Goal: Book appointment/travel/reservation

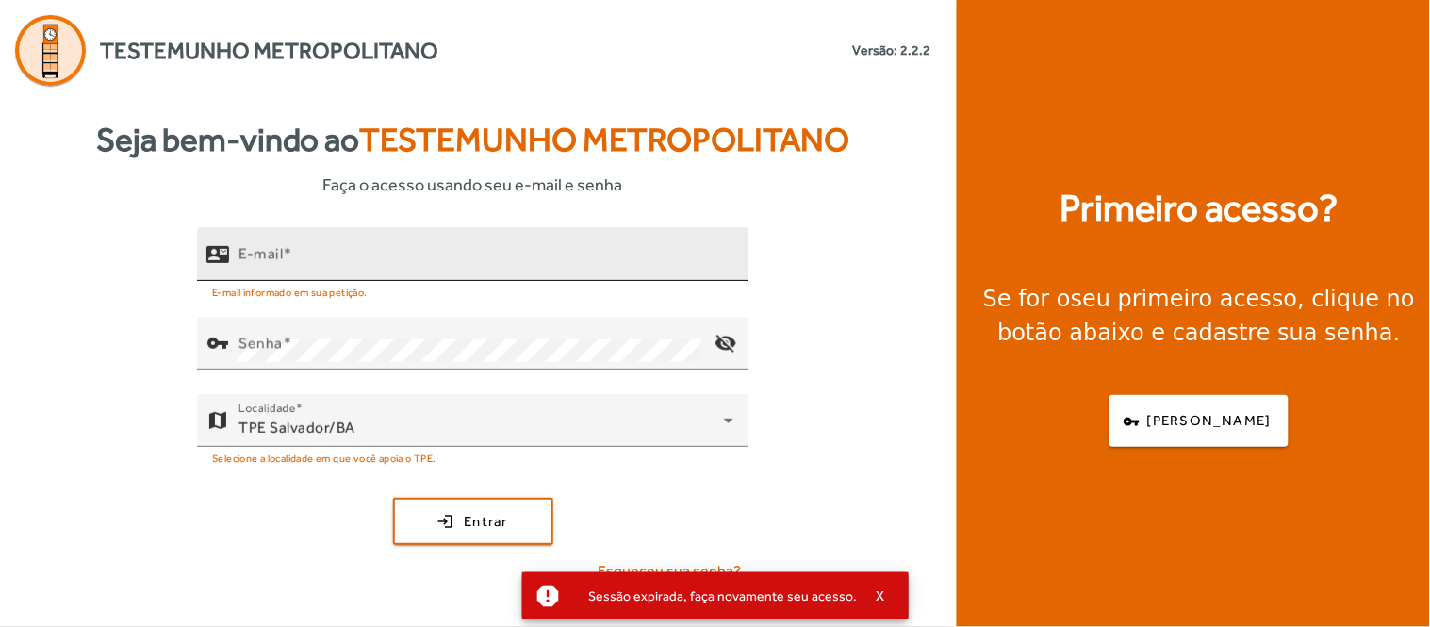
click at [494, 255] on input "E-mail" at bounding box center [486, 262] width 495 height 23
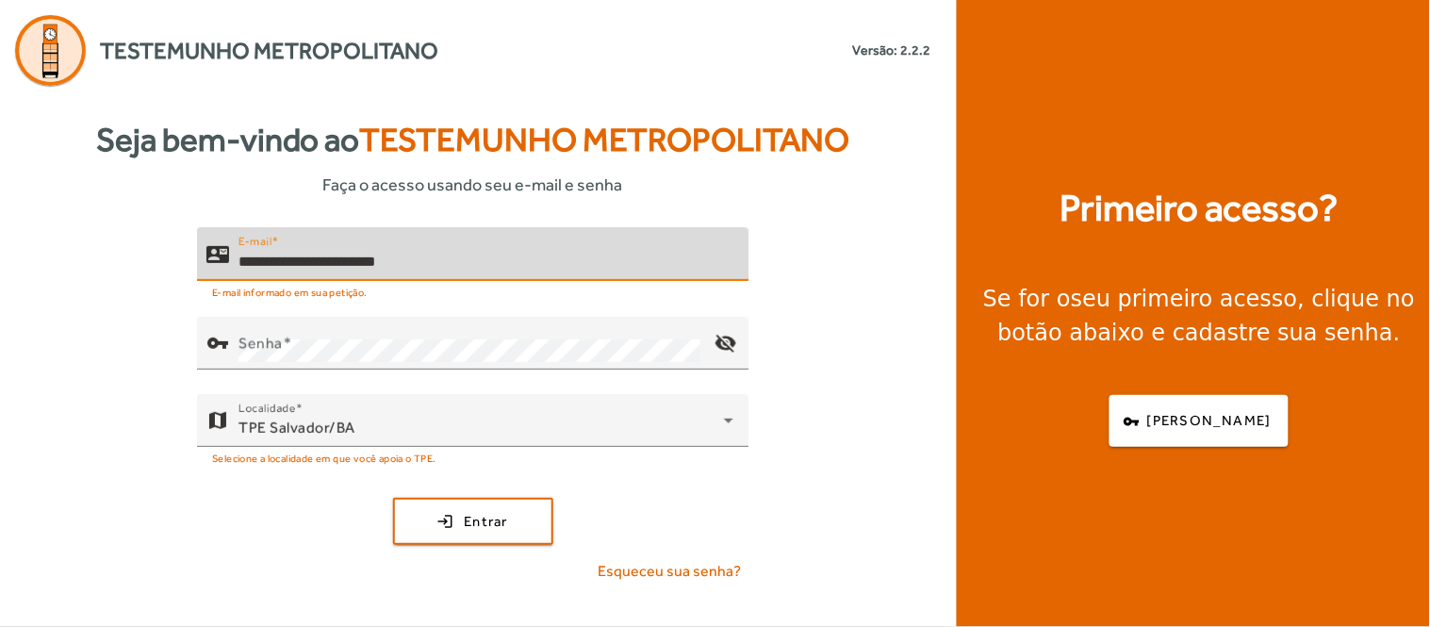
type input "**********"
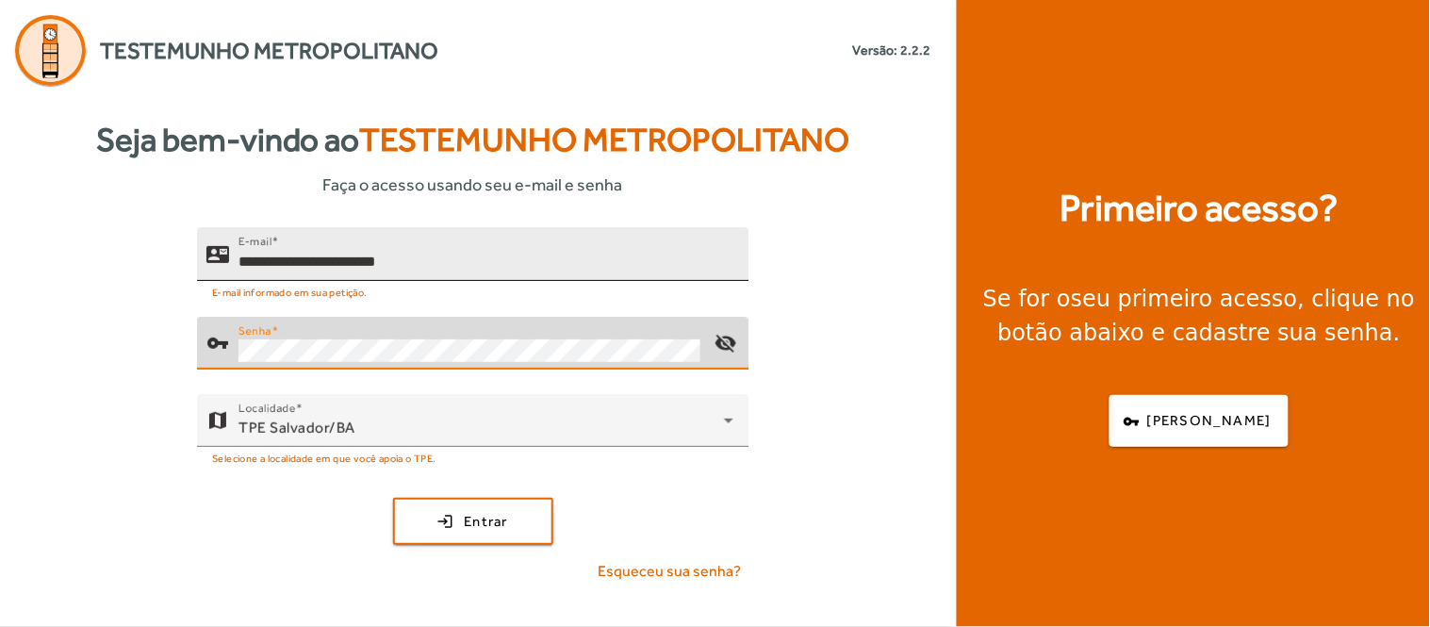
click at [393, 498] on button "login Entrar" at bounding box center [473, 521] width 160 height 47
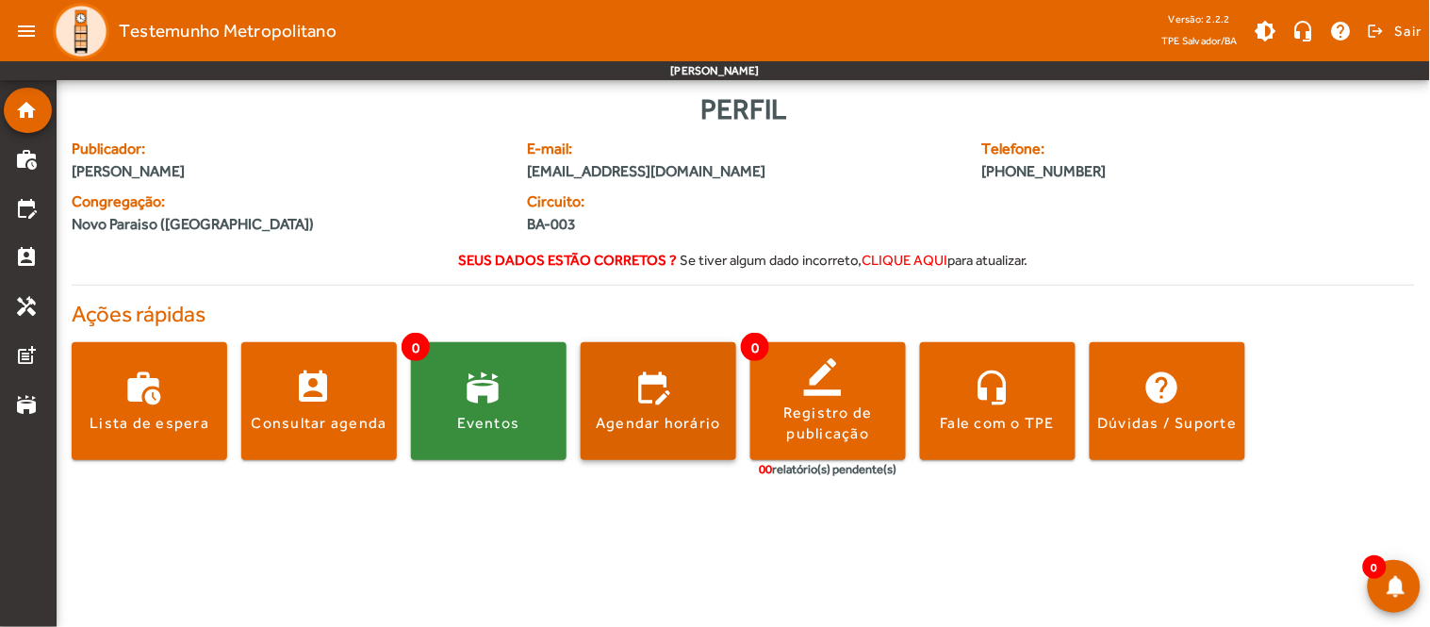
click at [683, 418] on div "Agendar horário" at bounding box center [658, 423] width 125 height 21
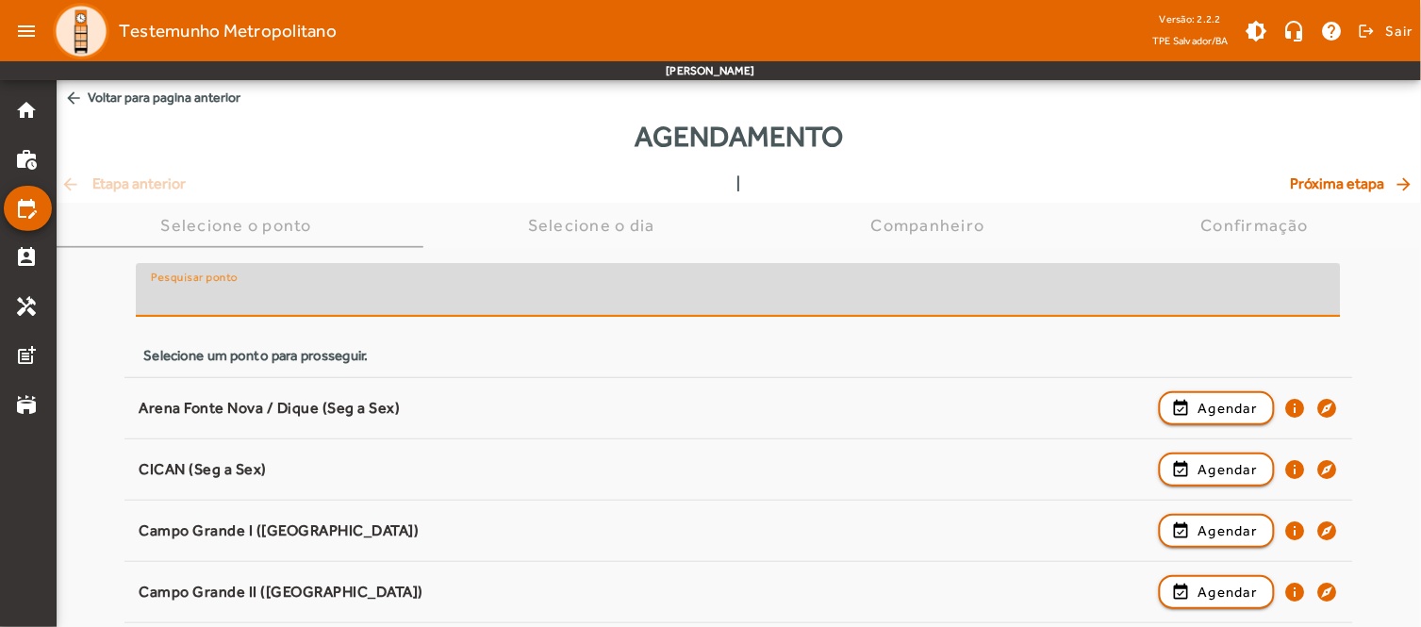
click at [306, 296] on input "Pesquisar ponto" at bounding box center [738, 298] width 1175 height 23
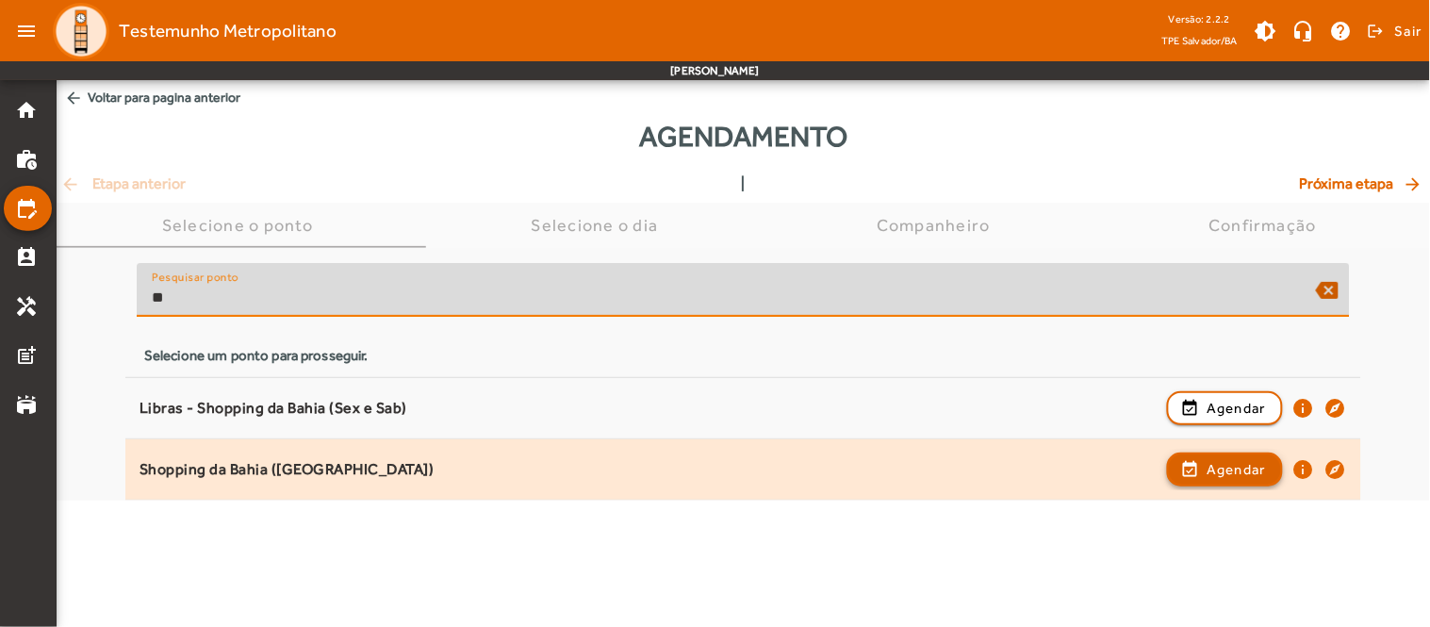
type input "**"
click at [1223, 469] on span "Agendar" at bounding box center [1236, 469] width 59 height 23
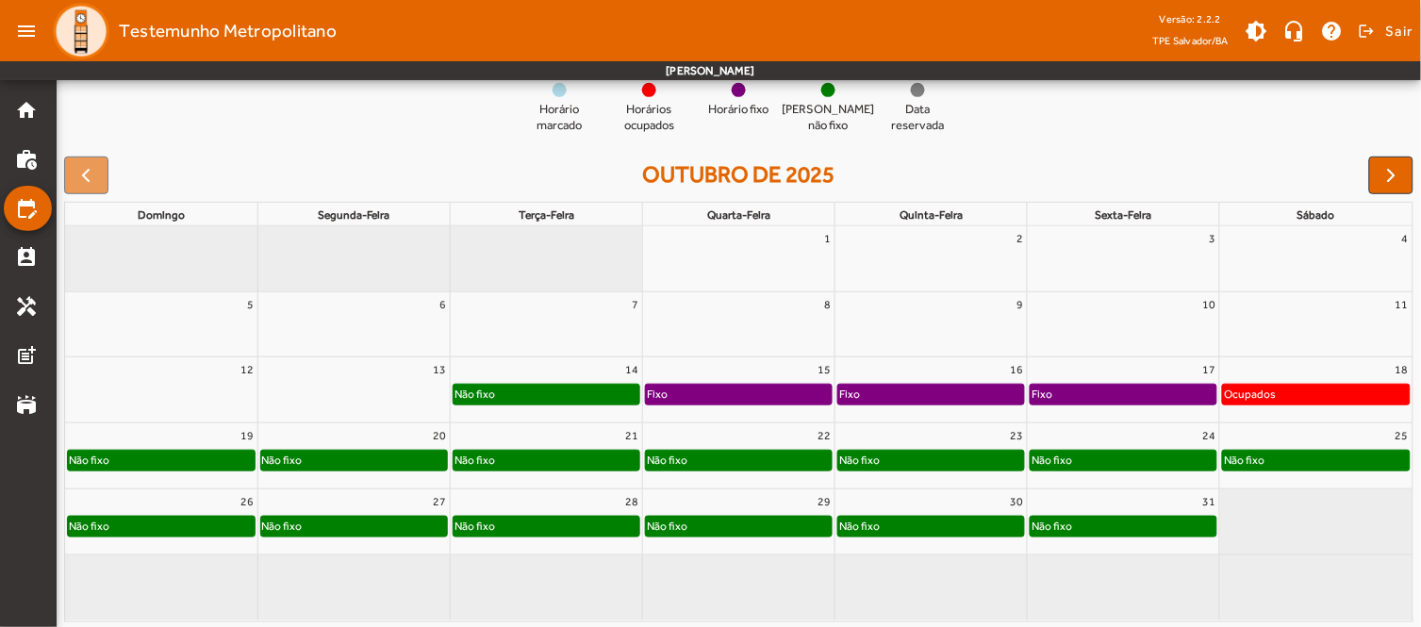
scroll to position [207, 0]
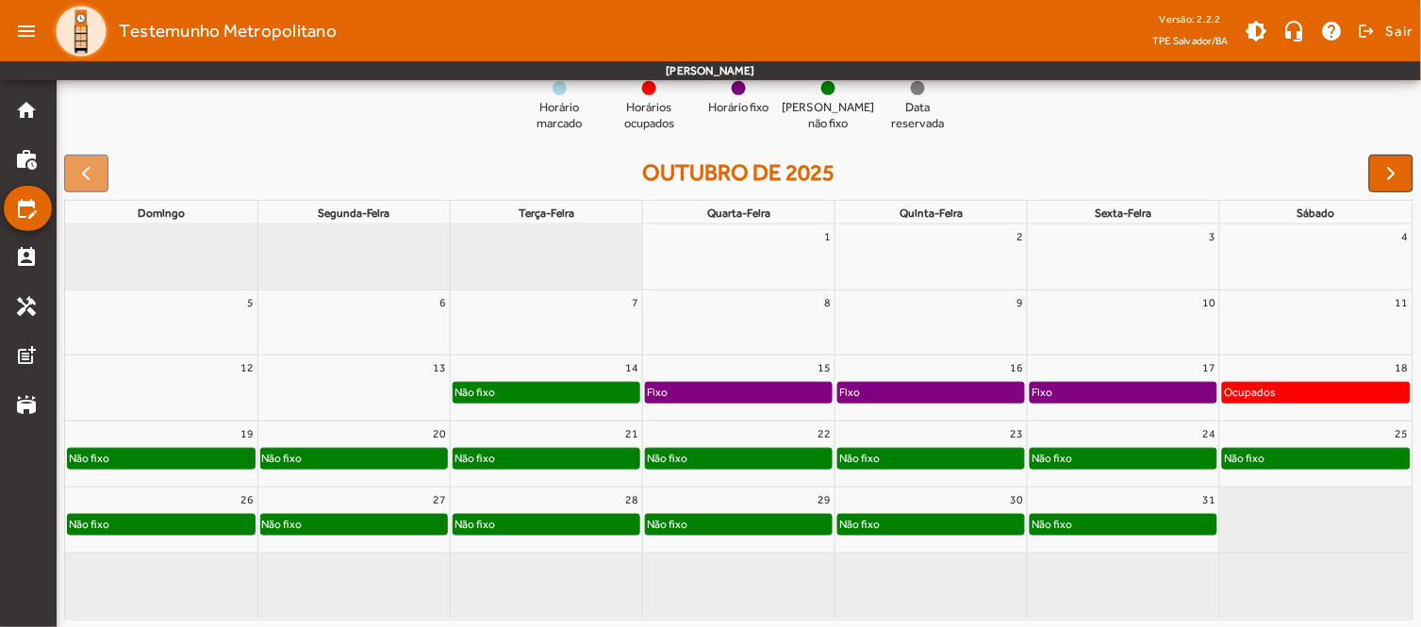
click at [198, 456] on div "Não fixo" at bounding box center [161, 458] width 187 height 19
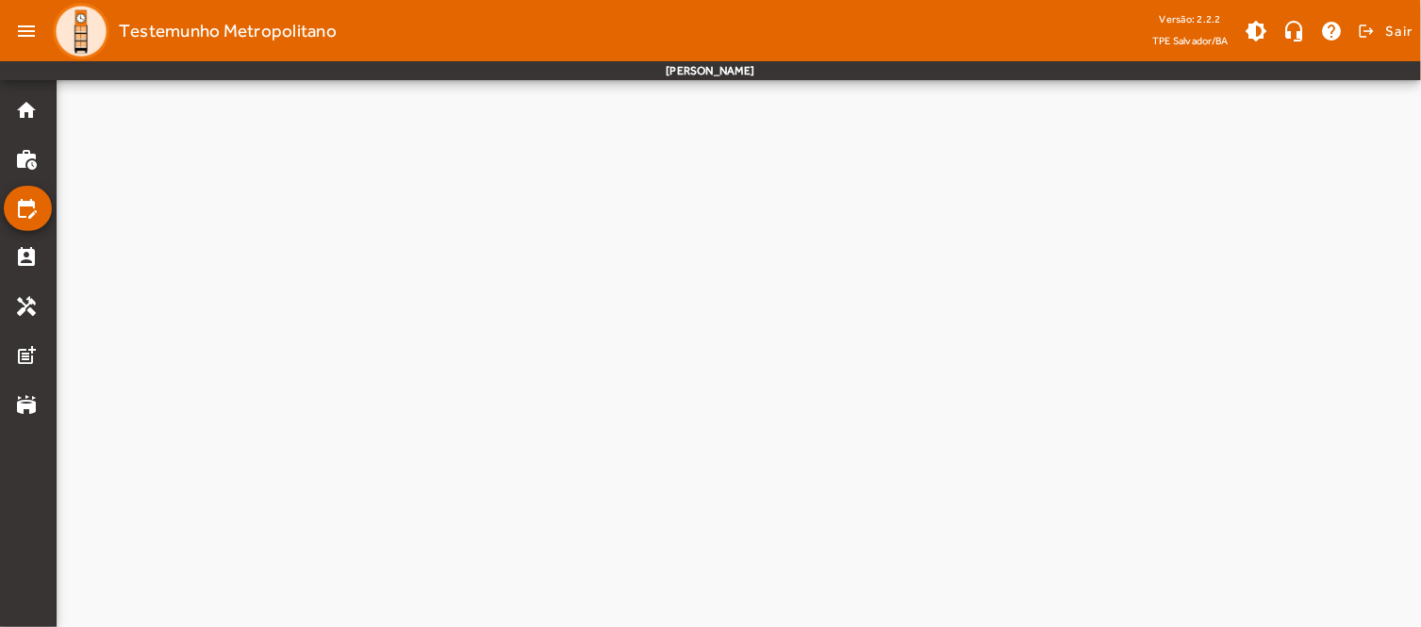
scroll to position [0, 0]
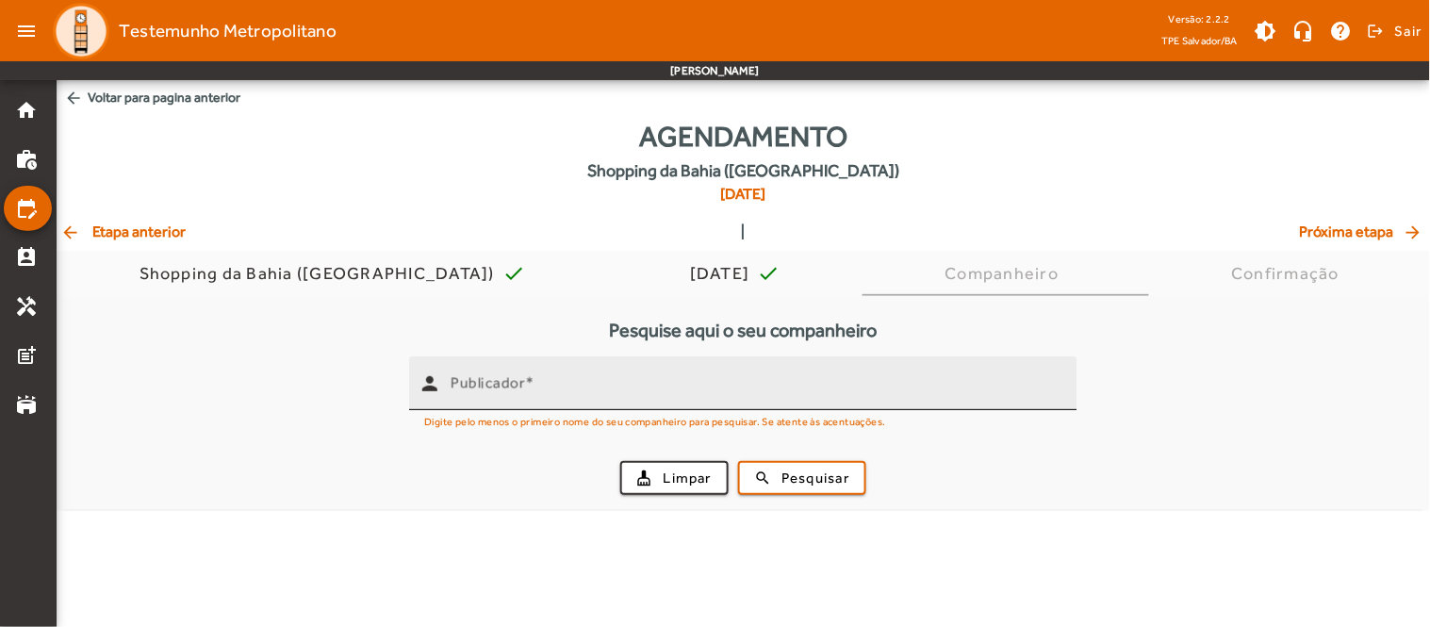
click at [550, 375] on div "Publicador" at bounding box center [757, 383] width 612 height 54
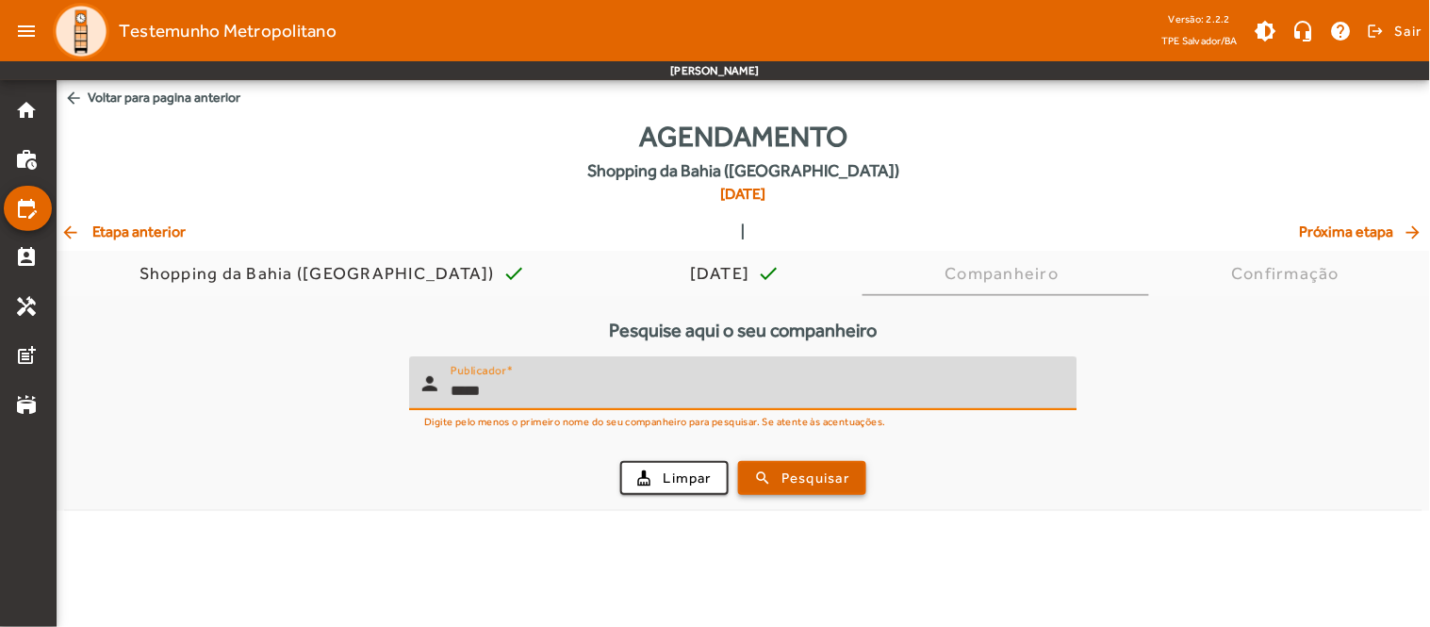
type input "*****"
click at [843, 469] on span "Pesquisar" at bounding box center [816, 479] width 68 height 22
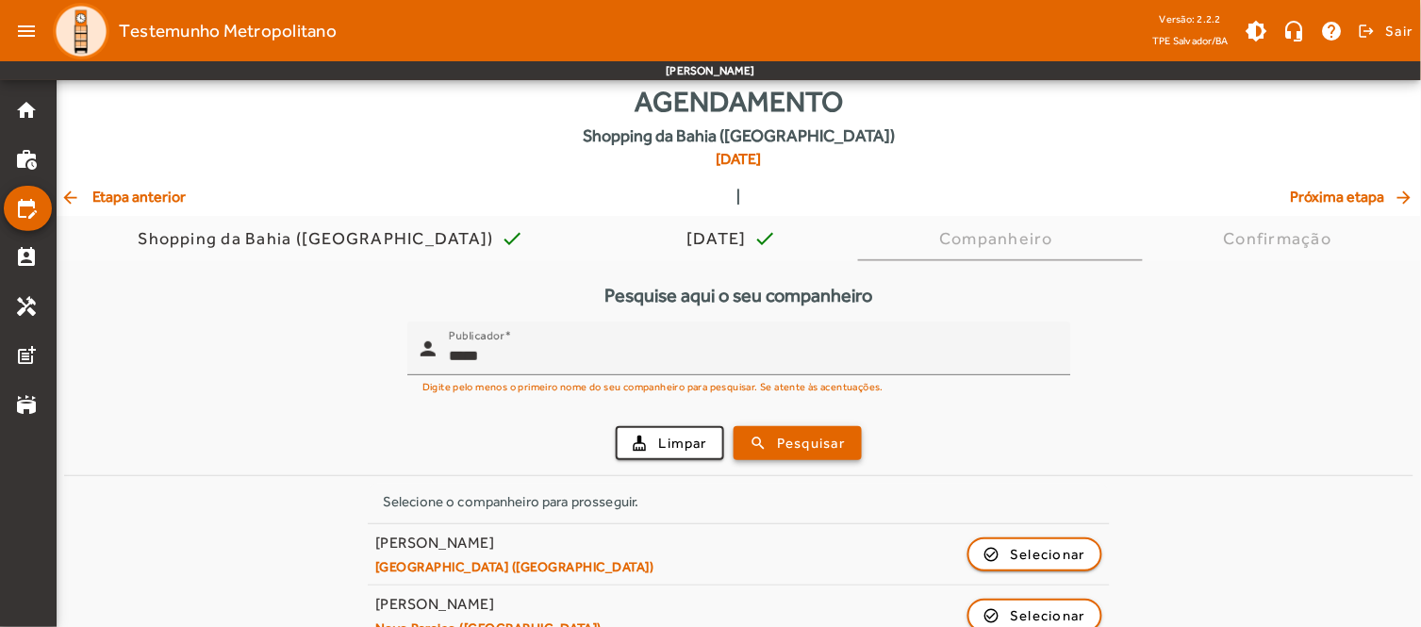
scroll to position [69, 0]
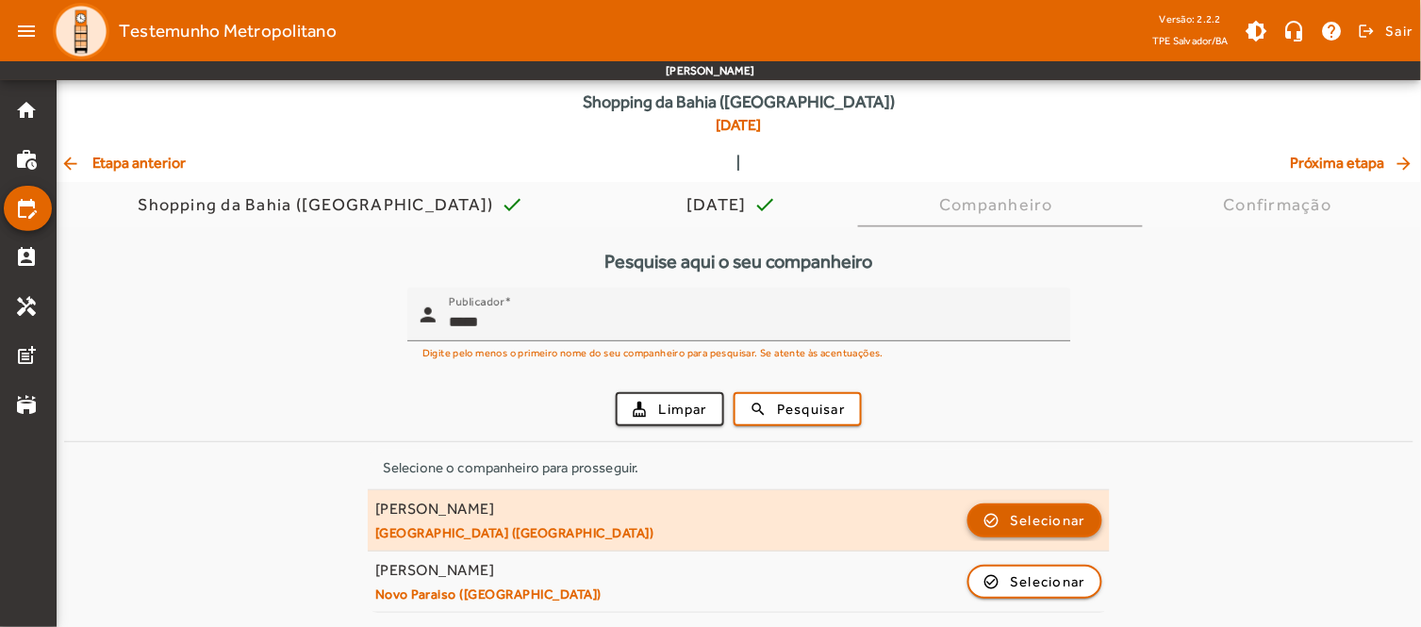
click at [1016, 519] on span "Selecionar" at bounding box center [1048, 520] width 75 height 23
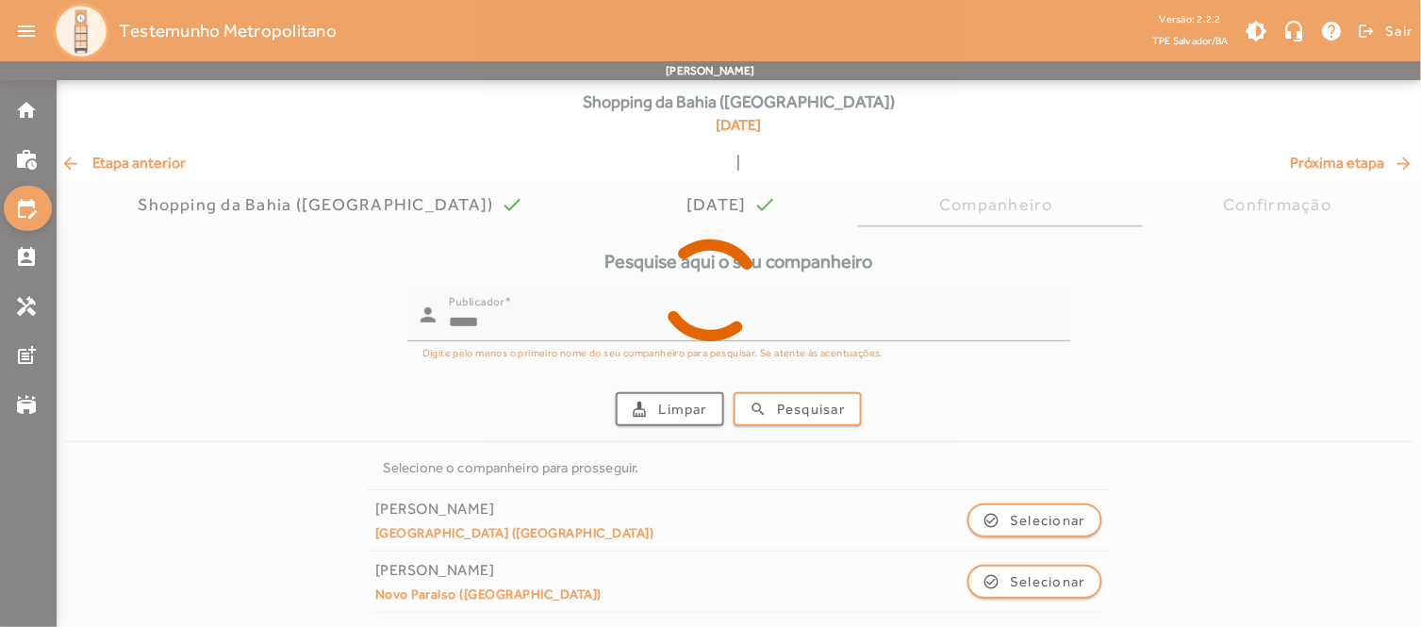
scroll to position [0, 0]
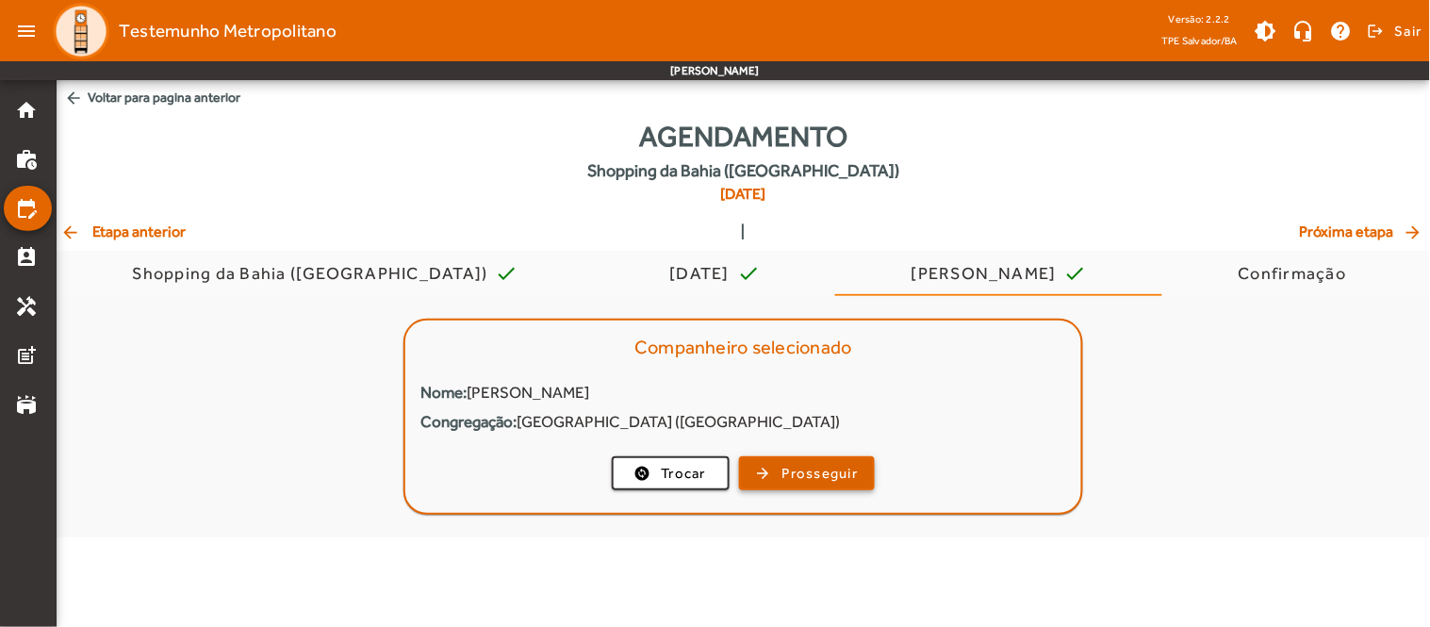
click at [824, 469] on span "Prosseguir" at bounding box center [821, 474] width 76 height 22
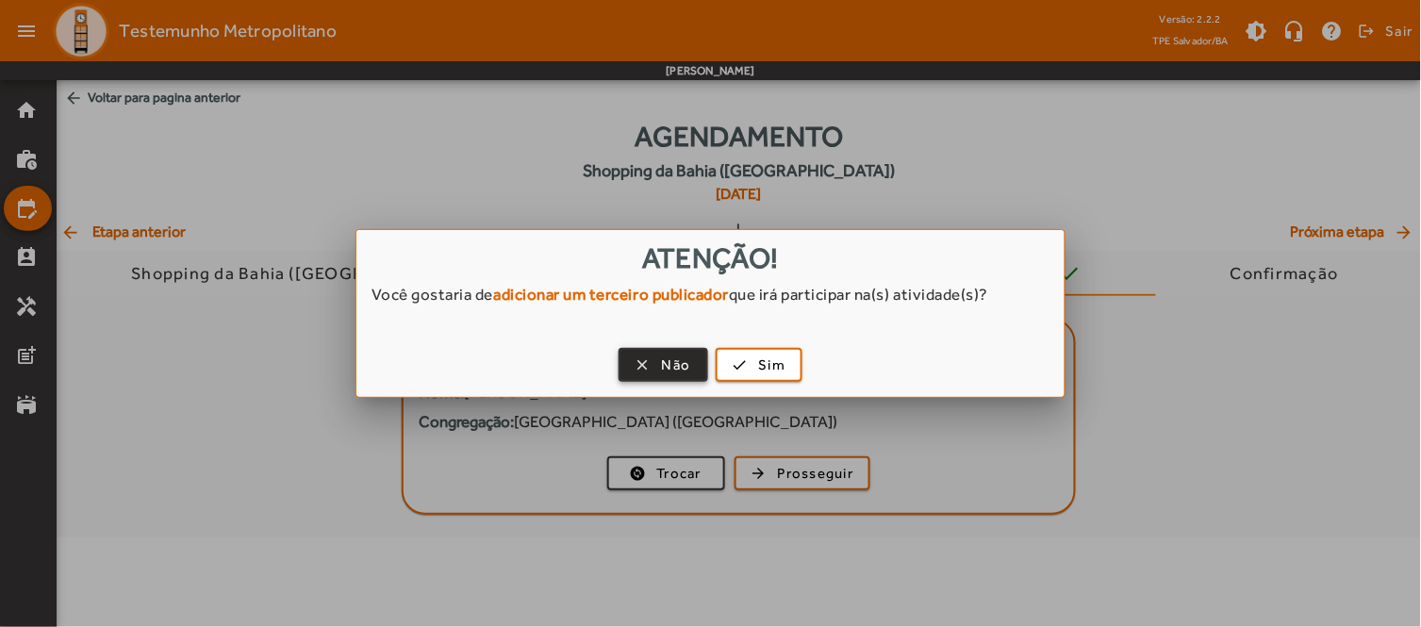
click at [669, 366] on span "Não" at bounding box center [676, 366] width 29 height 22
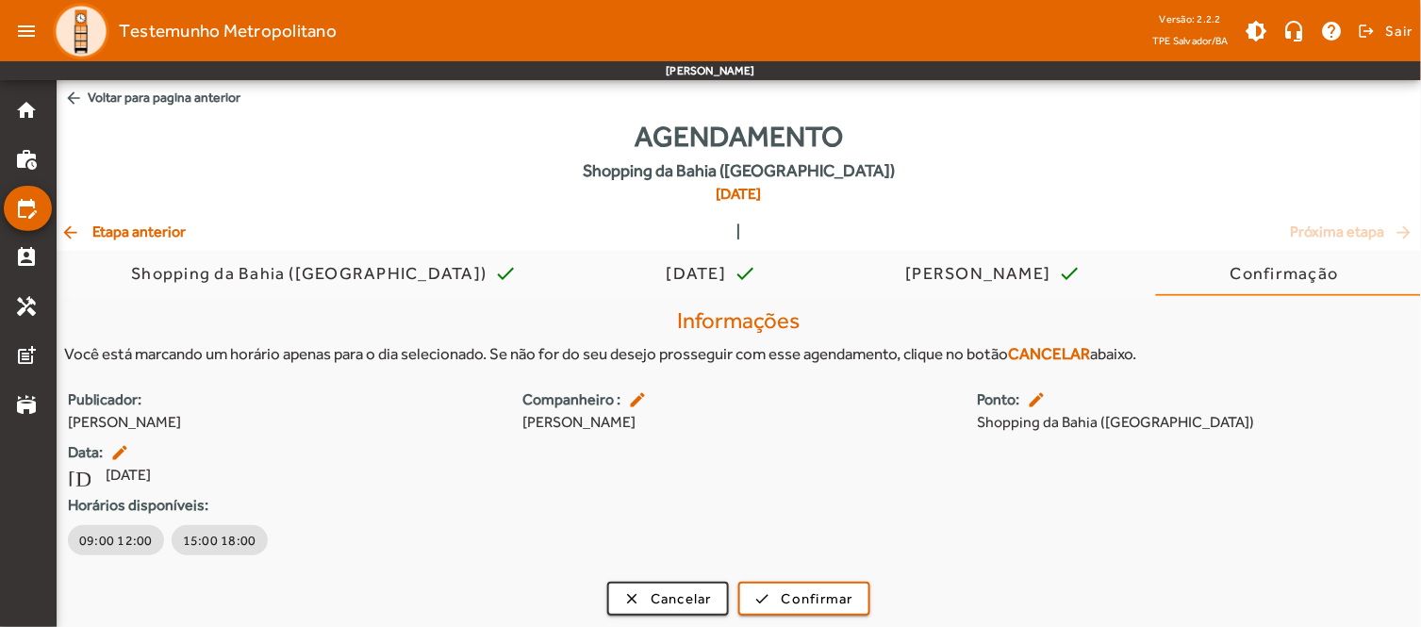
scroll to position [3, 0]
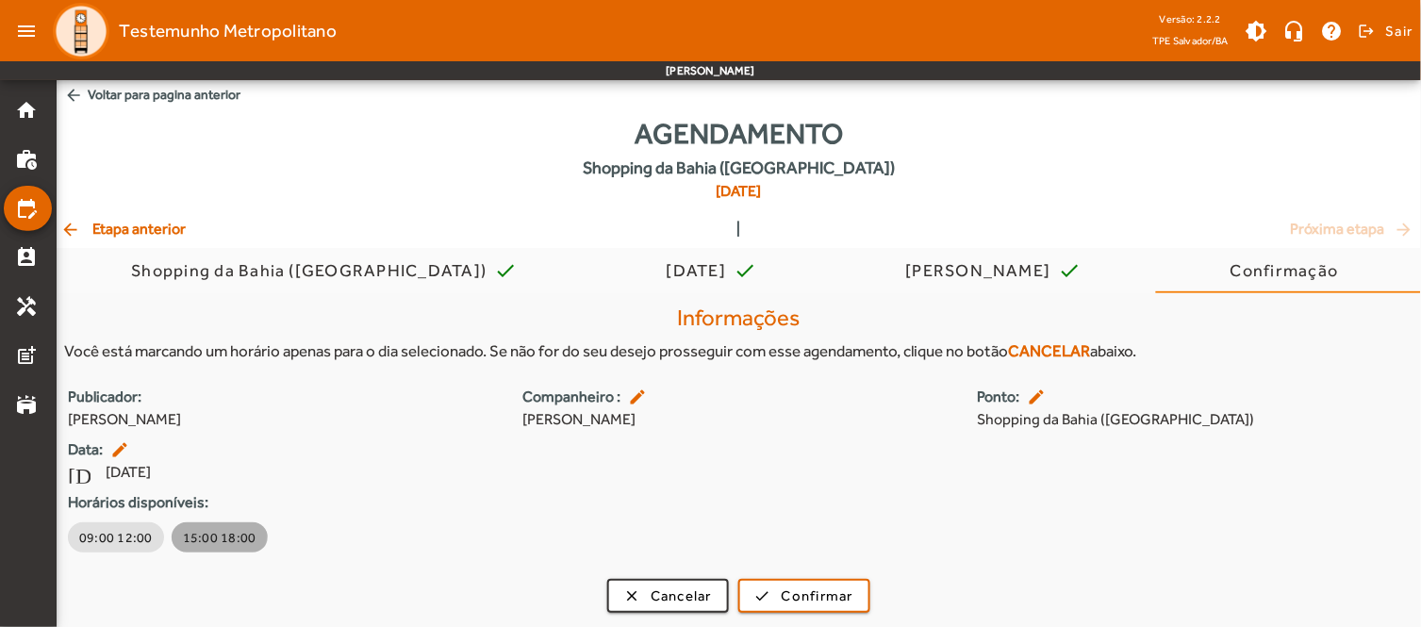
click at [199, 529] on span "15:00 18:00" at bounding box center [220, 537] width 74 height 19
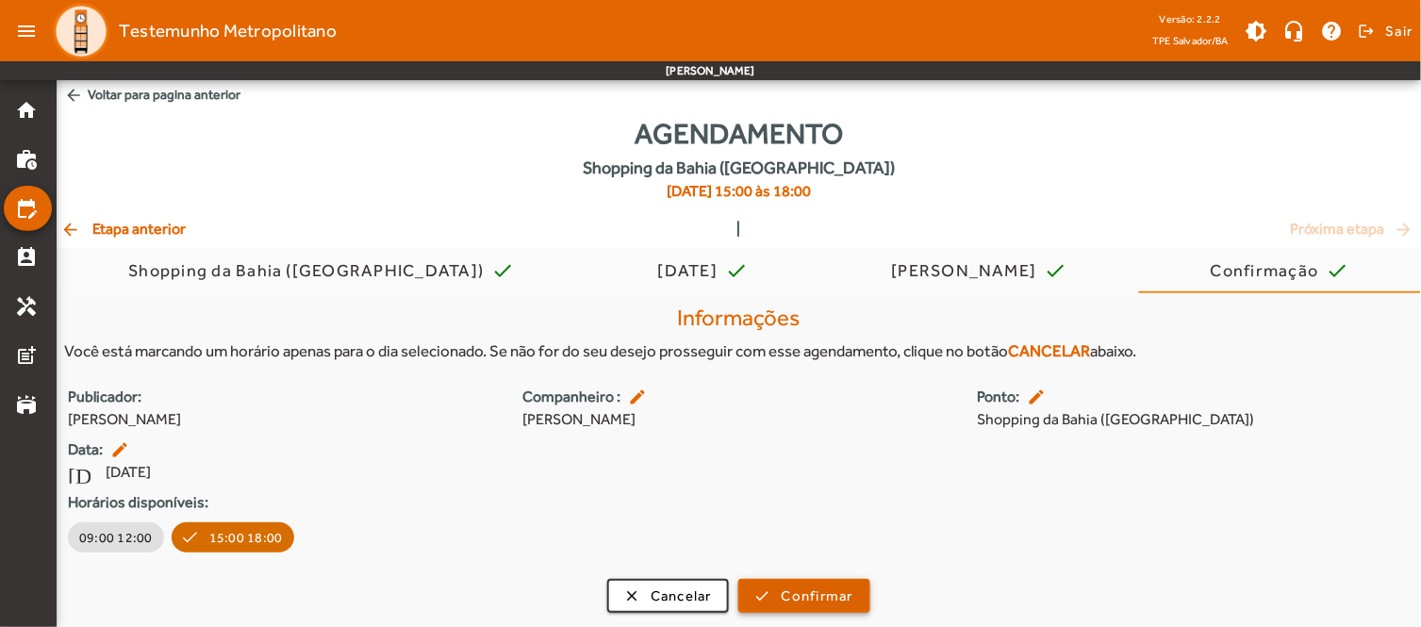
click at [818, 601] on span "Confirmar" at bounding box center [818, 597] width 72 height 22
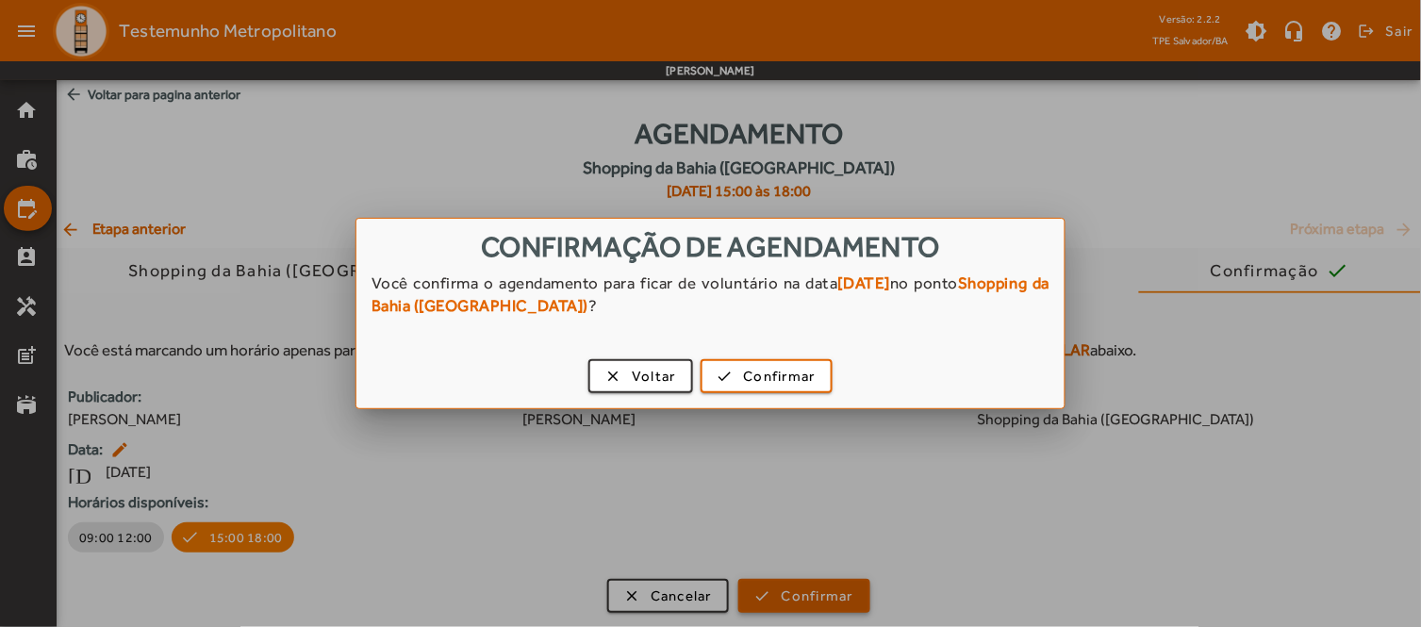
scroll to position [0, 0]
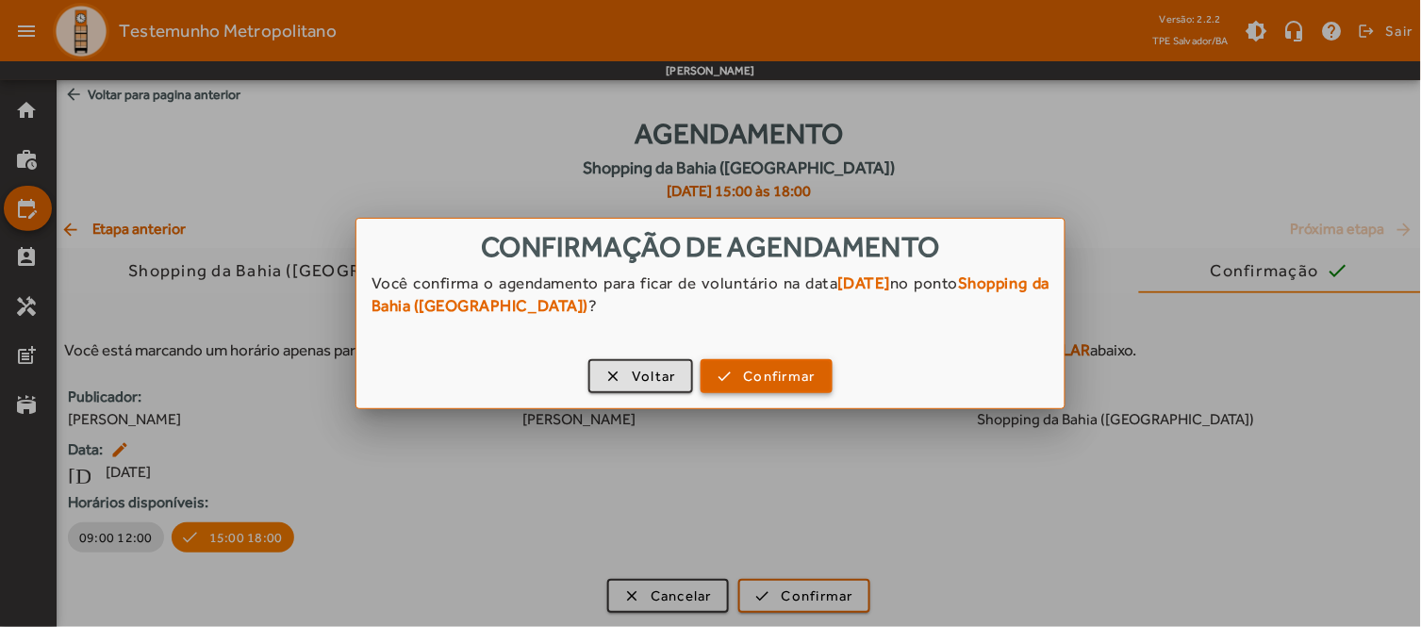
click at [762, 372] on span "Confirmar" at bounding box center [780, 377] width 72 height 22
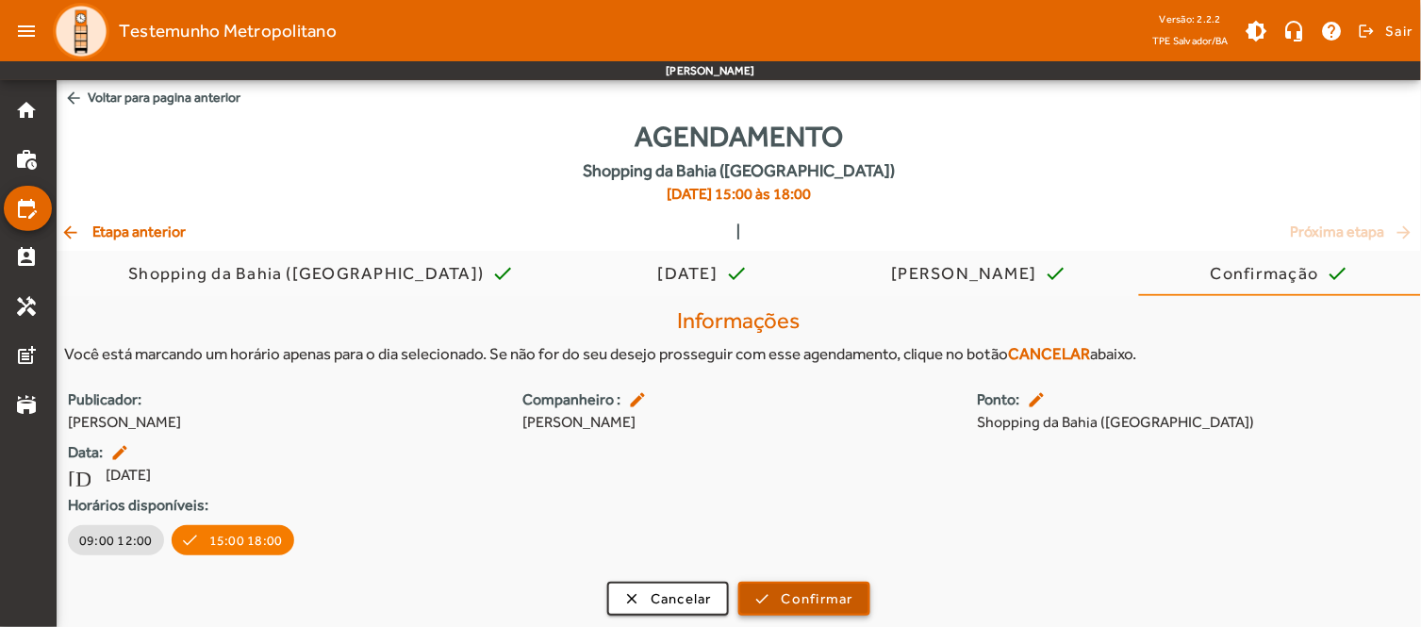
scroll to position [3, 0]
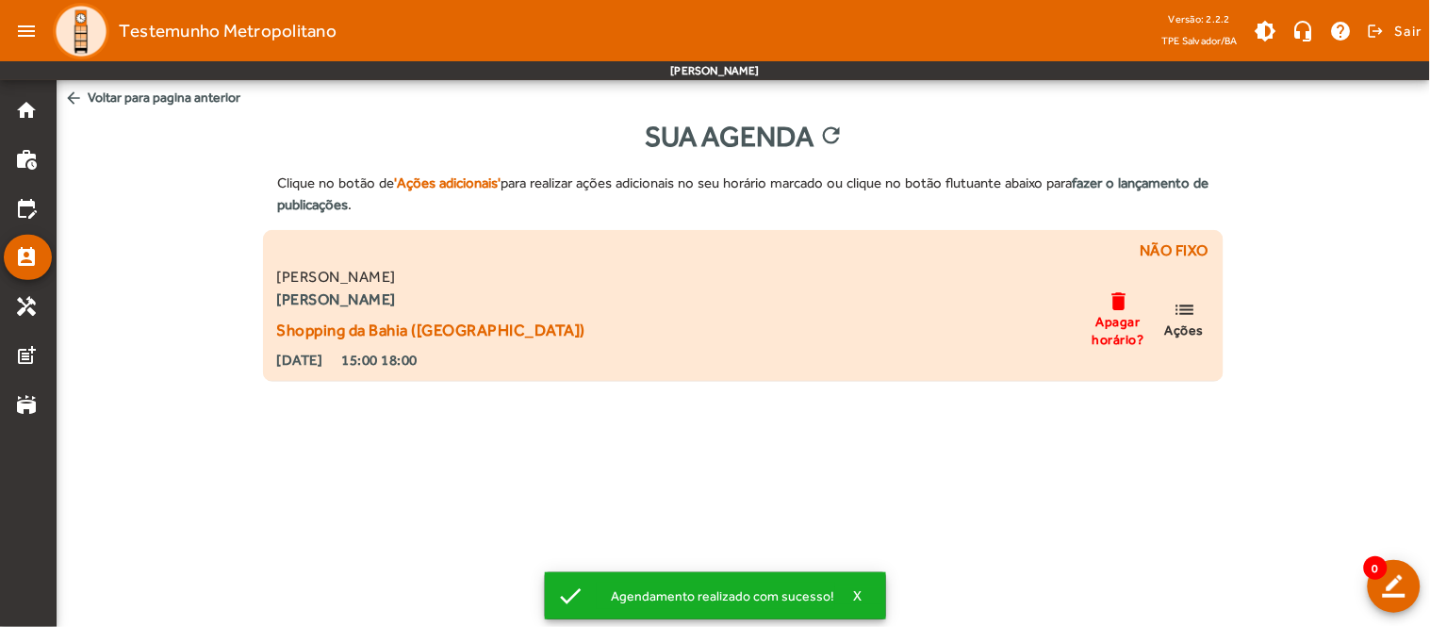
click at [1197, 307] on span "list Ações" at bounding box center [1184, 318] width 57 height 41
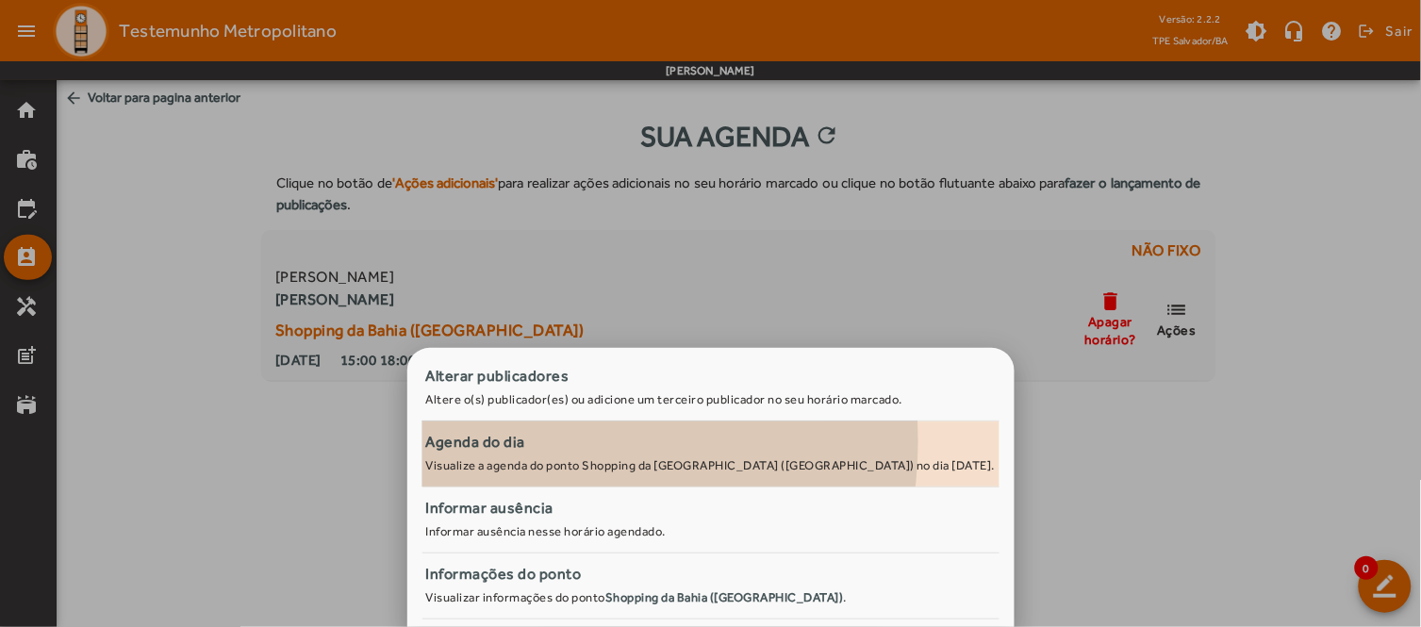
click at [554, 441] on div "Agenda do dia" at bounding box center [711, 442] width 570 height 23
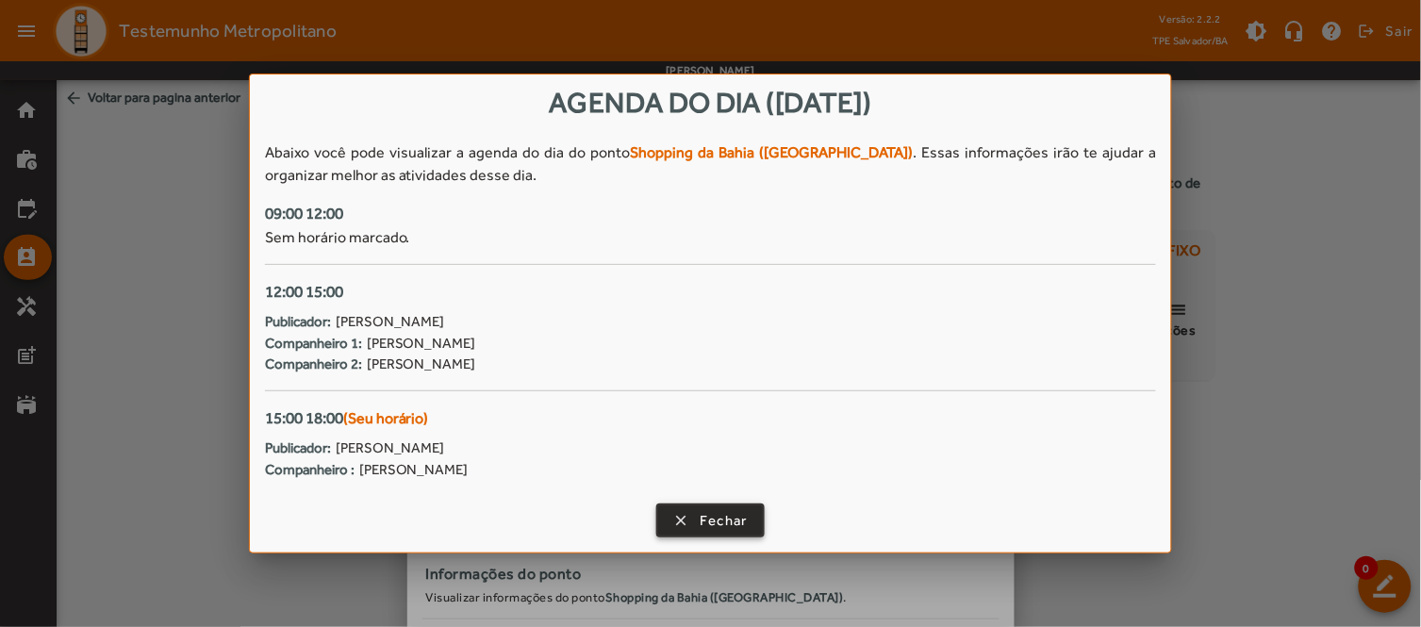
click at [728, 517] on span "Fechar" at bounding box center [724, 521] width 48 height 22
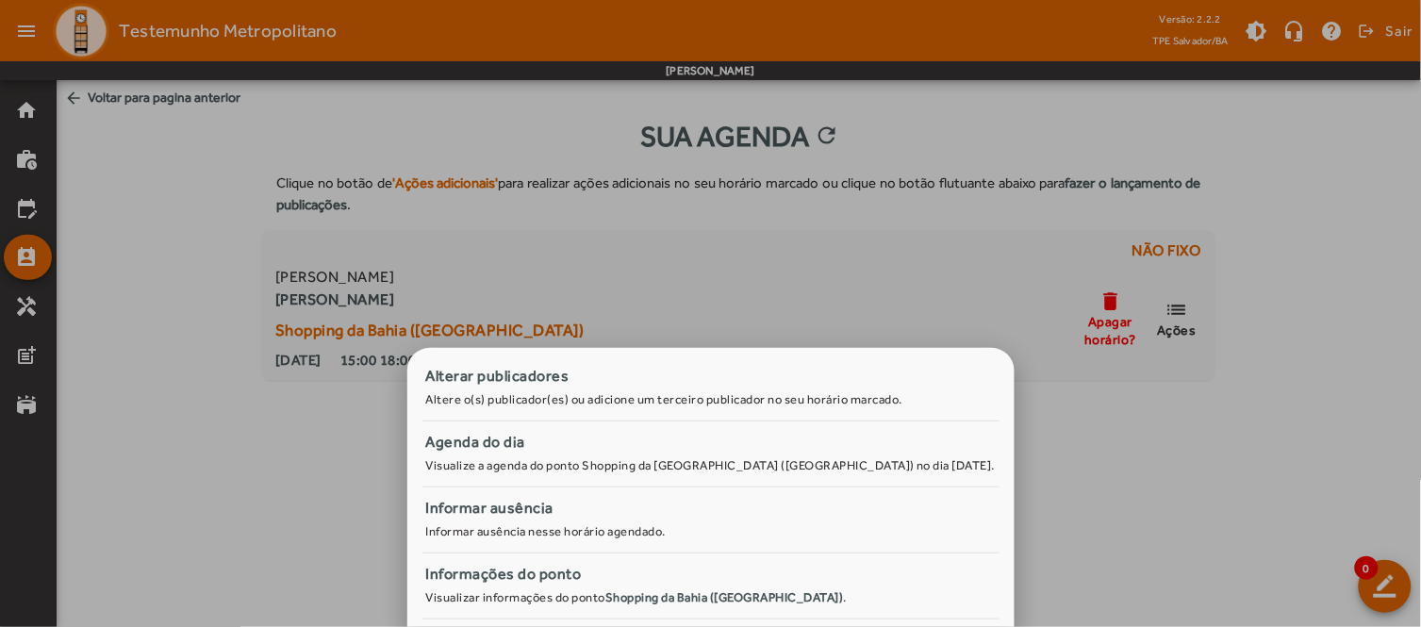
click at [1075, 420] on div at bounding box center [710, 313] width 1421 height 627
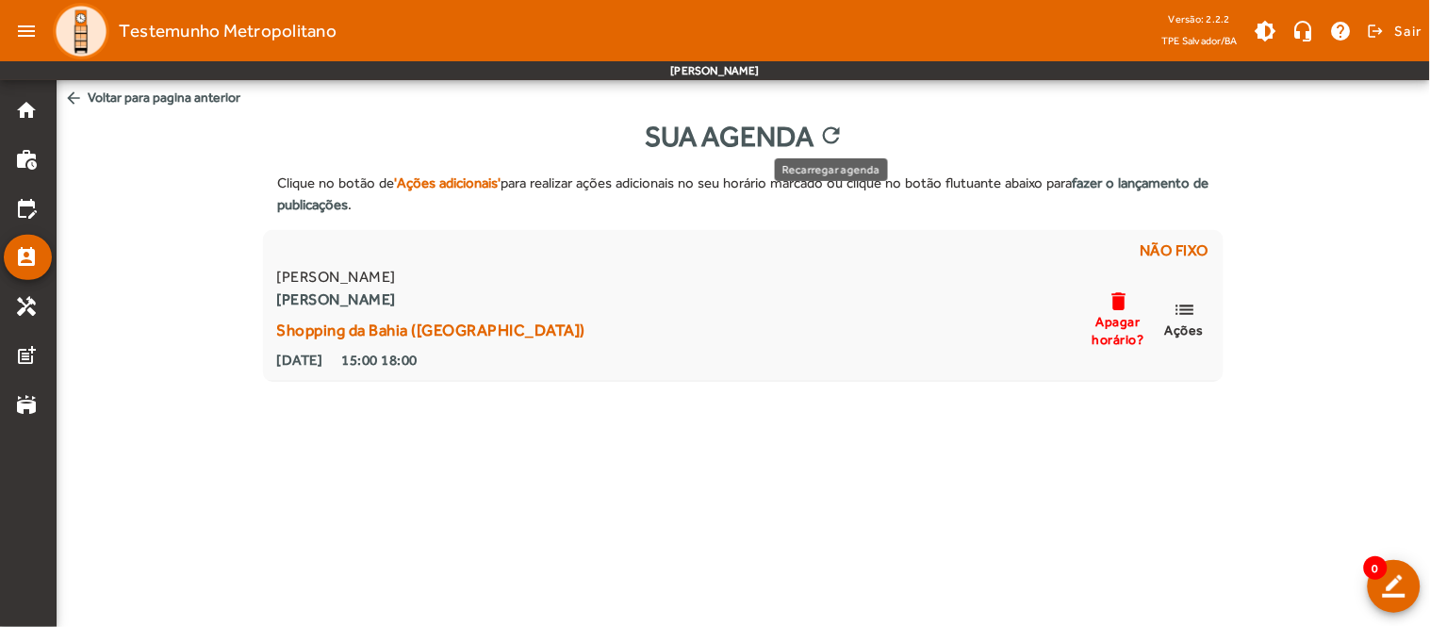
click at [834, 132] on mat-icon "refresh" at bounding box center [830, 137] width 23 height 28
click at [79, 89] on mat-icon "arrow_back" at bounding box center [73, 98] width 19 height 19
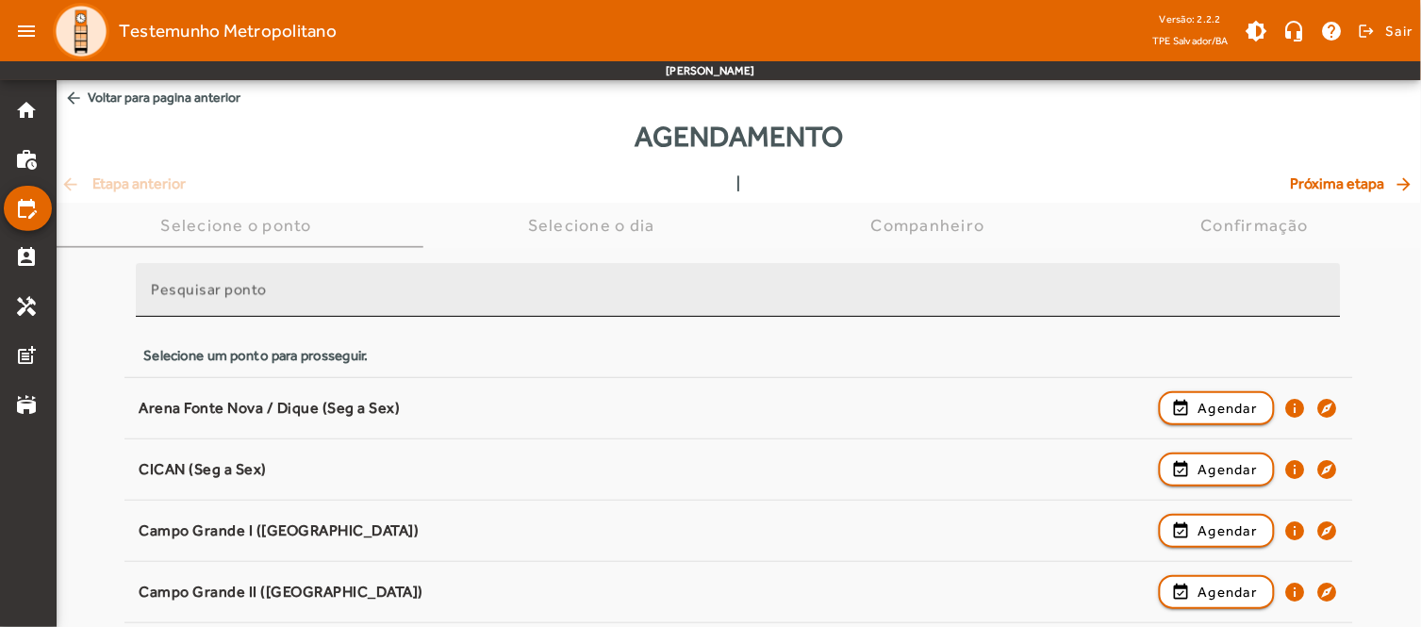
click at [371, 300] on input "Pesquisar ponto" at bounding box center [738, 298] width 1175 height 23
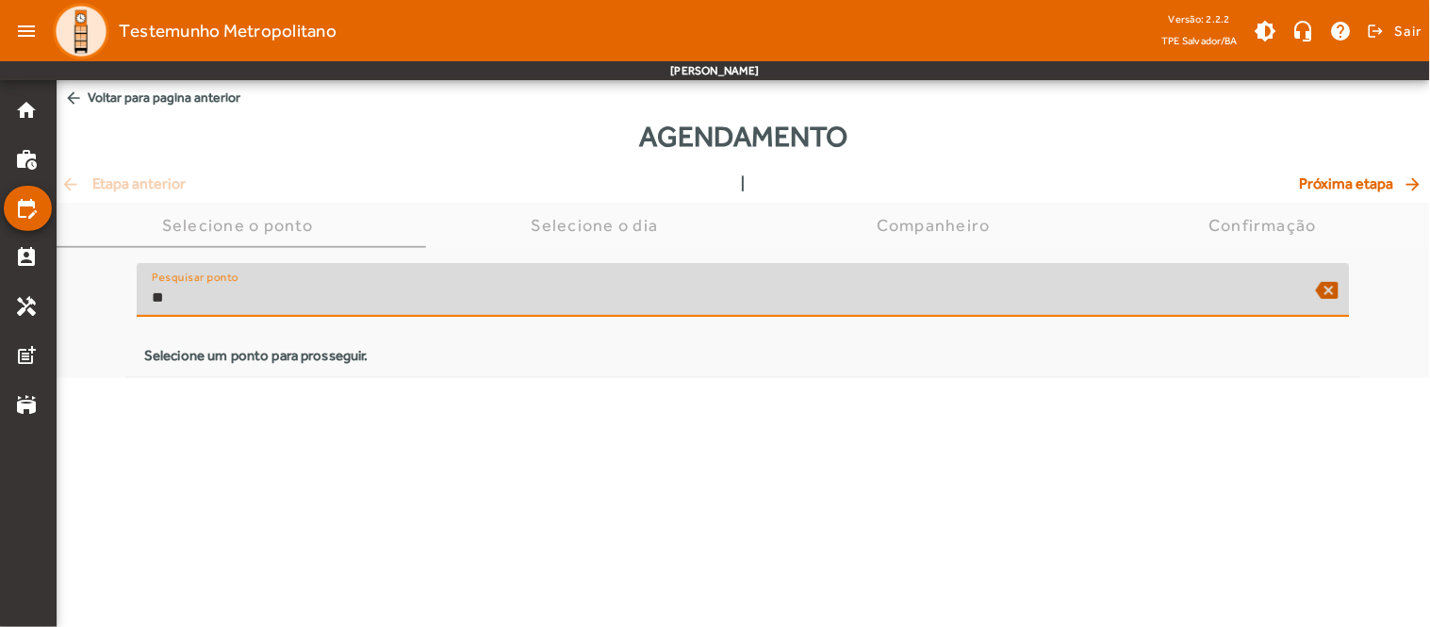
type input "*"
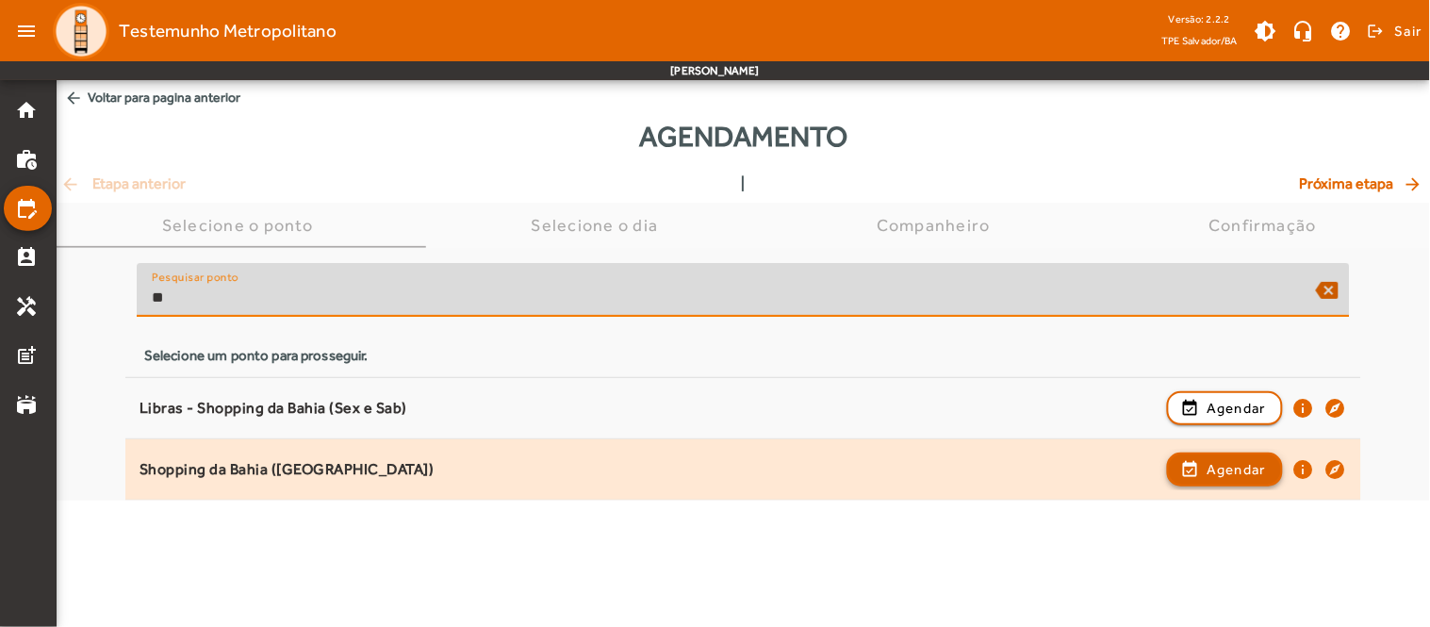
type input "**"
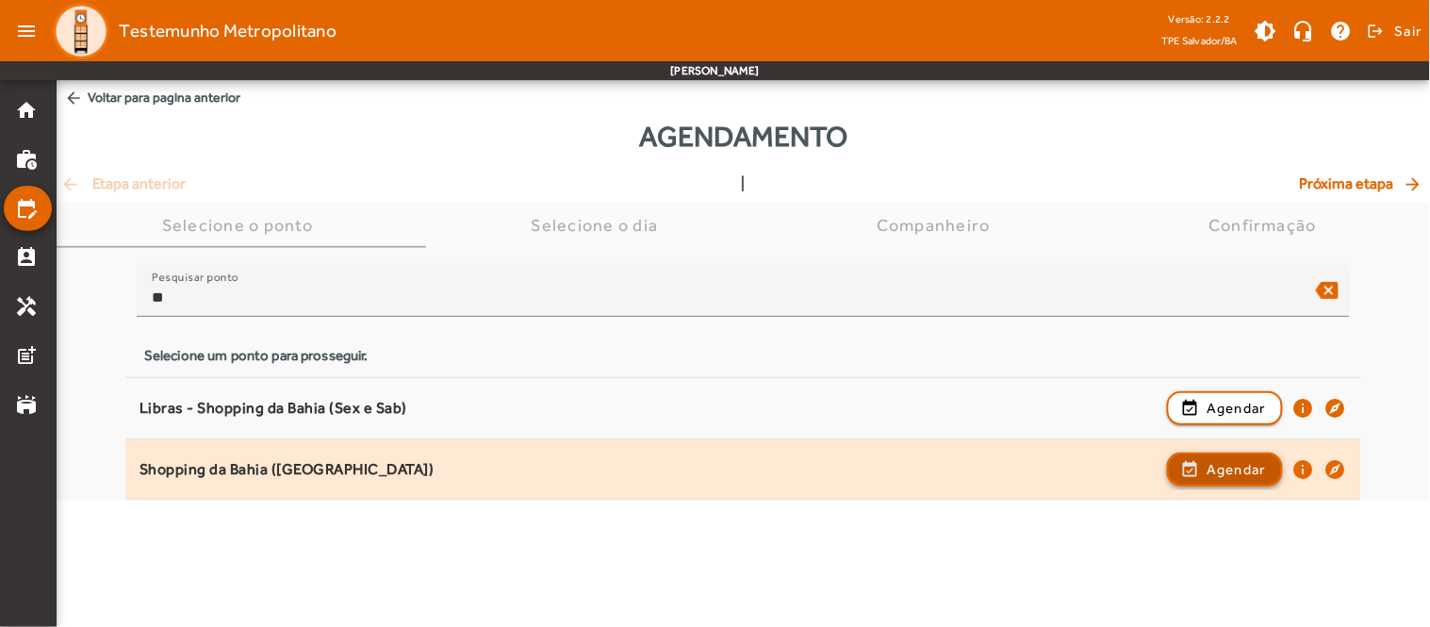
drag, startPoint x: 1259, startPoint y: 473, endPoint x: 1247, endPoint y: 482, distance: 14.1
click at [1260, 473] on span "Agendar" at bounding box center [1236, 469] width 59 height 23
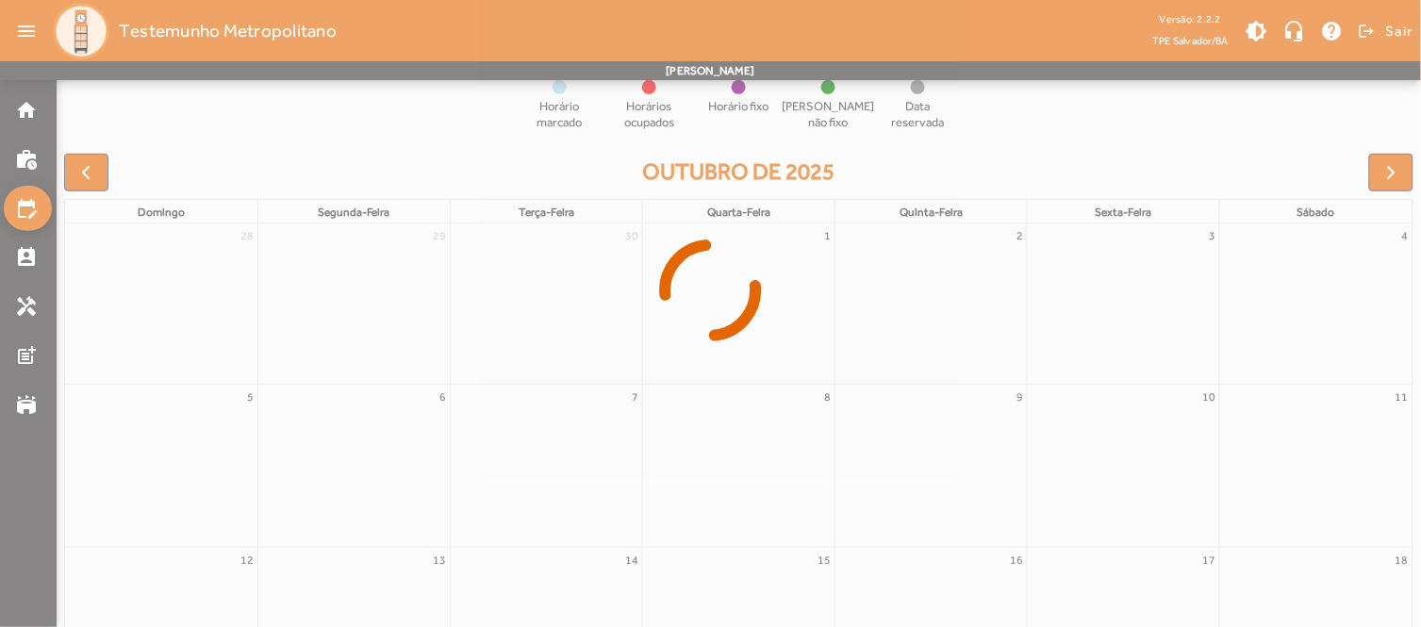
scroll to position [207, 0]
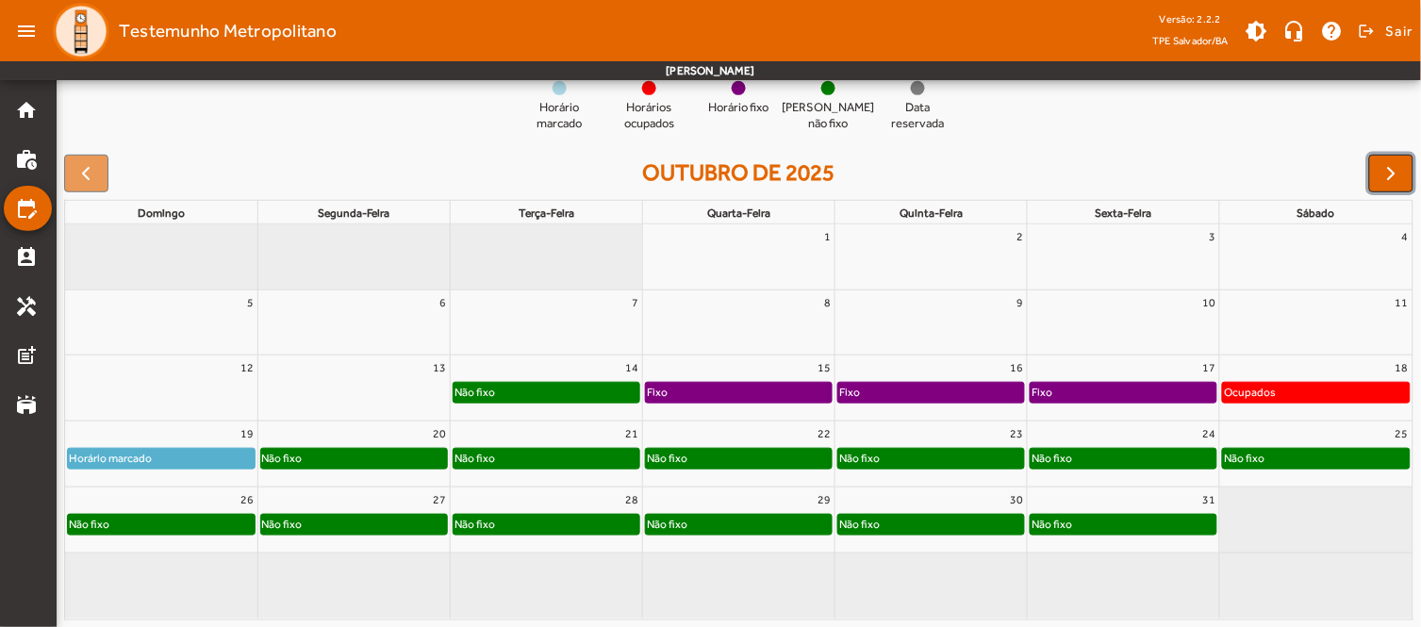
click at [1391, 160] on button "button" at bounding box center [1391, 174] width 44 height 38
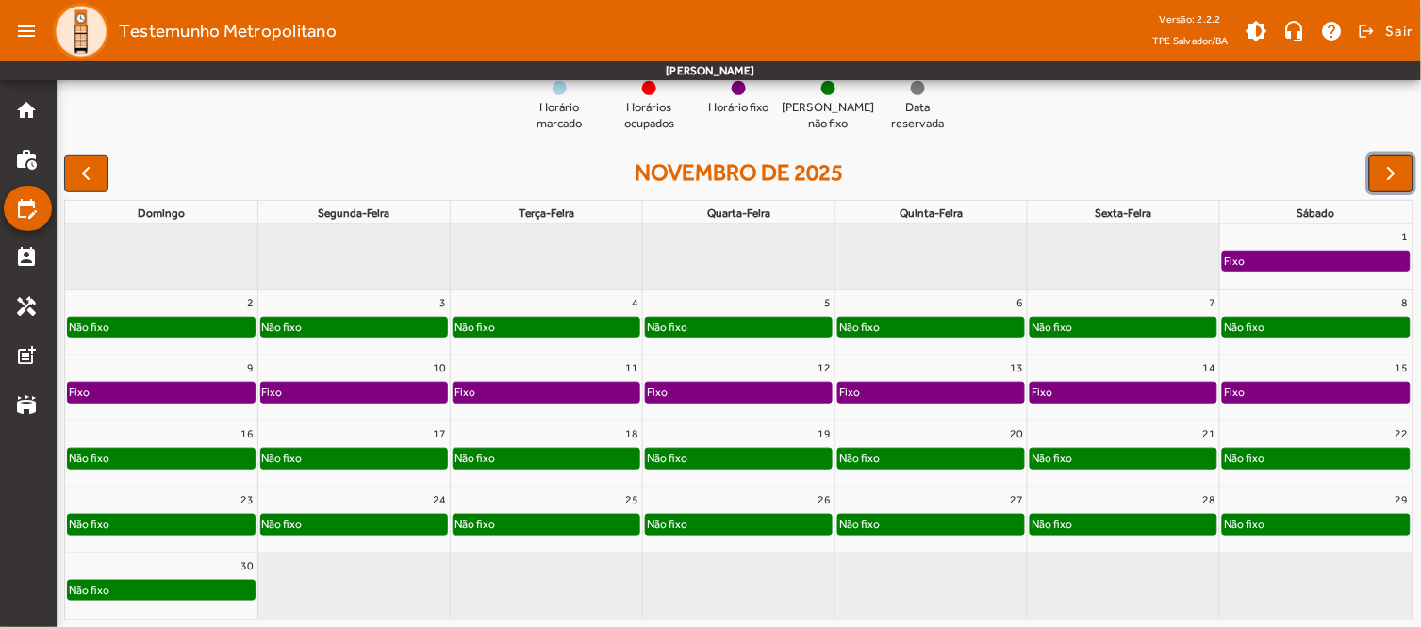
click at [1406, 174] on button "button" at bounding box center [1391, 174] width 44 height 38
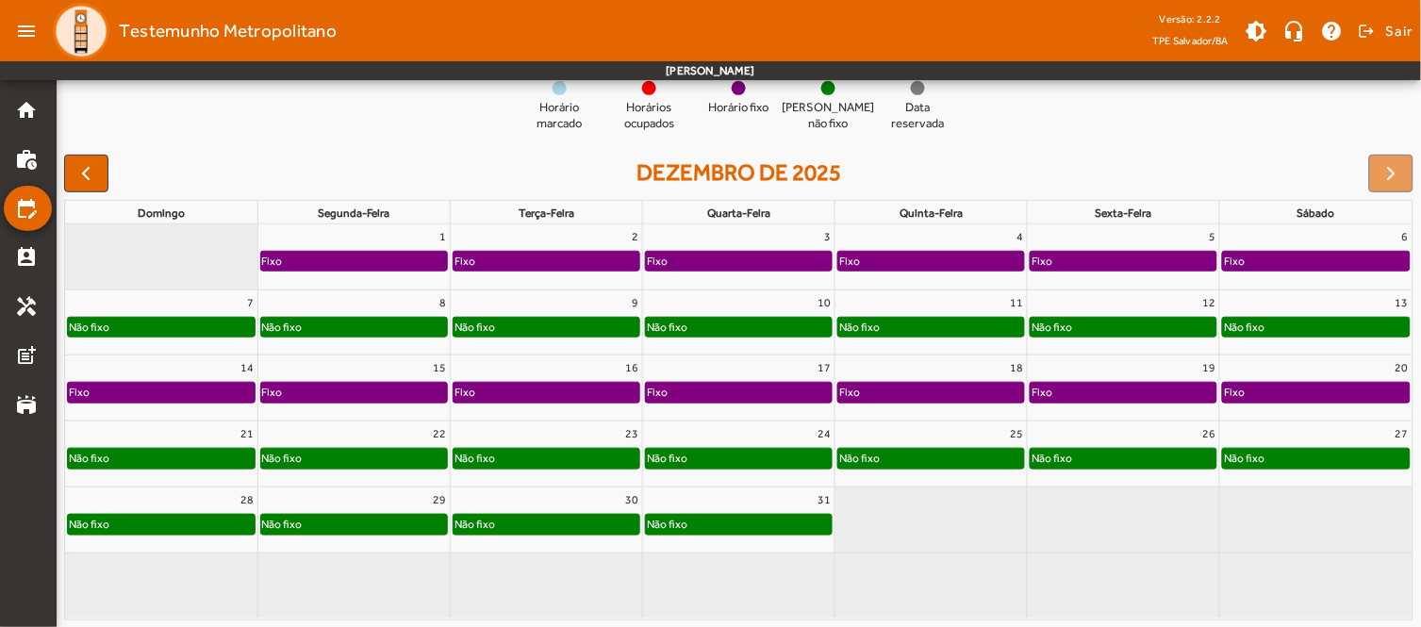
click at [1400, 176] on div at bounding box center [1391, 174] width 44 height 38
click at [101, 172] on button "button" at bounding box center [86, 174] width 44 height 38
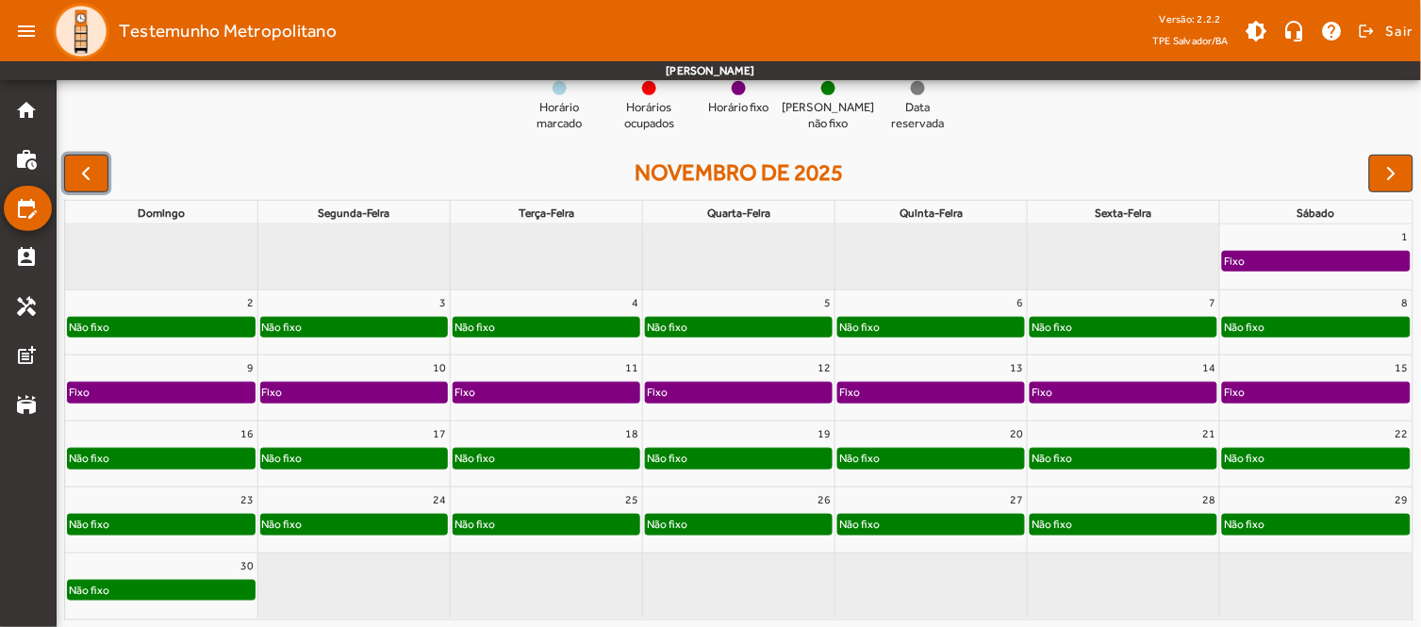
click at [137, 390] on div "Fixo" at bounding box center [161, 392] width 187 height 19
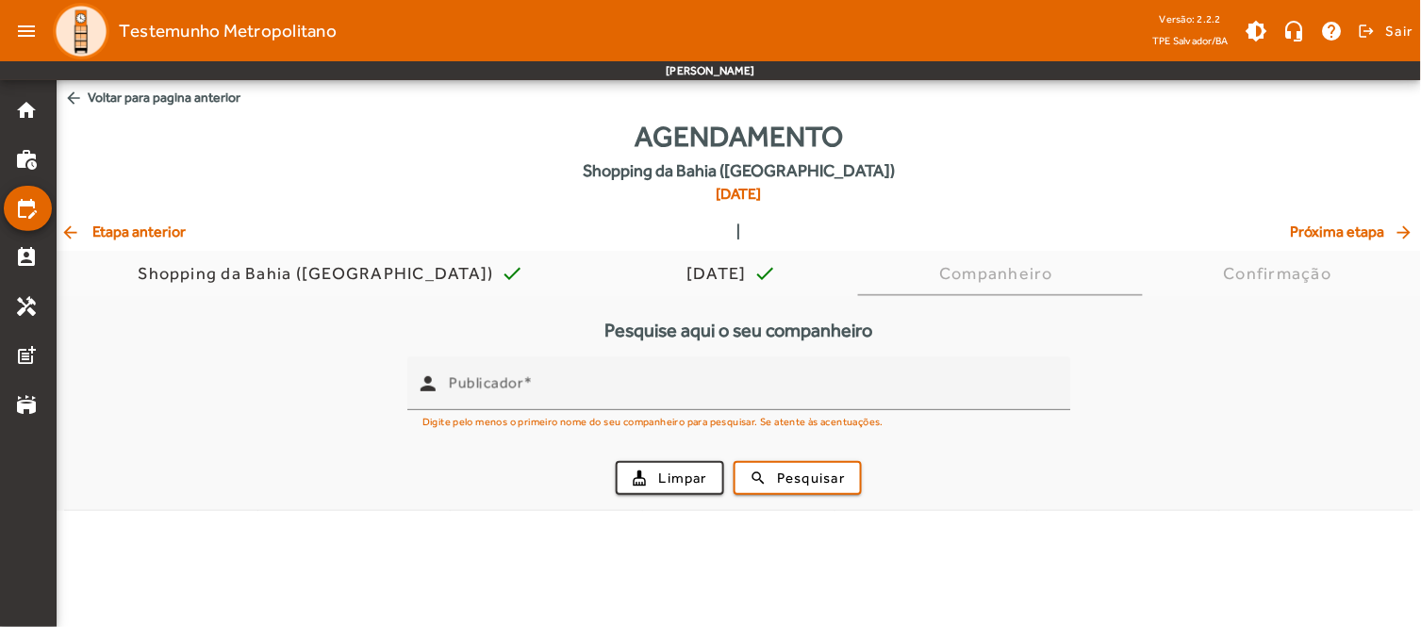
scroll to position [0, 0]
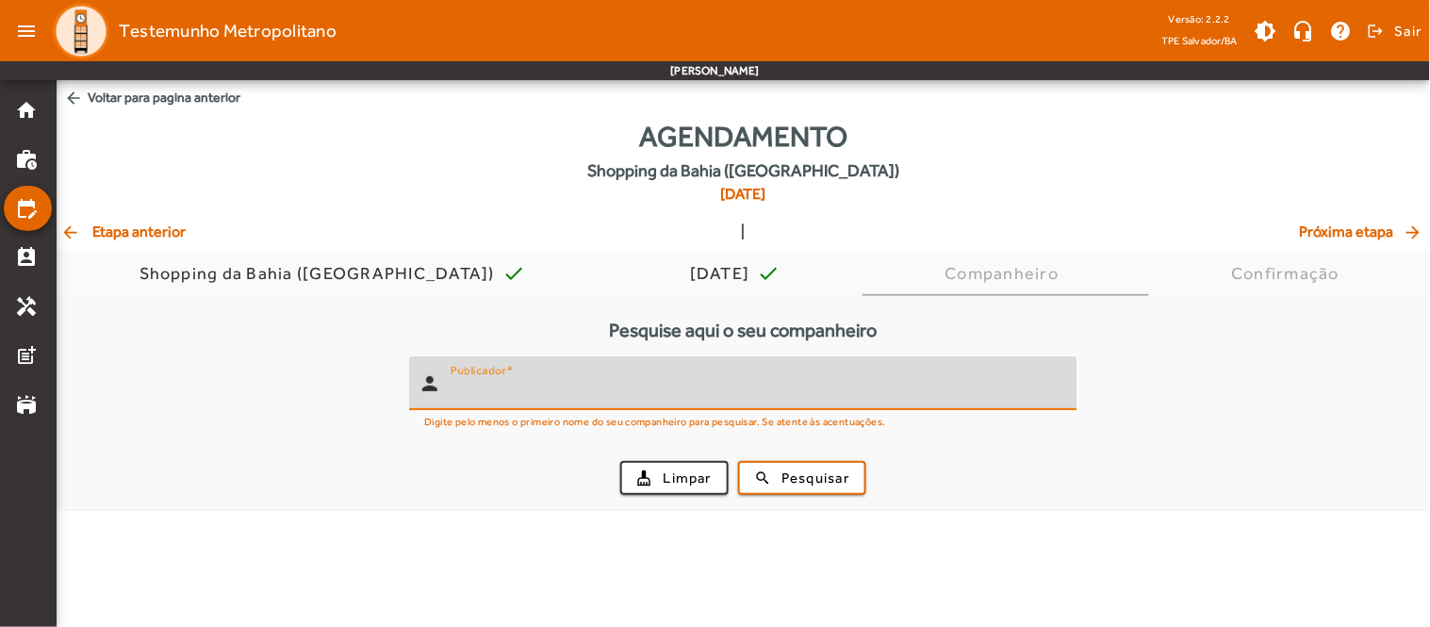
click at [594, 389] on input "Publicador" at bounding box center [757, 391] width 612 height 23
type input "*****"
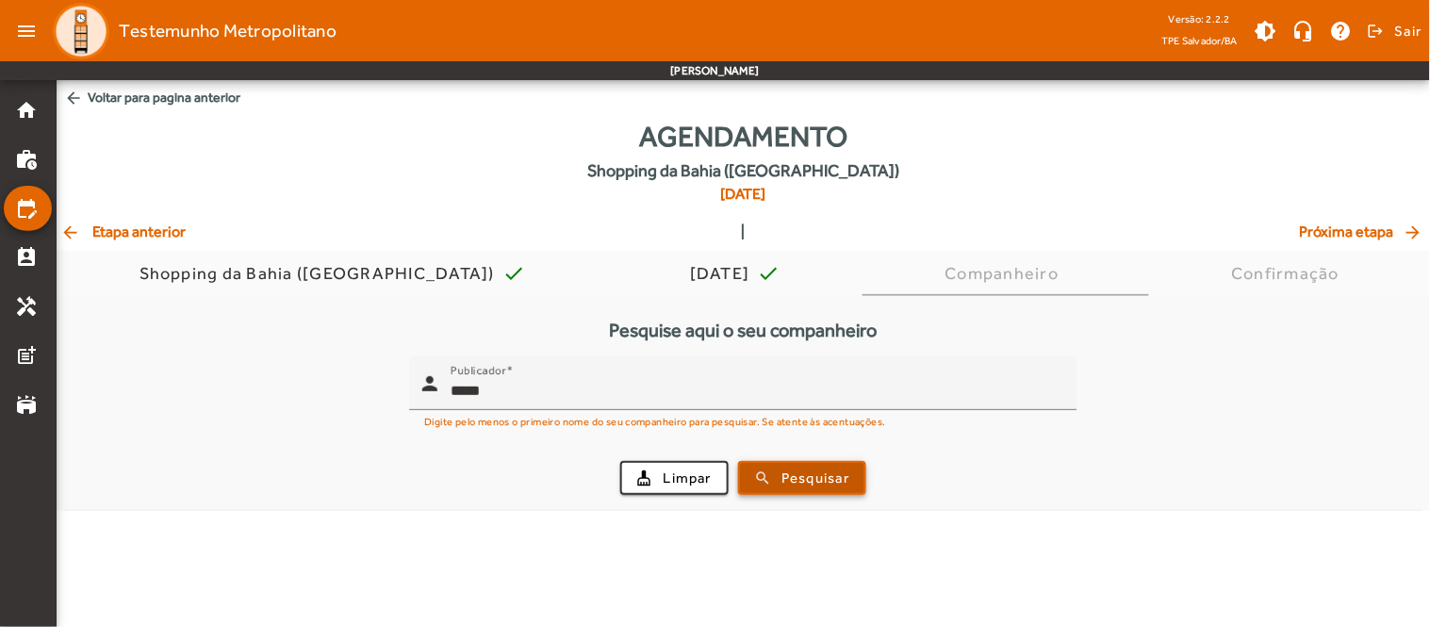
click at [784, 483] on span "Pesquisar" at bounding box center [816, 479] width 68 height 22
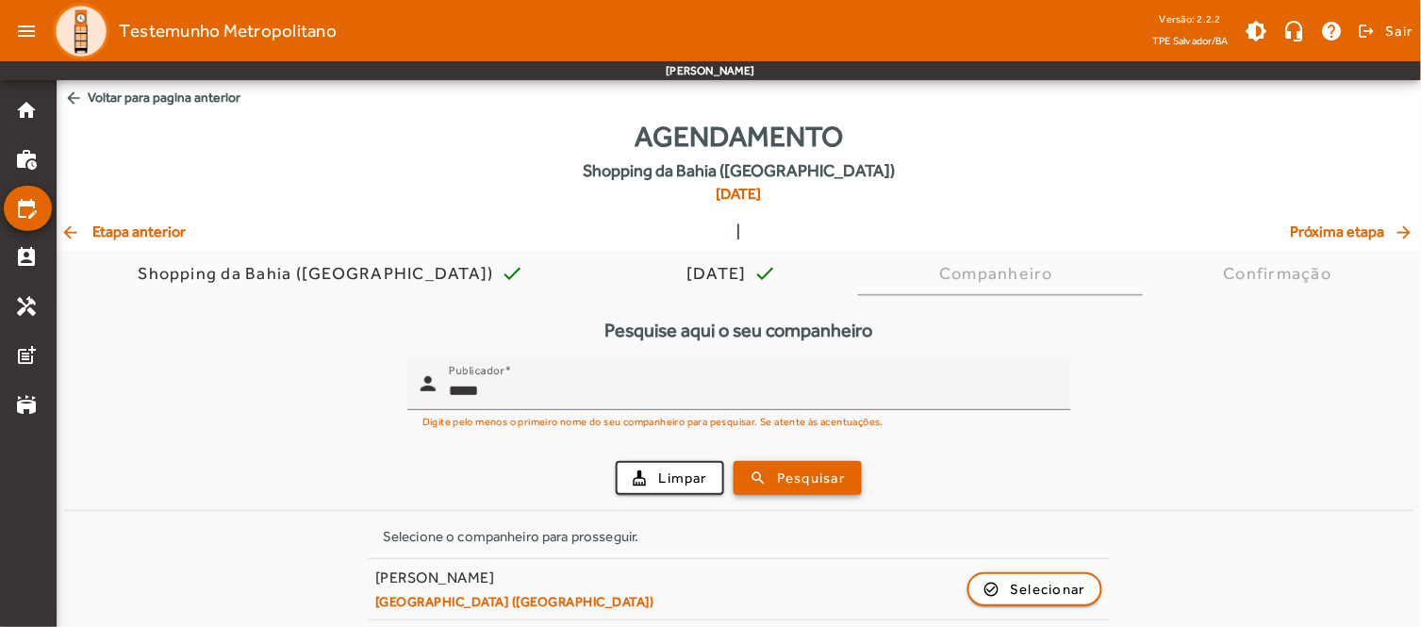
scroll to position [69, 0]
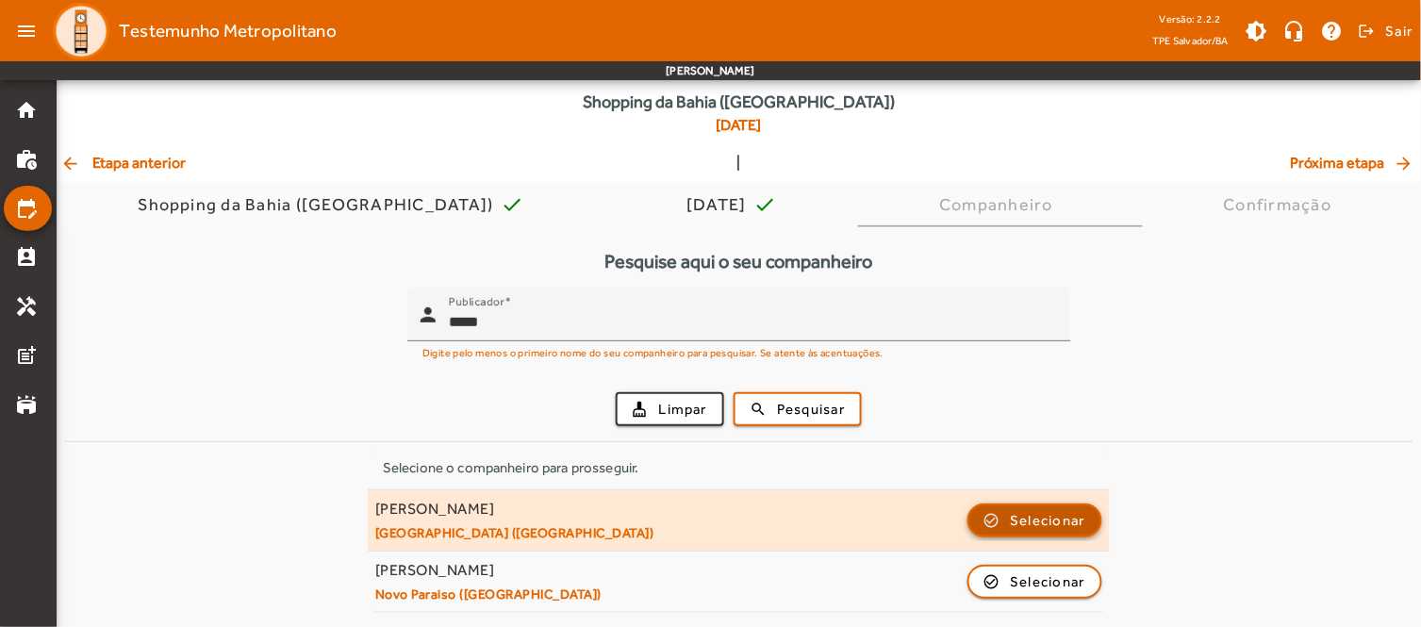
click at [1065, 519] on span "Selecionar" at bounding box center [1048, 520] width 75 height 23
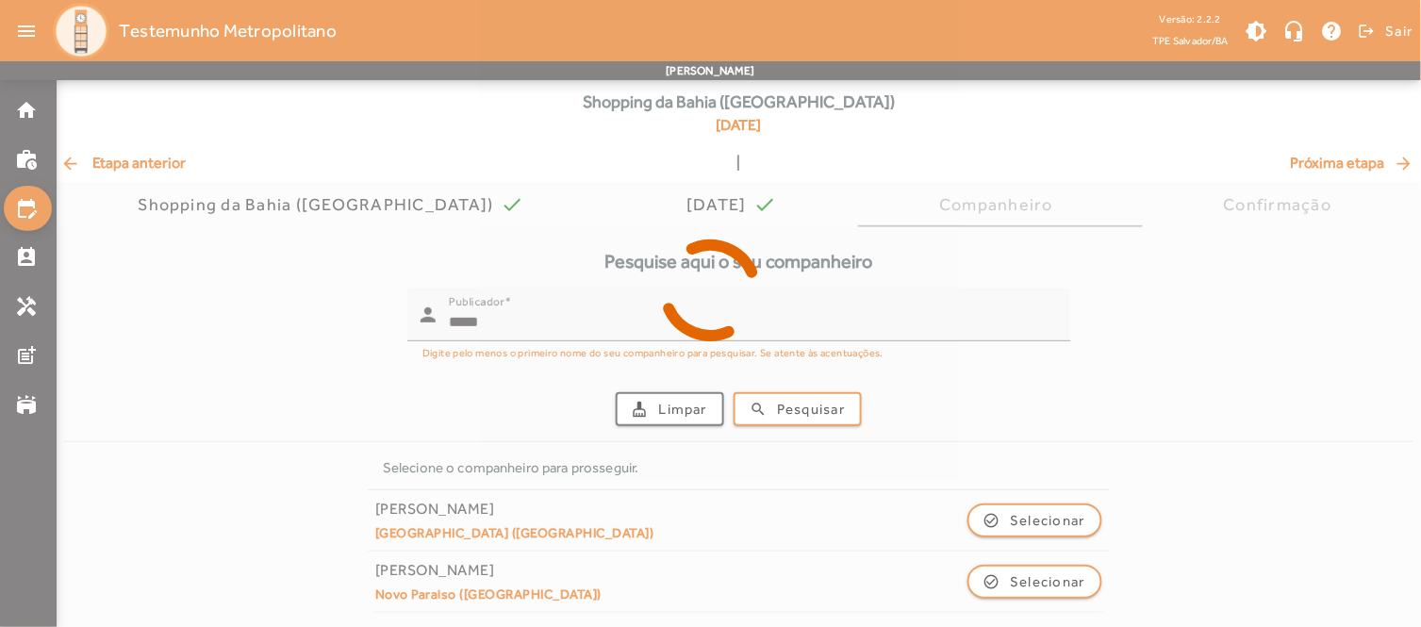
scroll to position [0, 0]
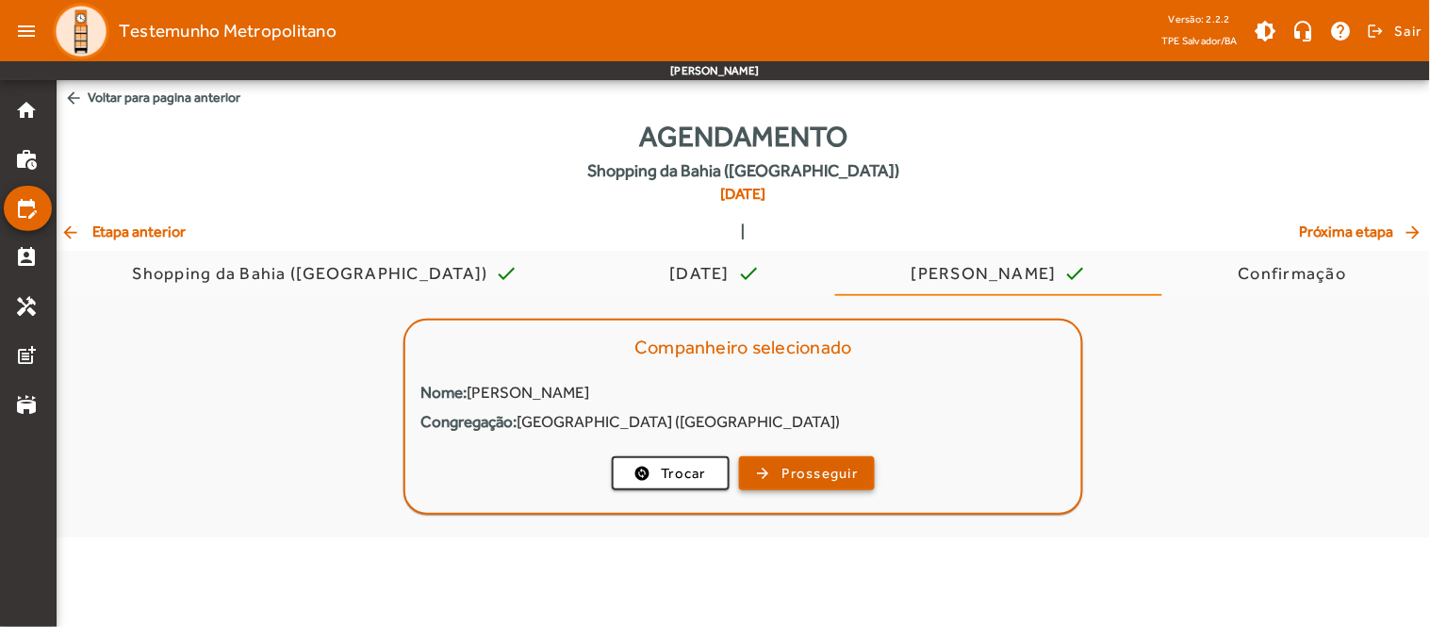
click at [833, 466] on span "Prosseguir" at bounding box center [821, 474] width 76 height 22
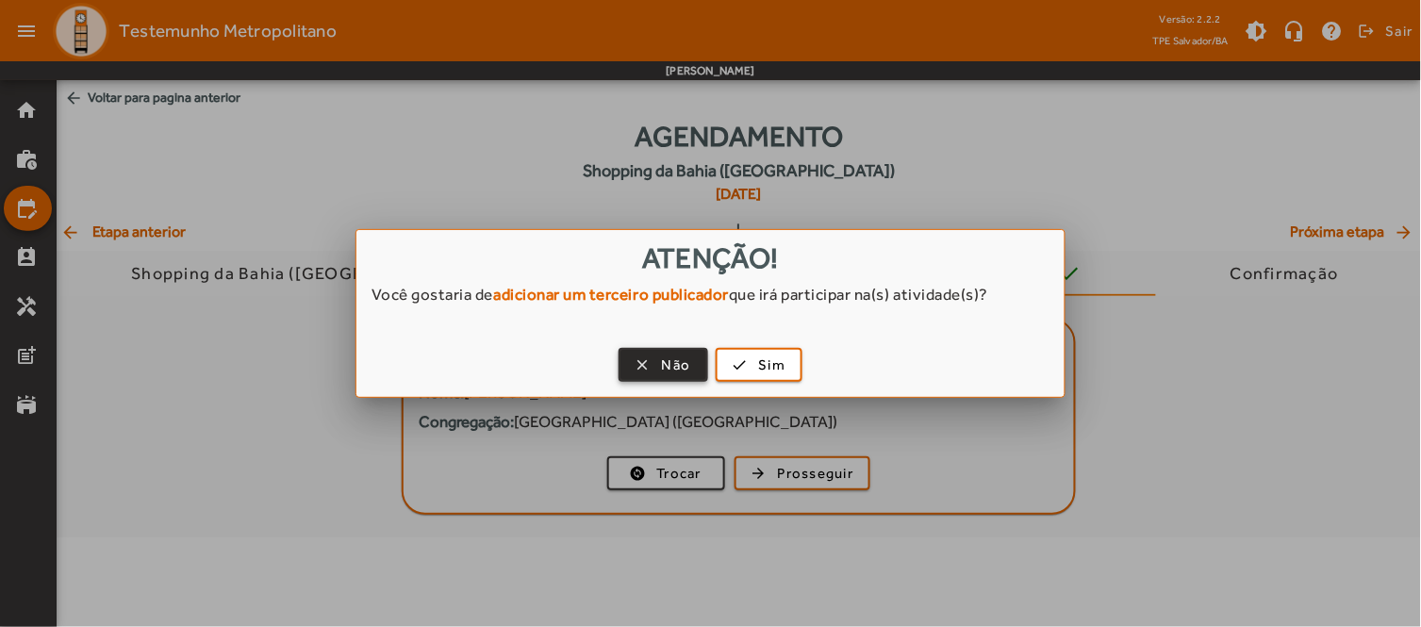
click at [655, 361] on span "button" at bounding box center [663, 364] width 86 height 45
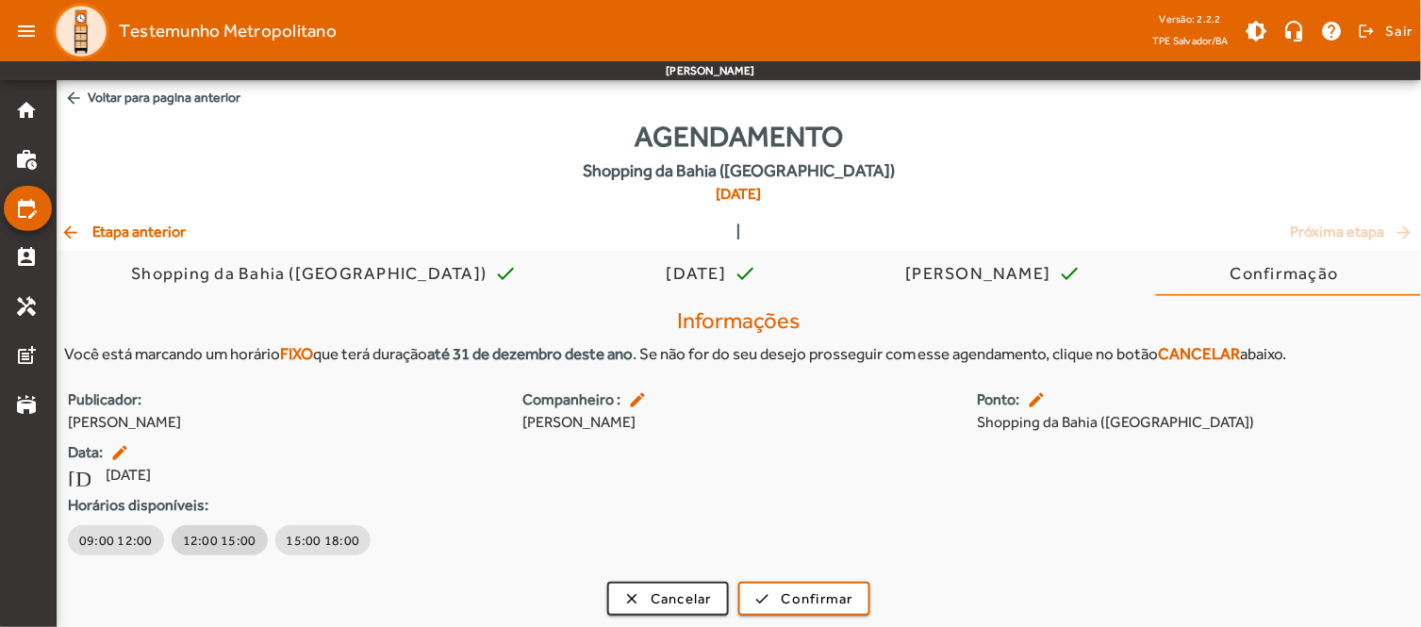
click at [211, 538] on span "12:00 15:00" at bounding box center [220, 540] width 74 height 19
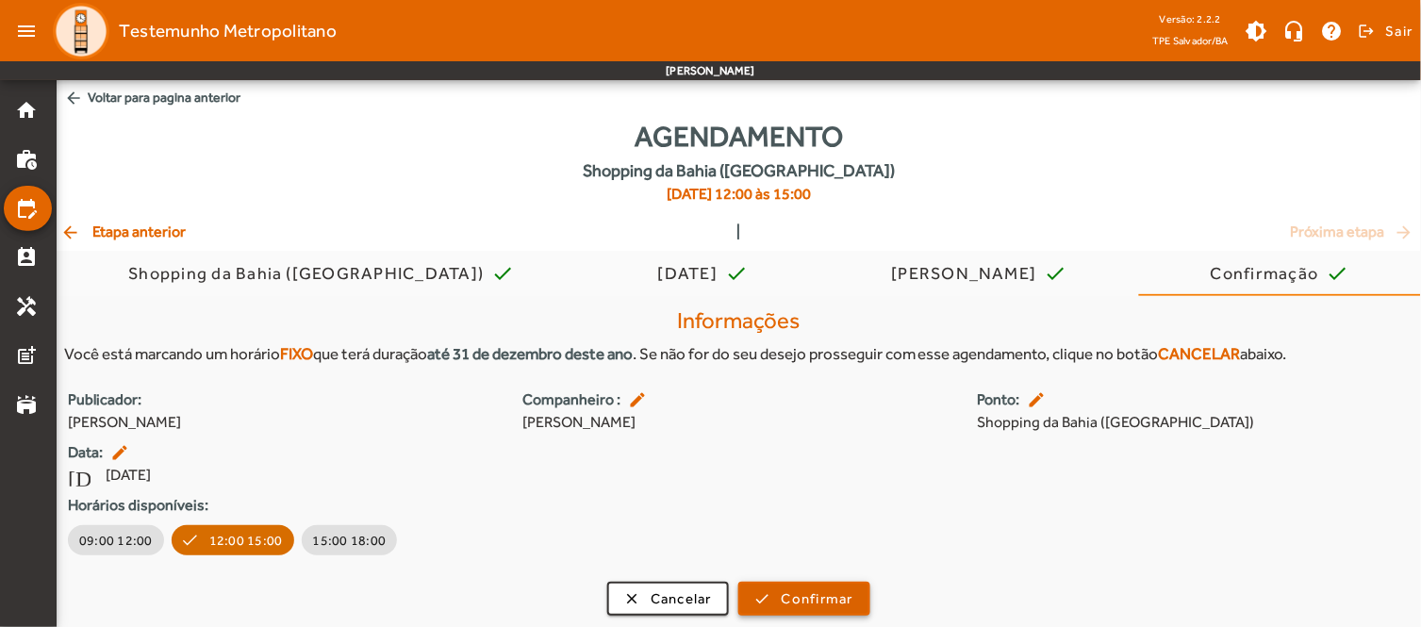
click at [827, 603] on span "Confirmar" at bounding box center [818, 599] width 72 height 22
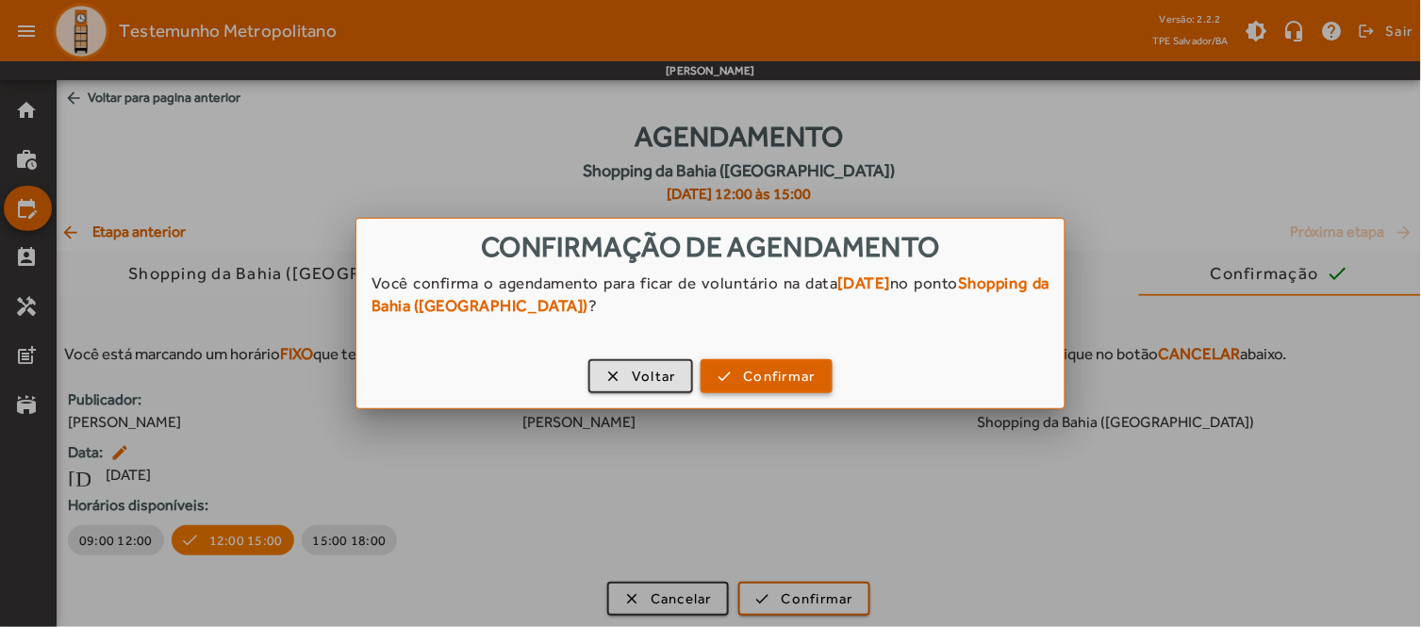
click at [751, 371] on span "Confirmar" at bounding box center [780, 377] width 72 height 22
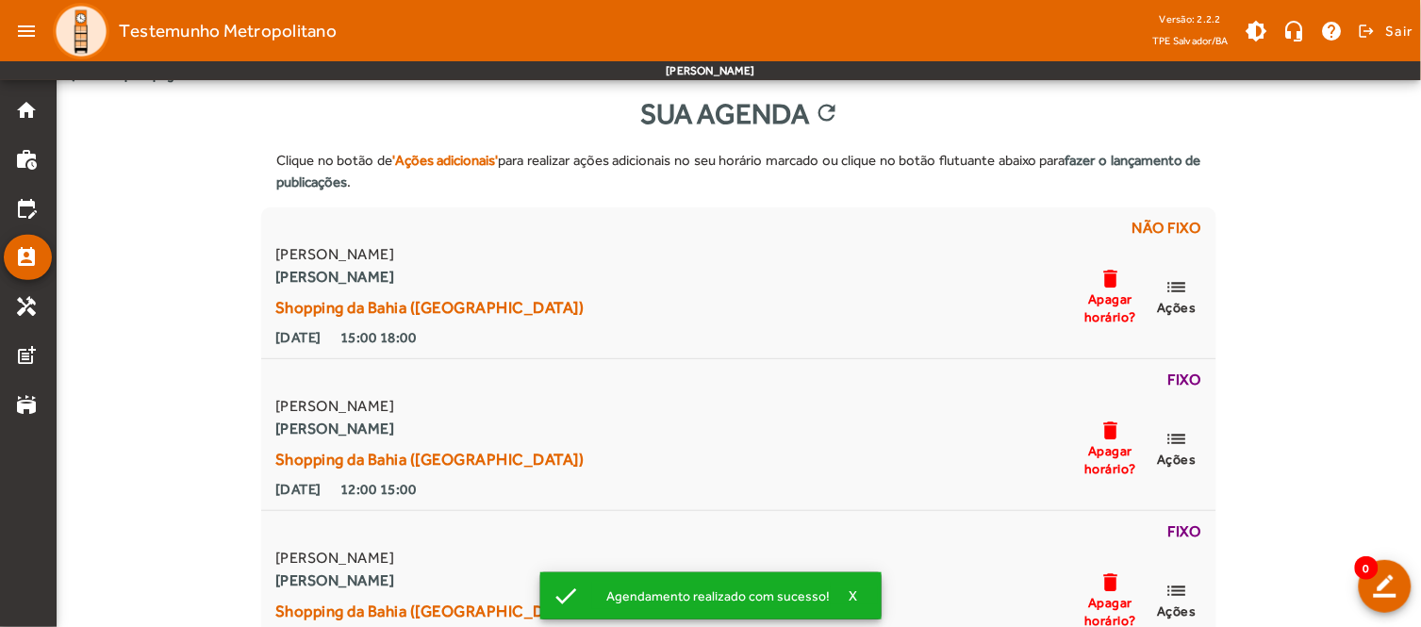
scroll to position [58, 0]
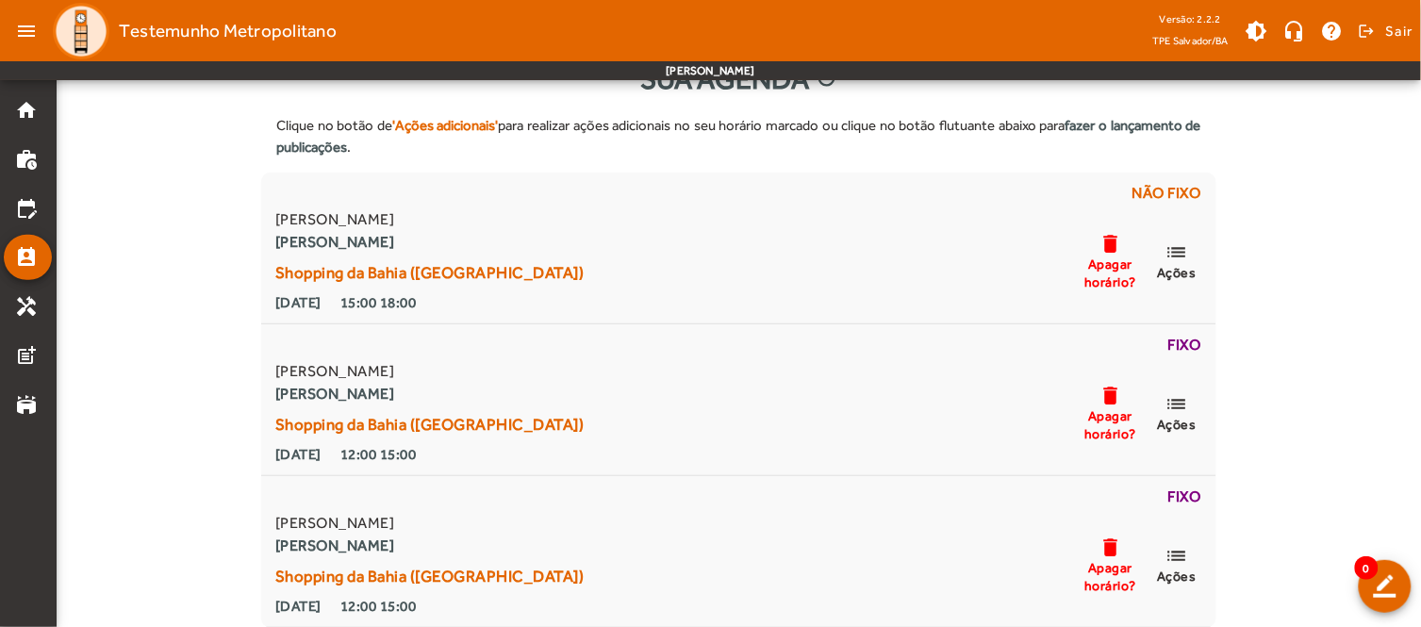
click at [107, 351] on div "Clique no botão de 'Ações adicionais' para realizar ações adicionais no seu hor…" at bounding box center [739, 364] width 1364 height 528
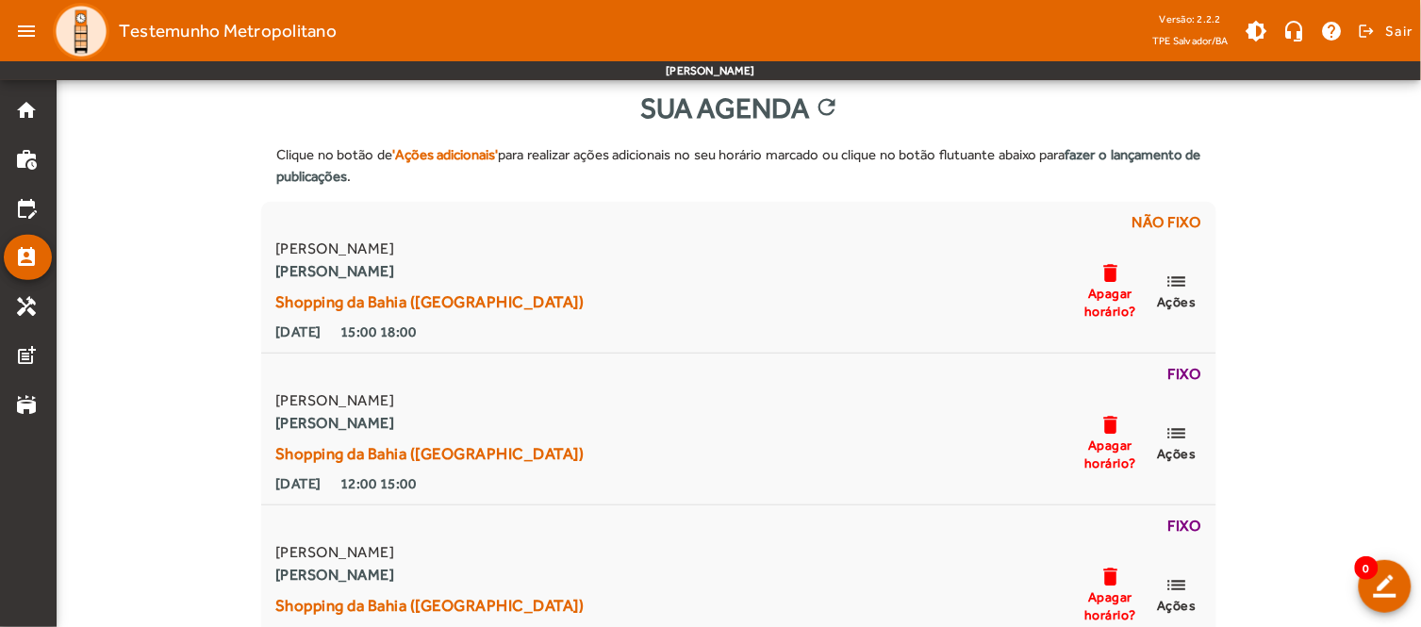
scroll to position [0, 0]
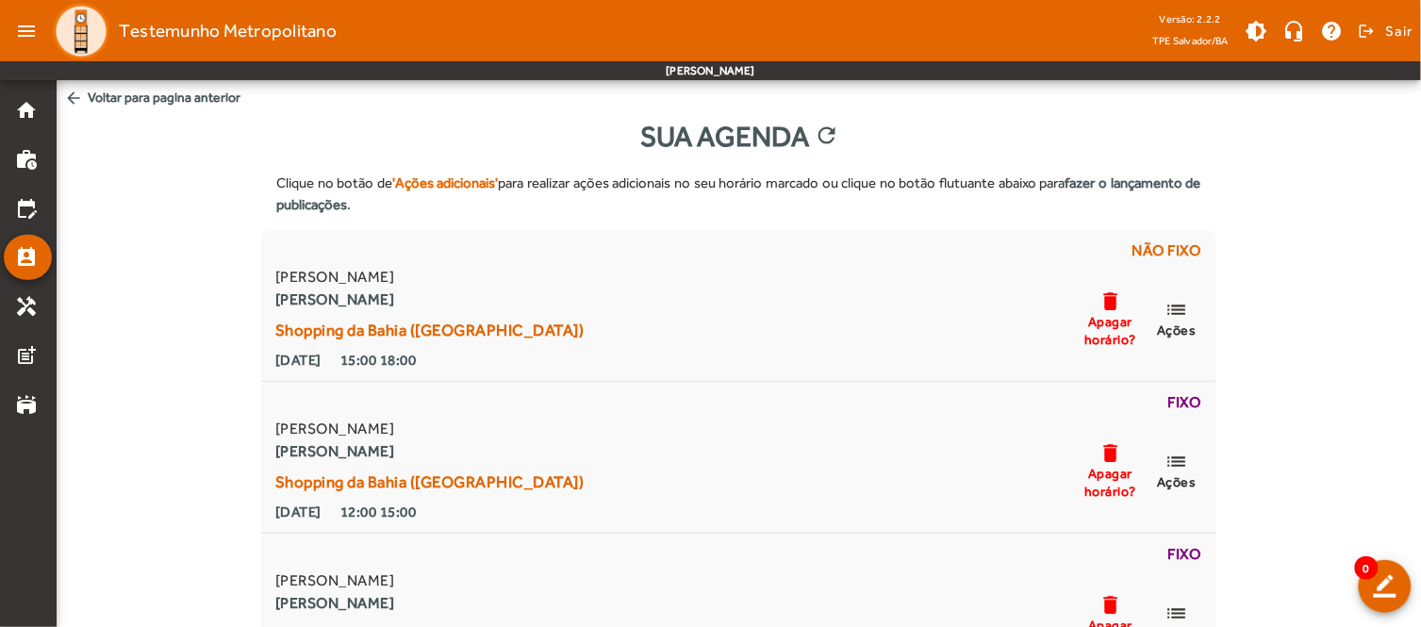
click at [86, 95] on span "arrow_back Voltar para pagina anterior" at bounding box center [739, 97] width 1364 height 35
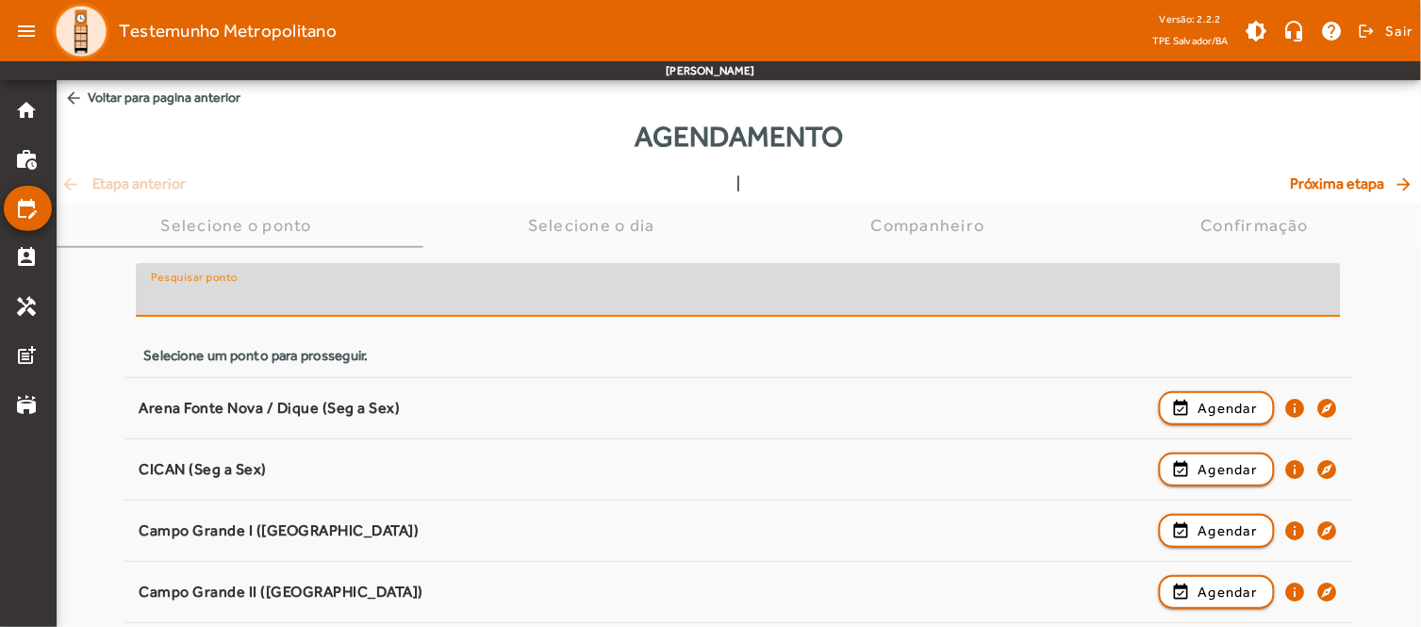
click at [564, 299] on input "Pesquisar ponto" at bounding box center [738, 298] width 1175 height 23
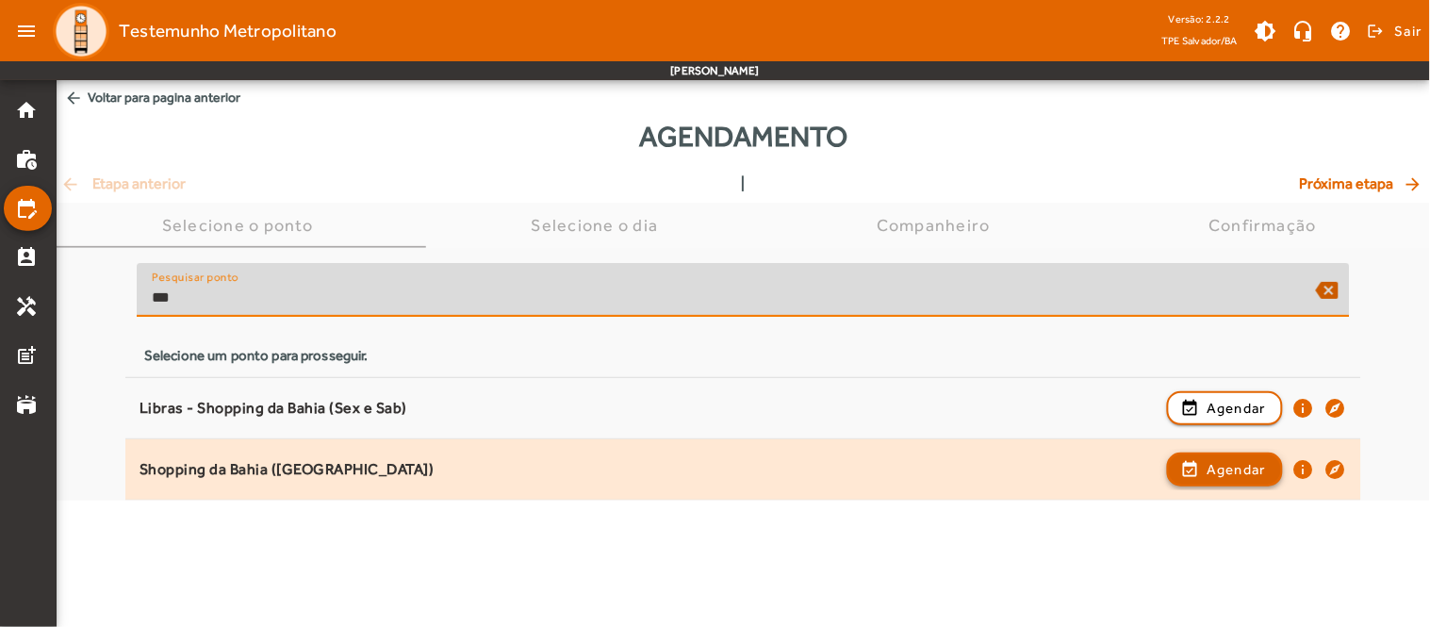
type input "***"
drag, startPoint x: 1190, startPoint y: 464, endPoint x: 1191, endPoint y: 475, distance: 11.4
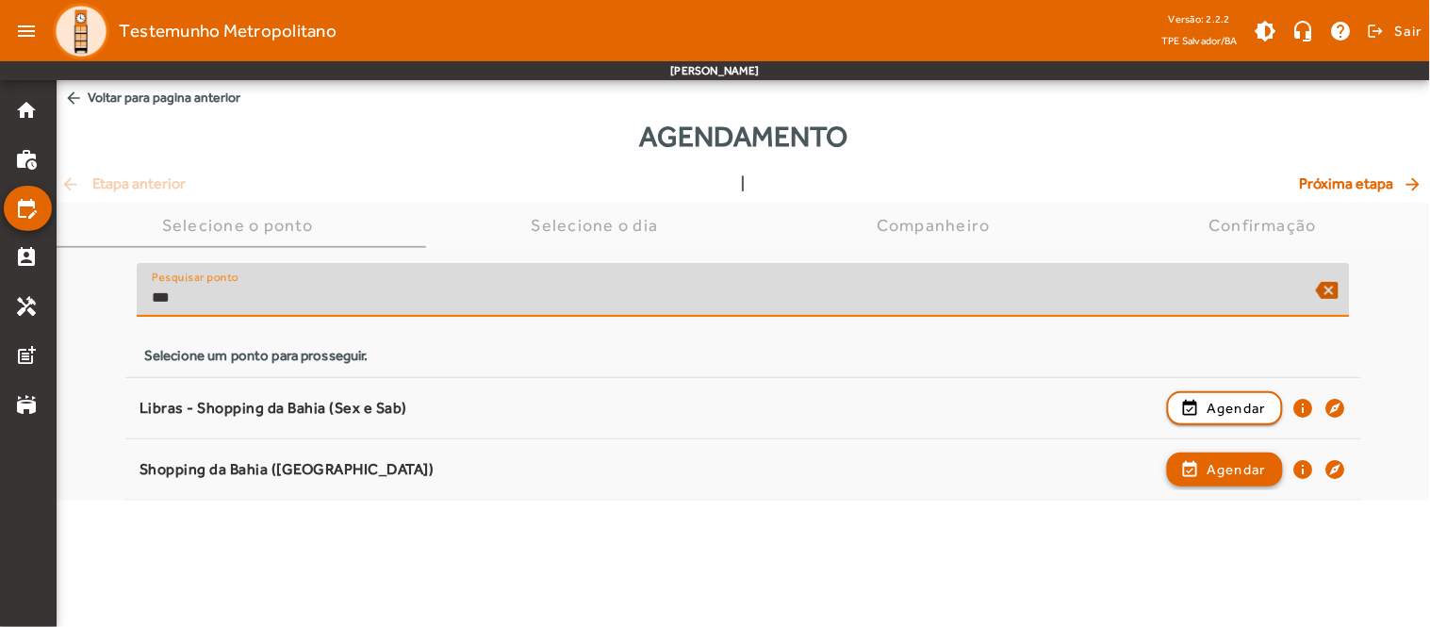
click at [1190, 466] on span "button" at bounding box center [1225, 469] width 112 height 45
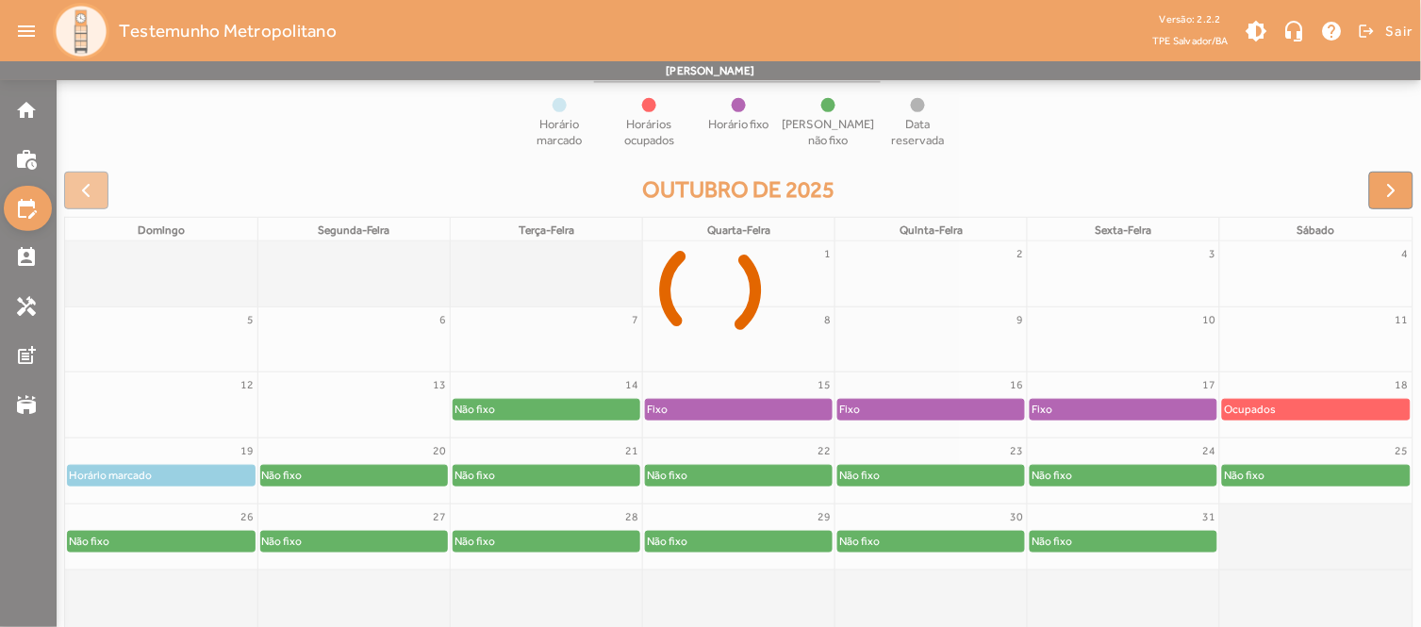
scroll to position [207, 0]
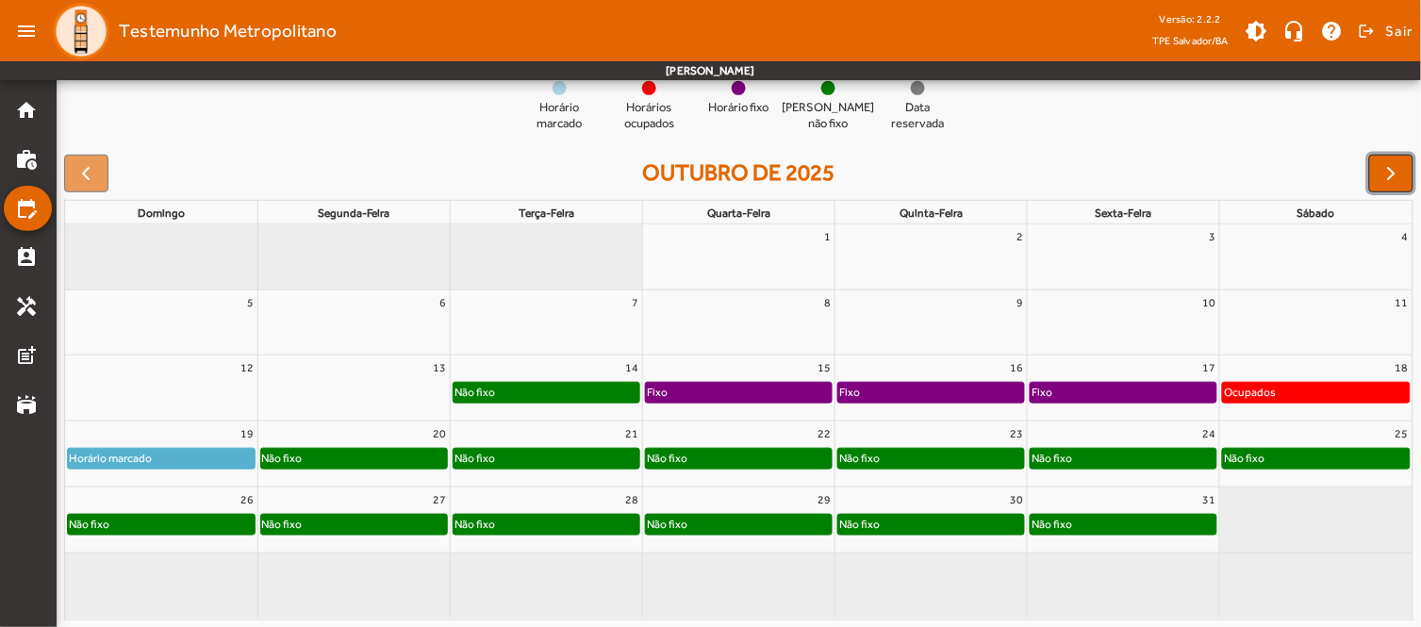
click at [1386, 165] on span "button" at bounding box center [1391, 173] width 23 height 23
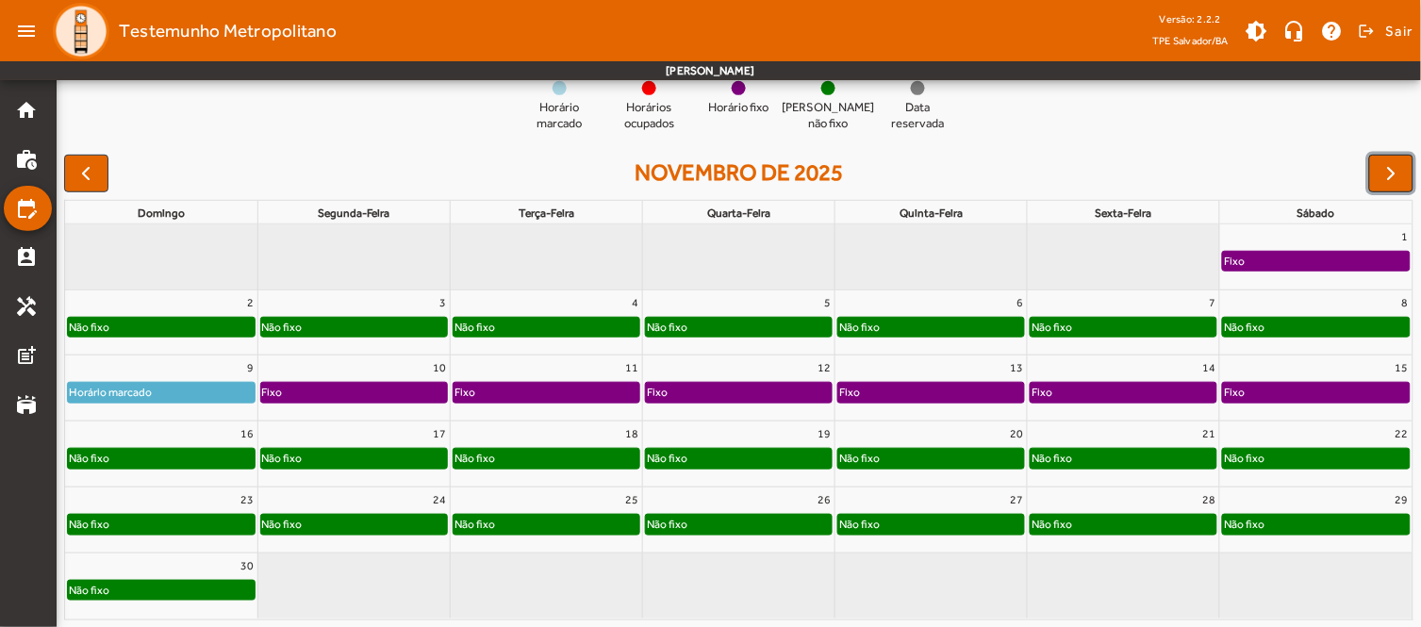
click at [1380, 177] on span "button" at bounding box center [1391, 173] width 23 height 23
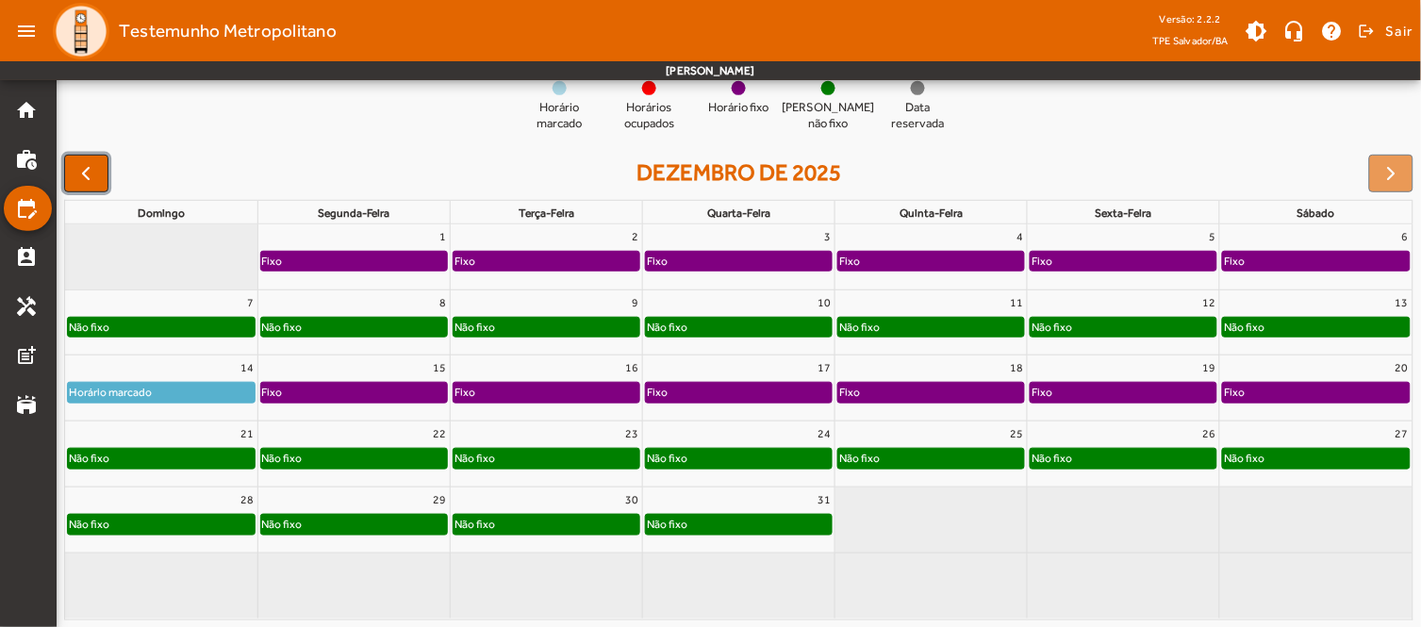
click at [95, 170] on span "button" at bounding box center [85, 173] width 23 height 23
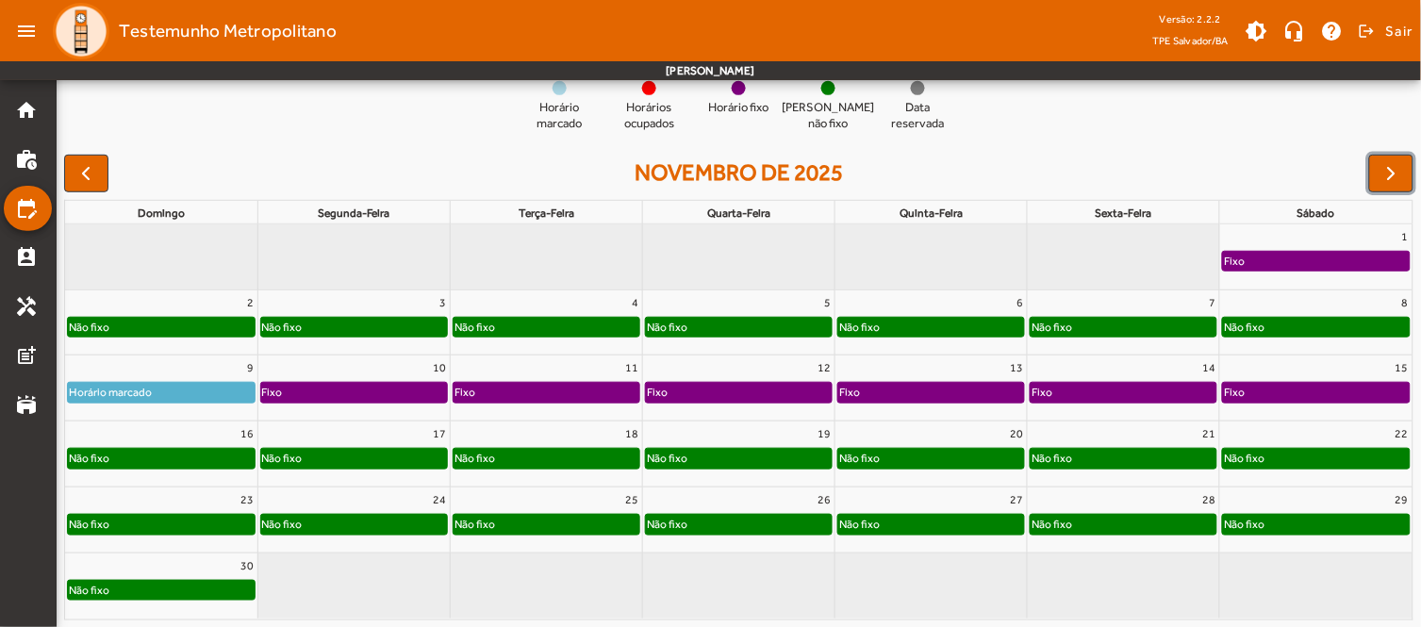
click at [1382, 174] on span "button" at bounding box center [1391, 173] width 23 height 23
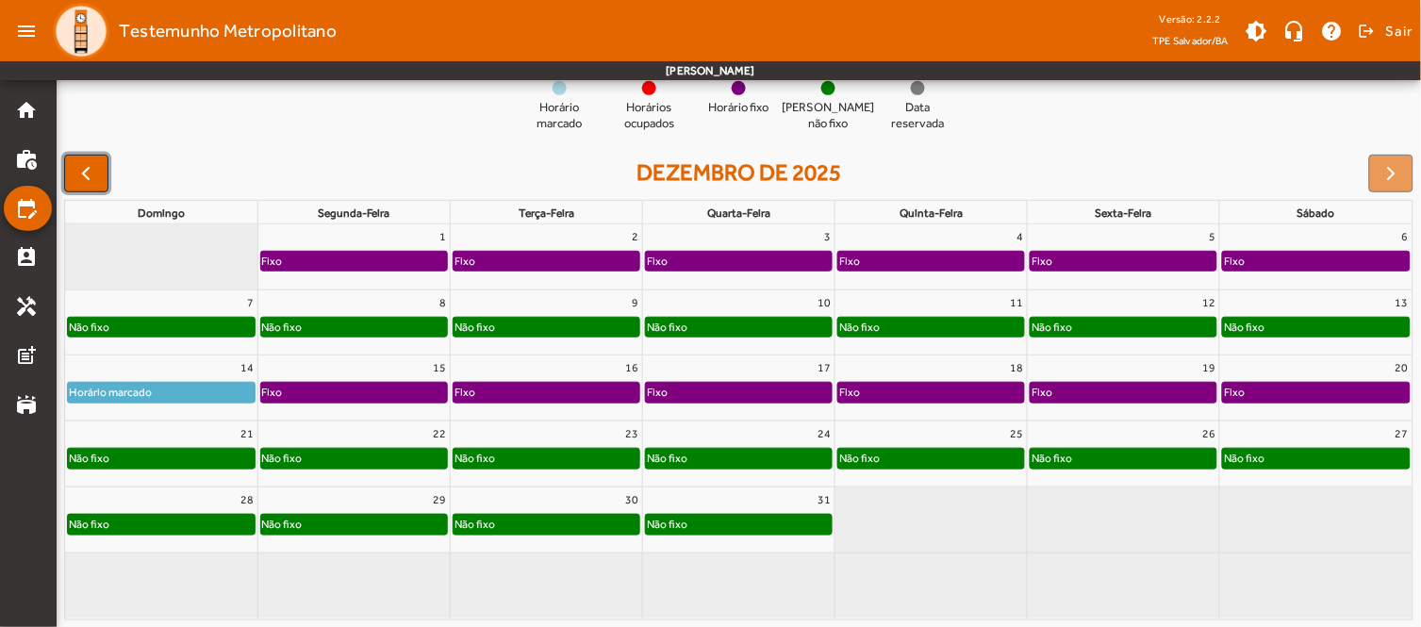
click at [91, 168] on span "button" at bounding box center [85, 173] width 23 height 23
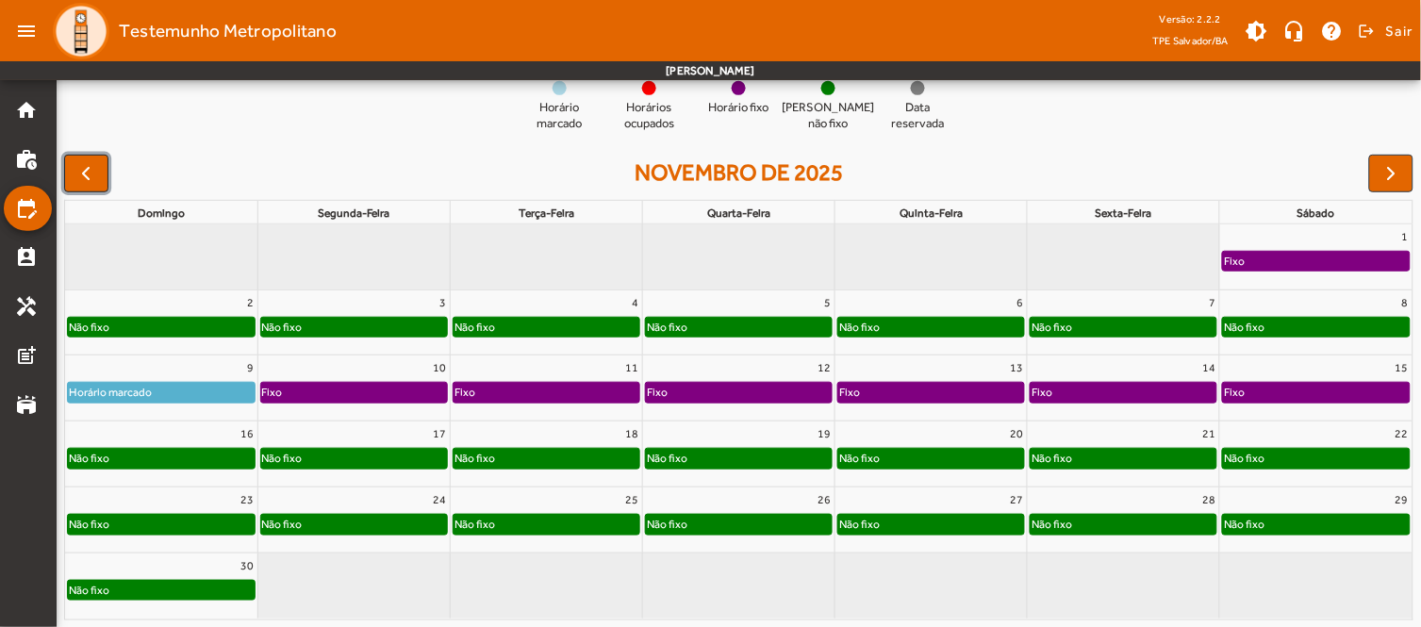
click at [89, 166] on span "button" at bounding box center [85, 173] width 23 height 23
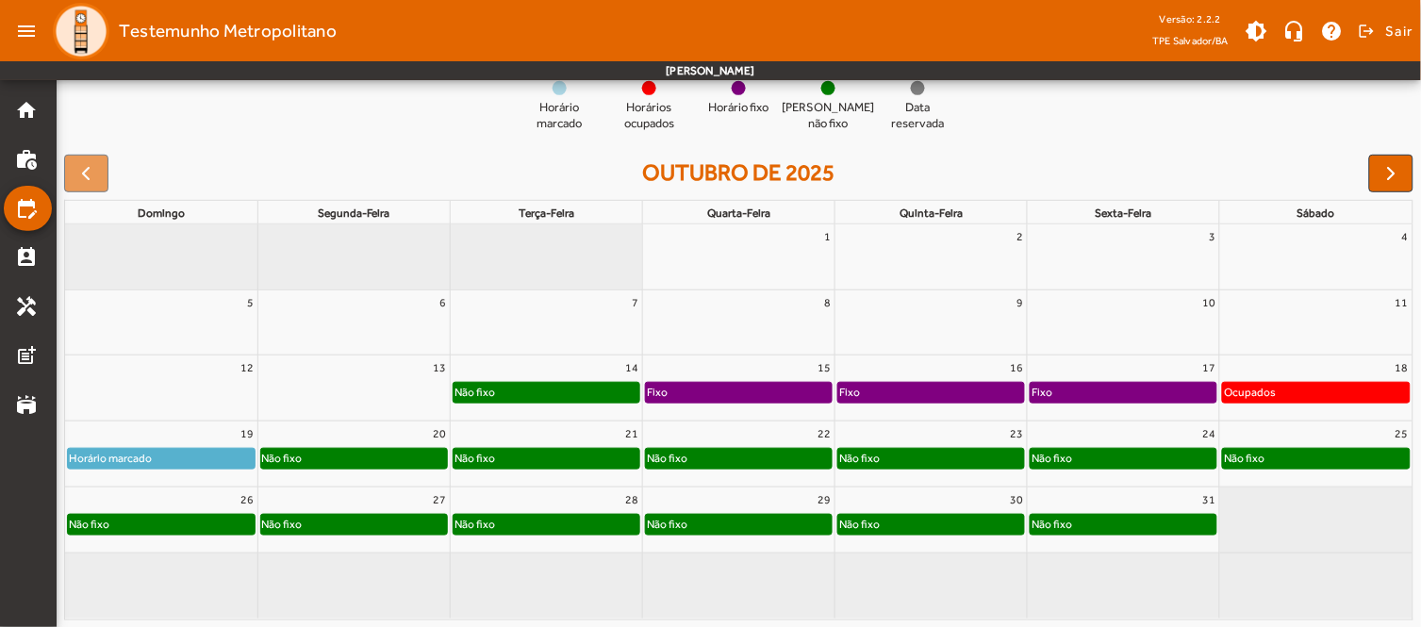
click at [90, 173] on div at bounding box center [86, 174] width 44 height 38
click at [1389, 167] on span "button" at bounding box center [1391, 173] width 23 height 23
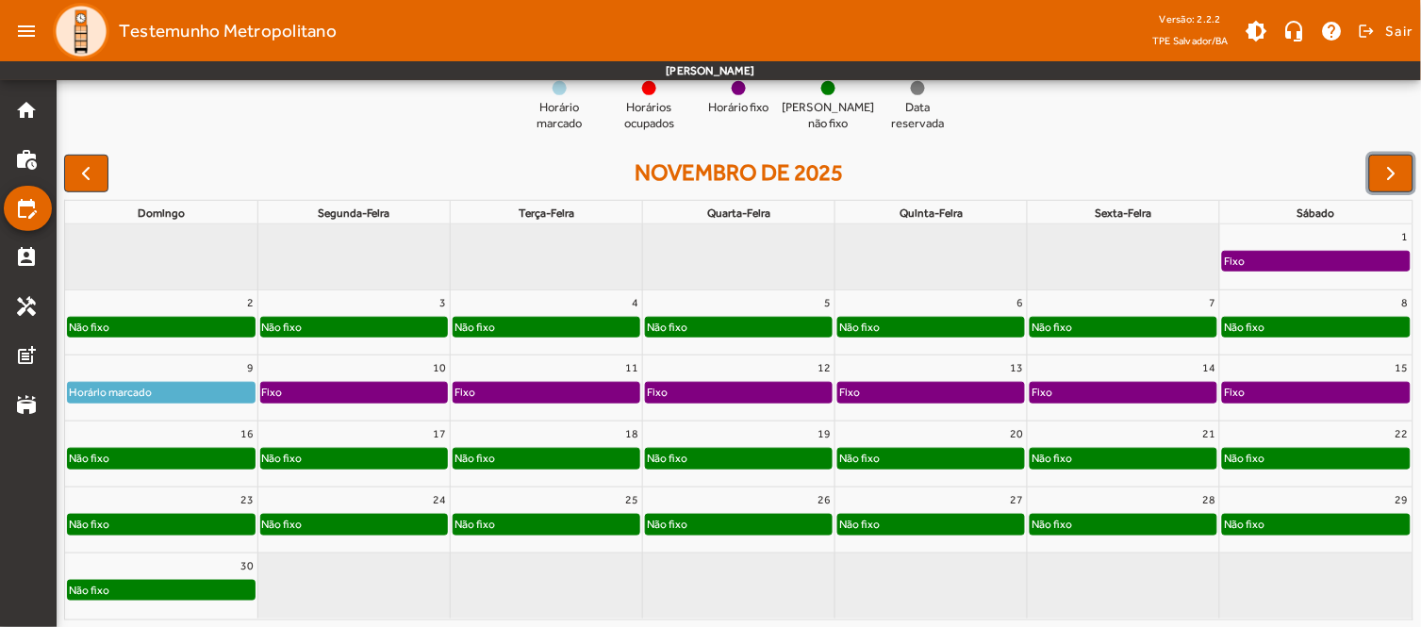
click at [214, 521] on div "Não fixo" at bounding box center [161, 524] width 187 height 19
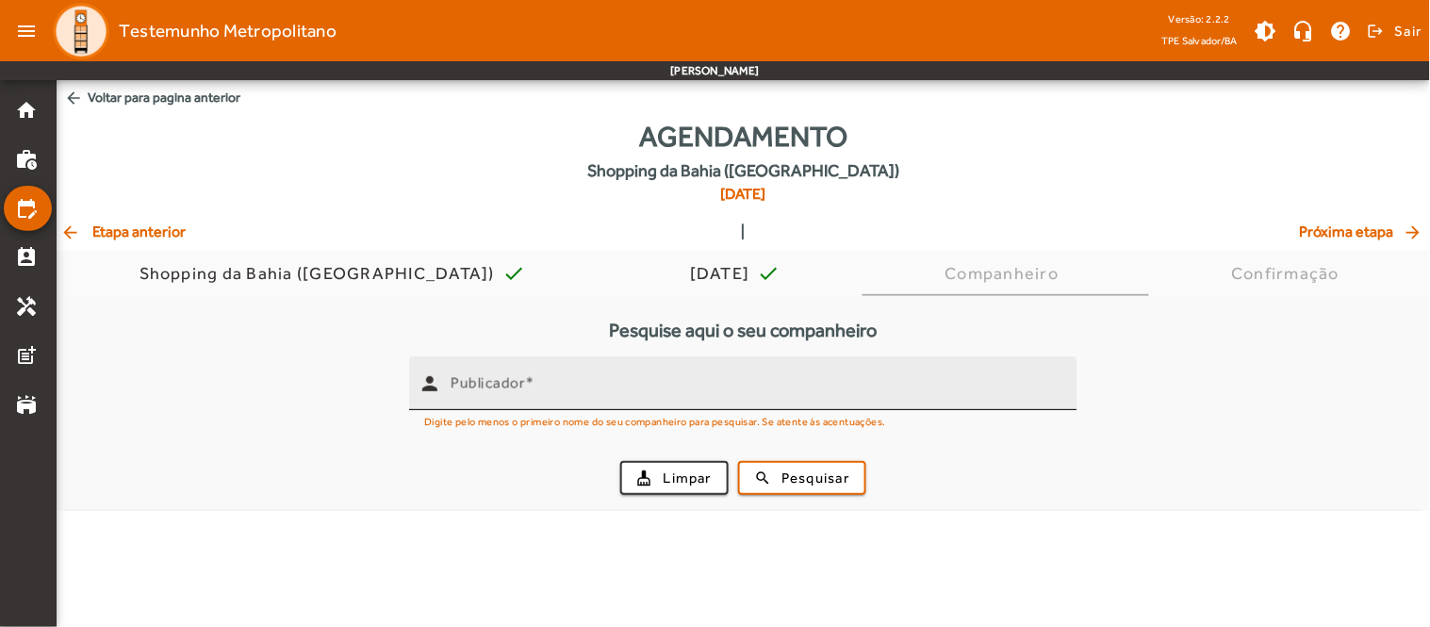
click at [751, 384] on div "Publicador" at bounding box center [757, 383] width 612 height 54
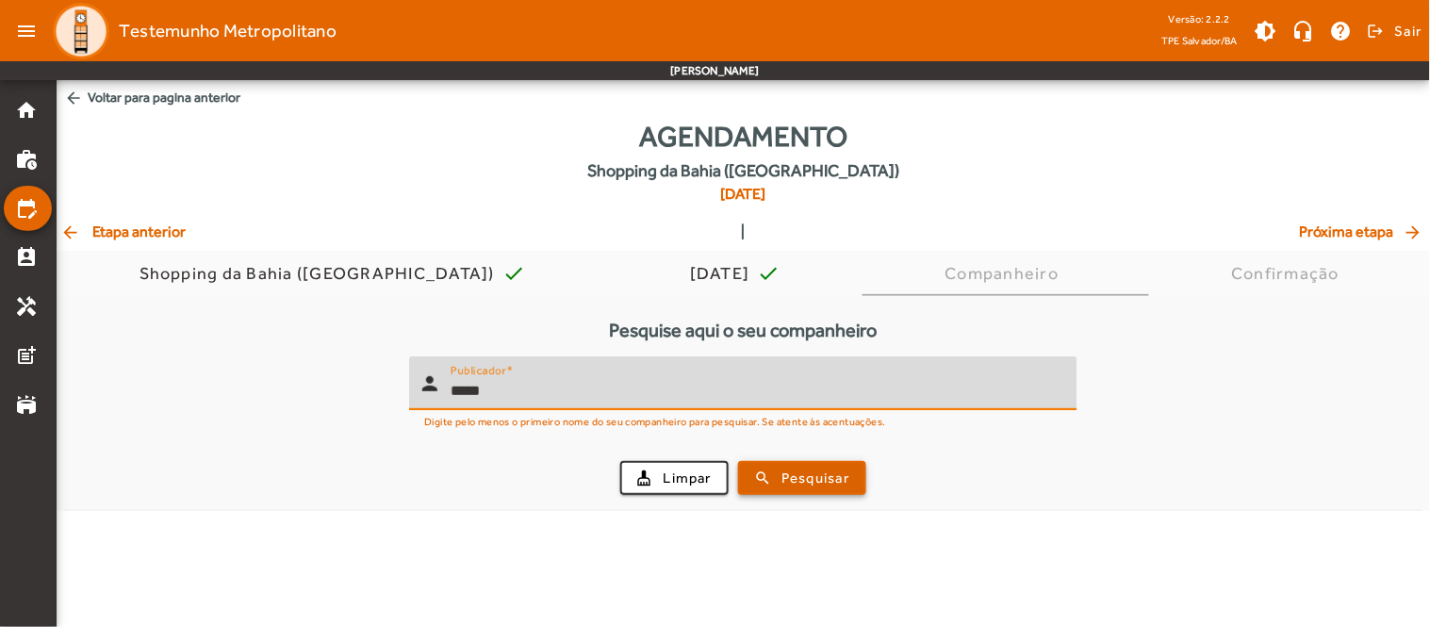
type input "*****"
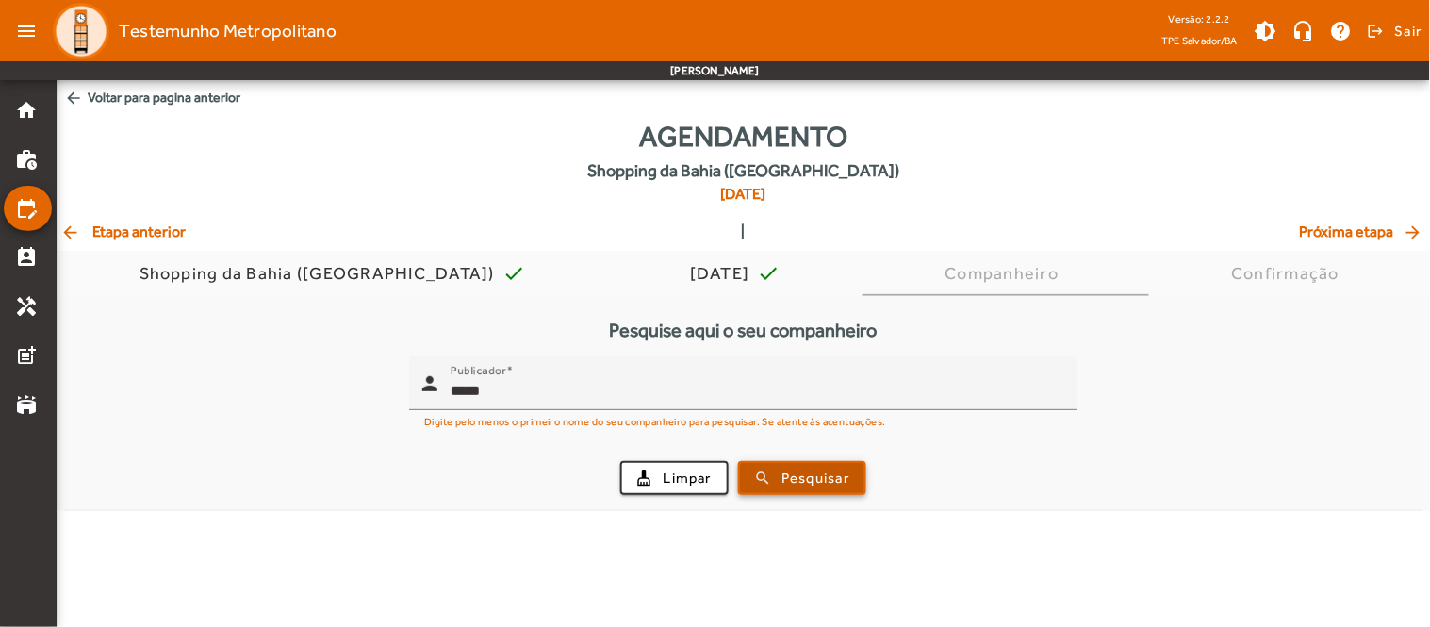
click at [831, 475] on span "Pesquisar" at bounding box center [816, 479] width 68 height 22
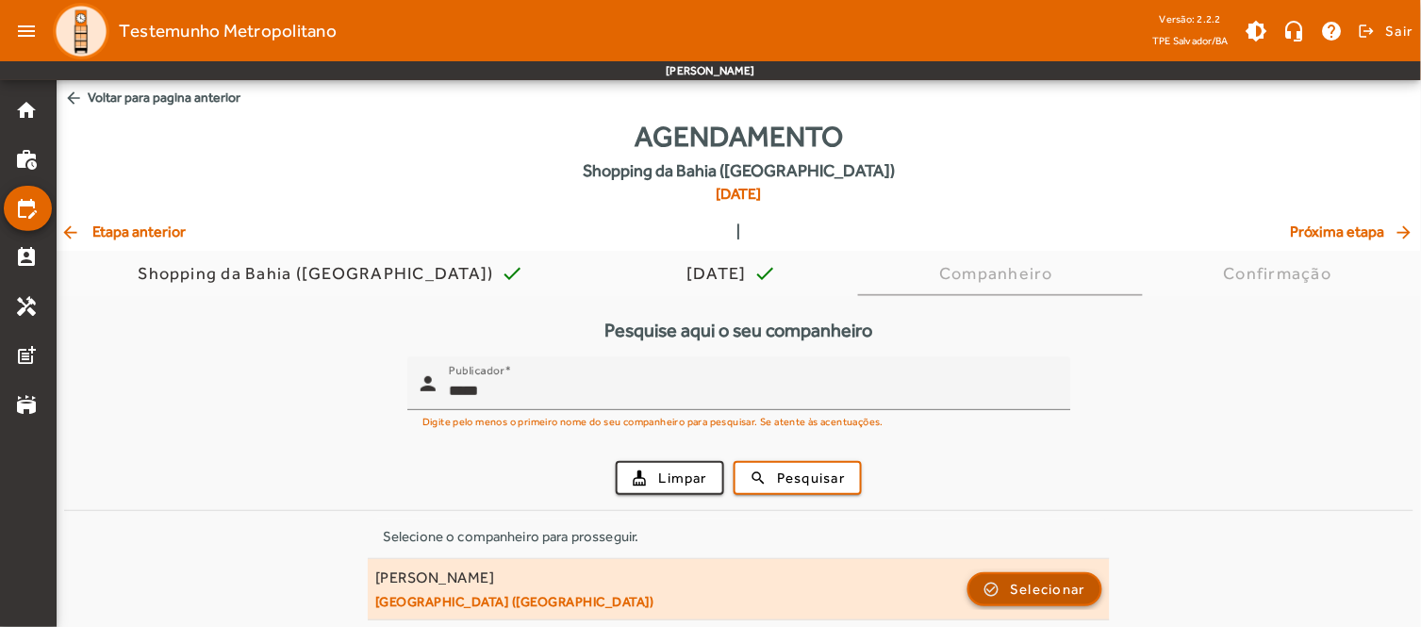
click at [998, 582] on span "button" at bounding box center [1035, 589] width 132 height 45
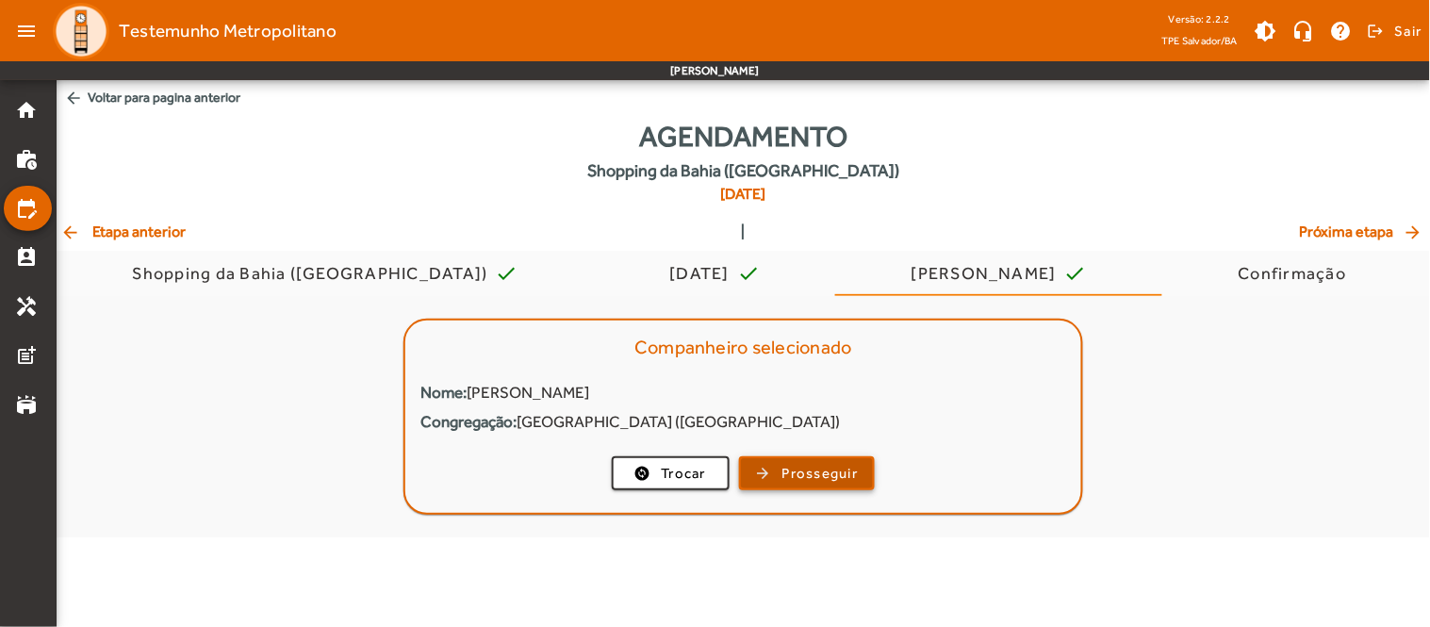
click at [801, 473] on span "Prosseguir" at bounding box center [821, 474] width 76 height 22
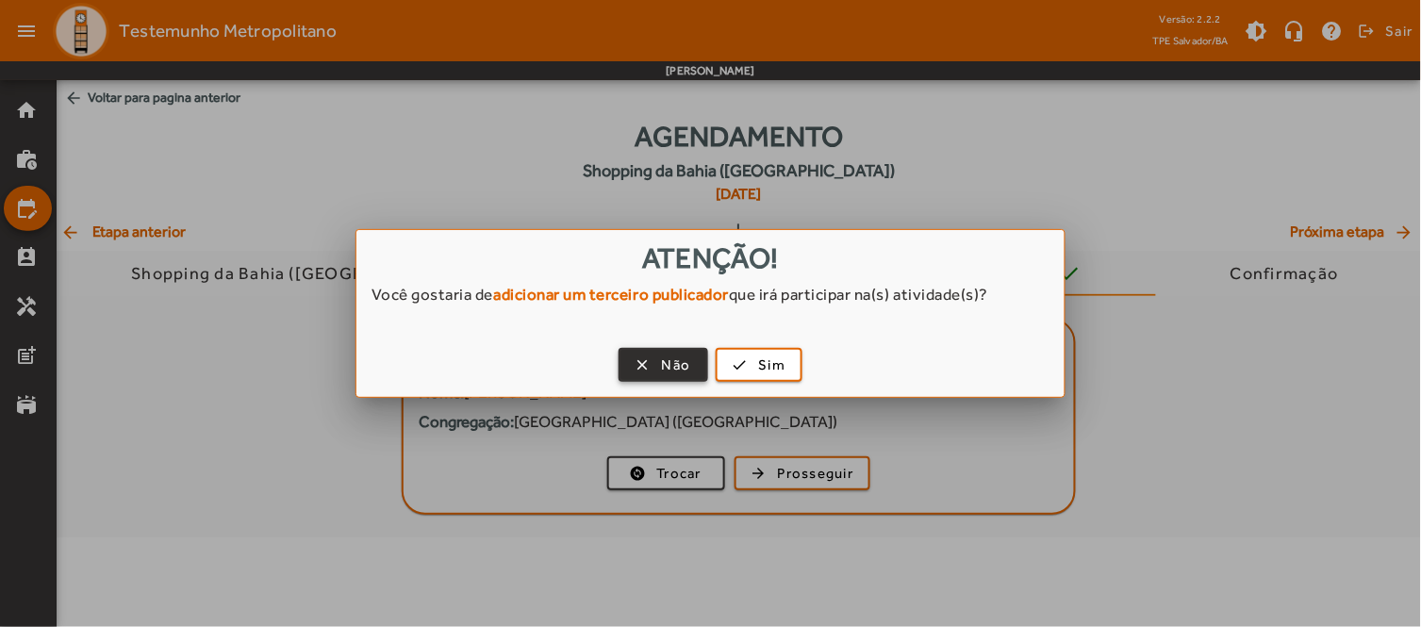
click at [681, 362] on span "Não" at bounding box center [676, 366] width 29 height 22
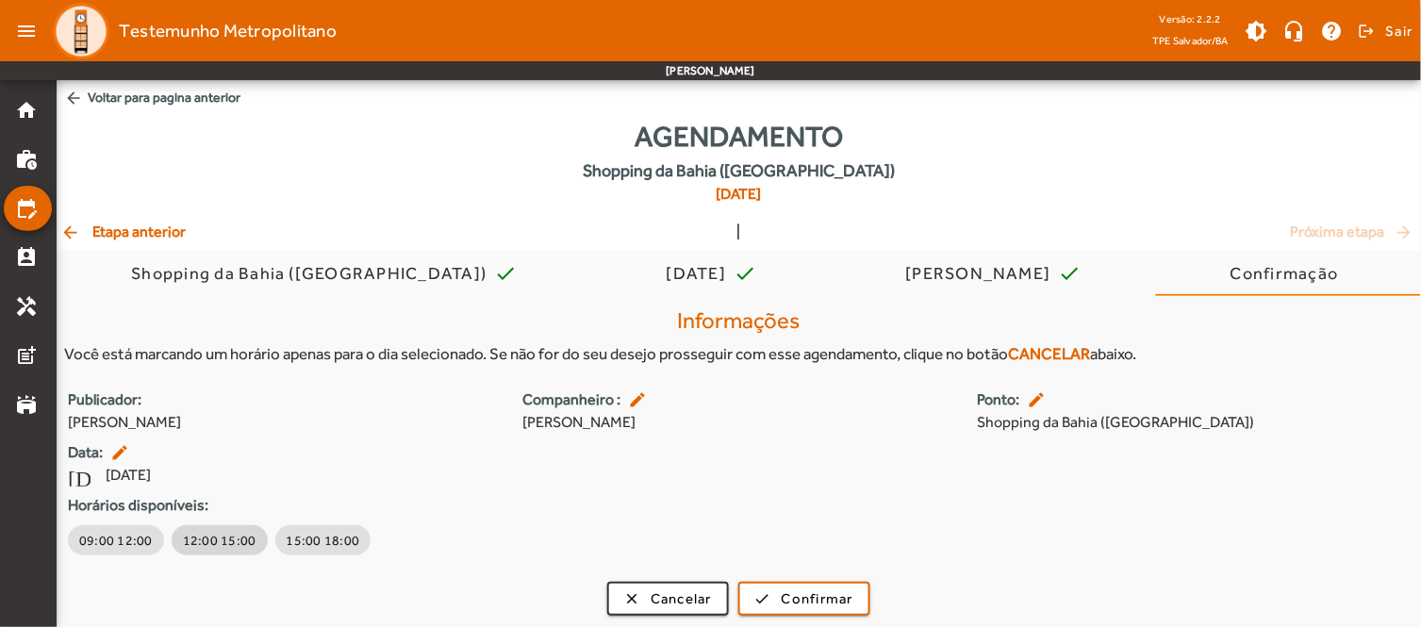
drag, startPoint x: 204, startPoint y: 534, endPoint x: 219, endPoint y: 539, distance: 16.1
click at [206, 537] on span "12:00 15:00" at bounding box center [220, 540] width 74 height 19
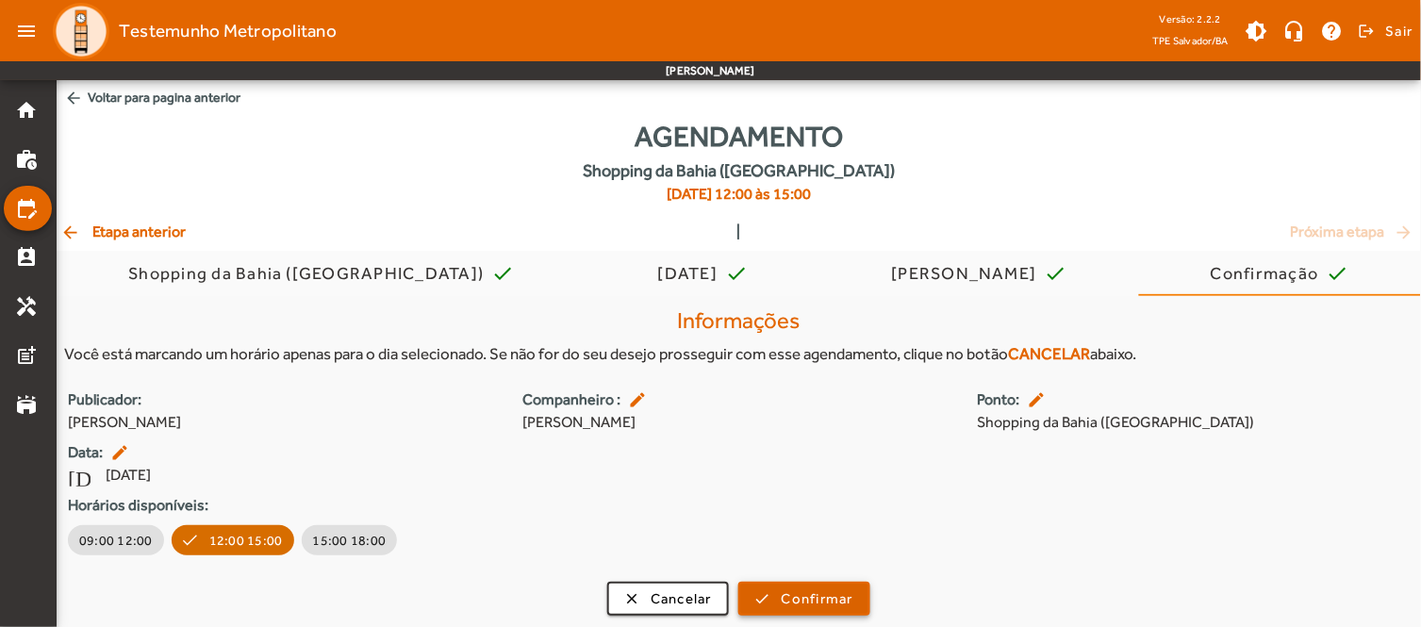
click at [814, 598] on span "Confirmar" at bounding box center [818, 599] width 72 height 22
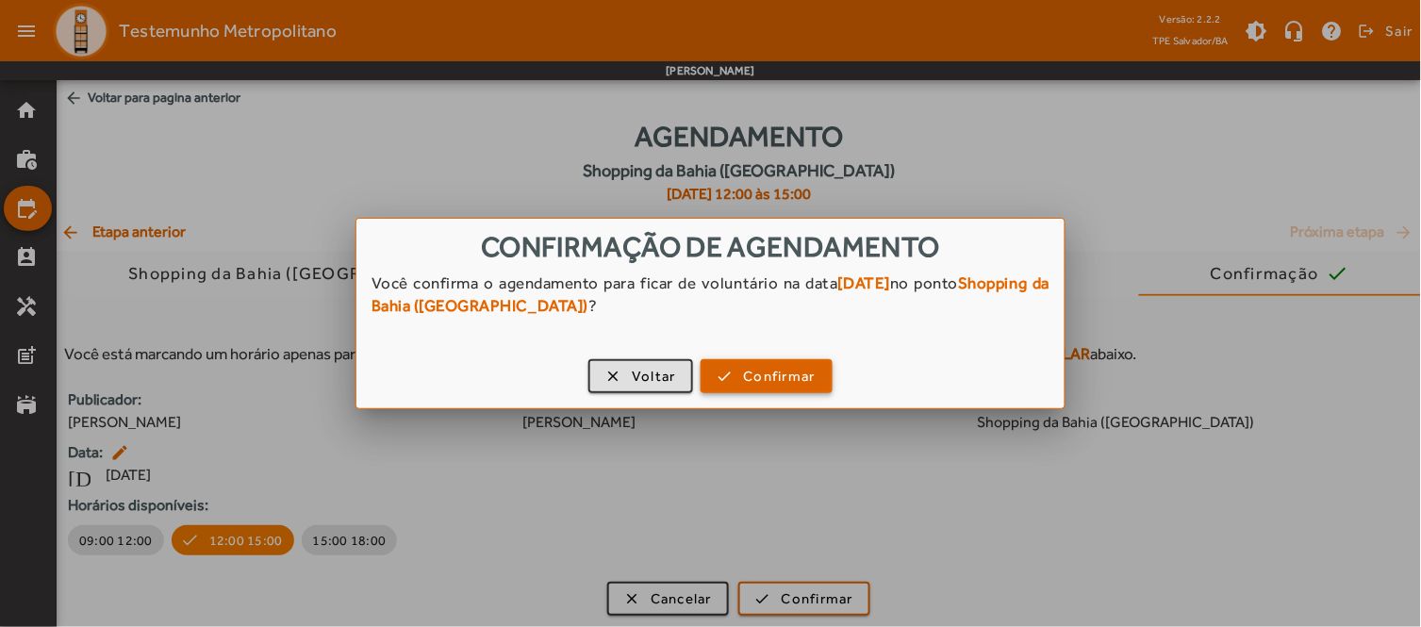
click at [766, 375] on span "Confirmar" at bounding box center [780, 377] width 72 height 22
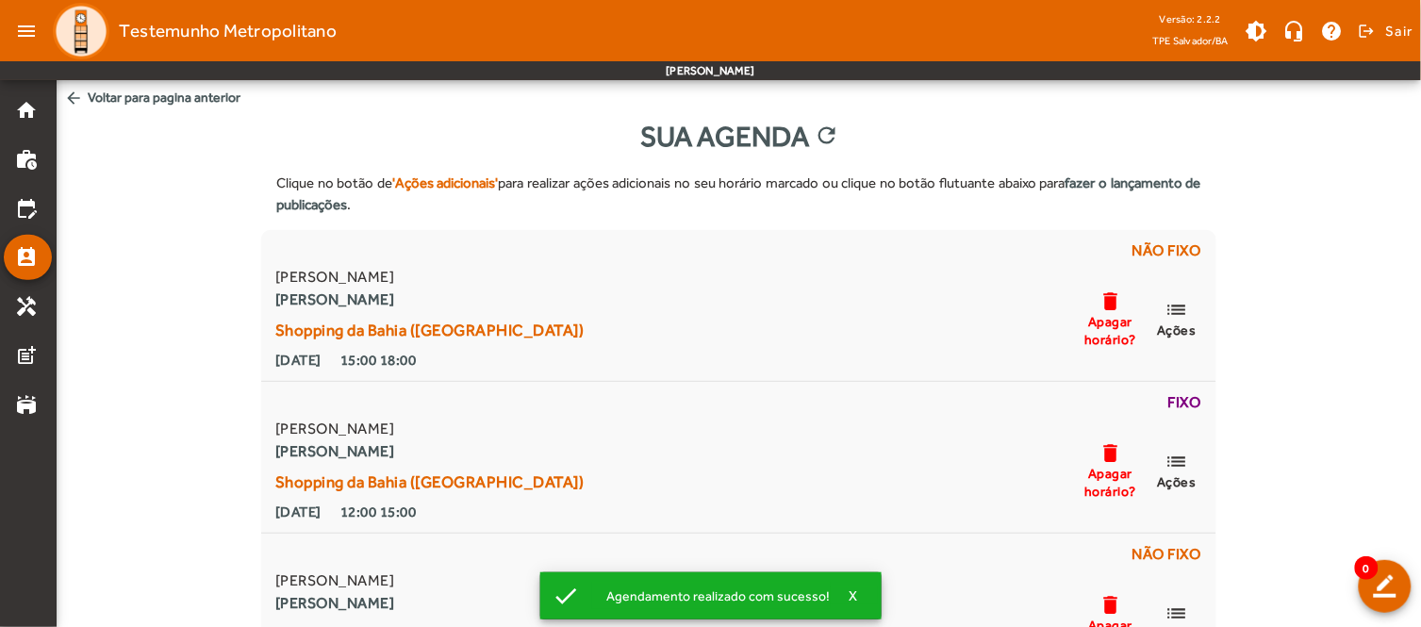
click at [104, 97] on span "arrow_back Voltar para pagina anterior" at bounding box center [739, 97] width 1364 height 35
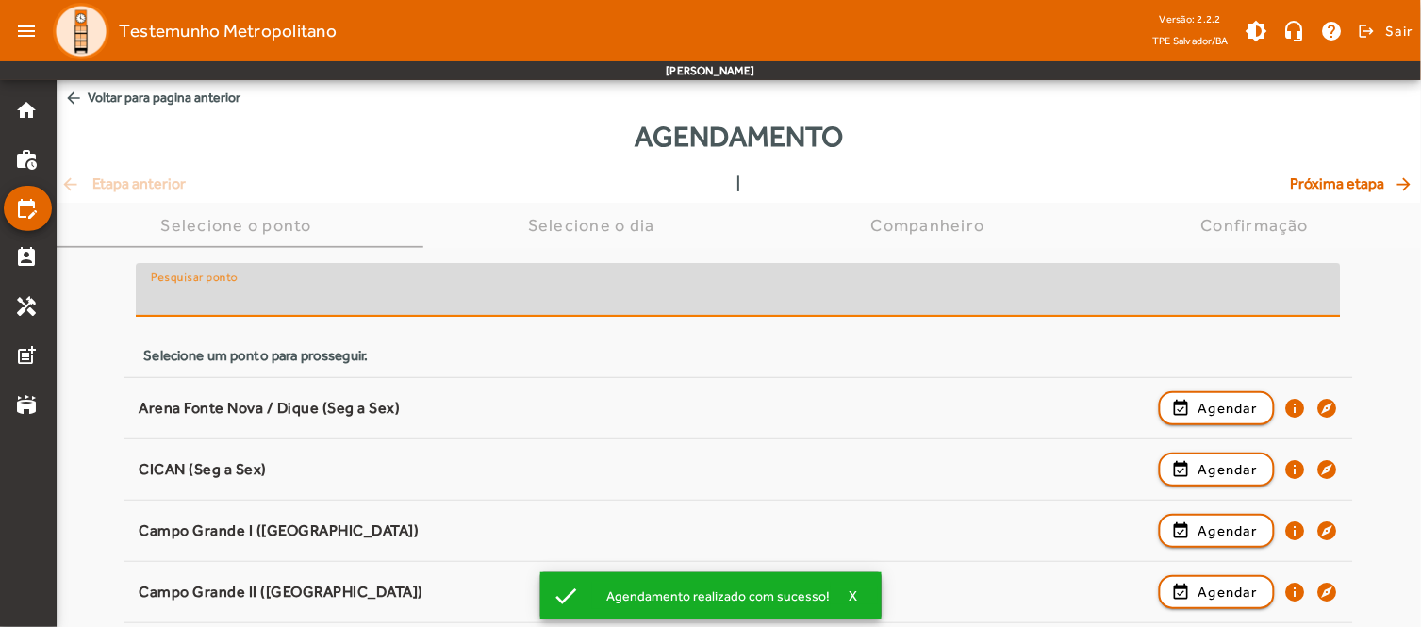
click at [655, 305] on input "Pesquisar ponto" at bounding box center [738, 298] width 1175 height 23
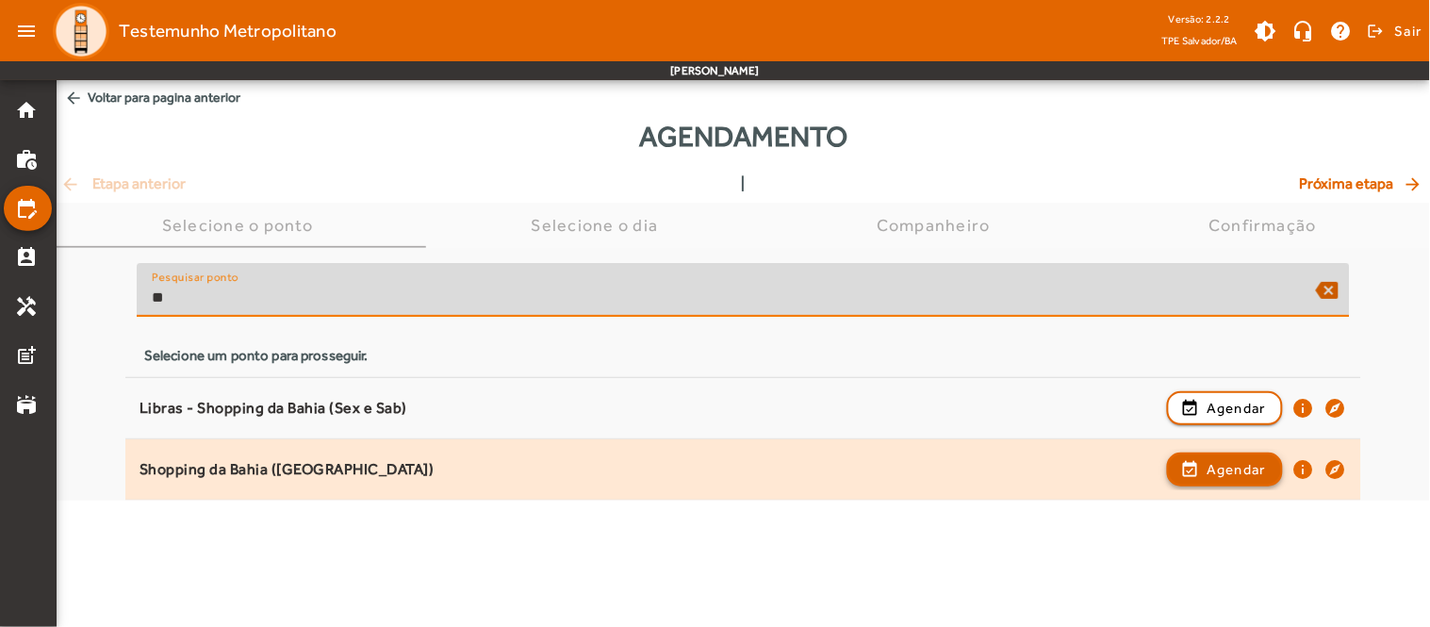
type input "**"
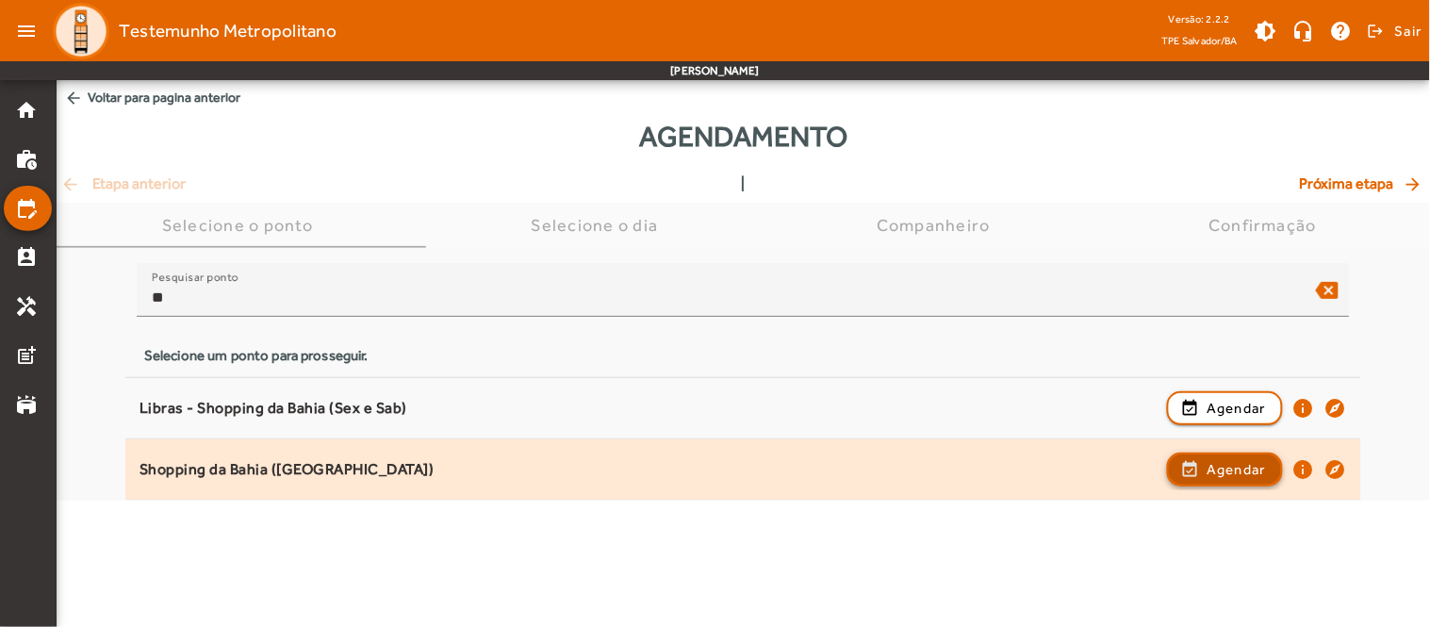
click at [1205, 473] on span "button" at bounding box center [1225, 469] width 112 height 45
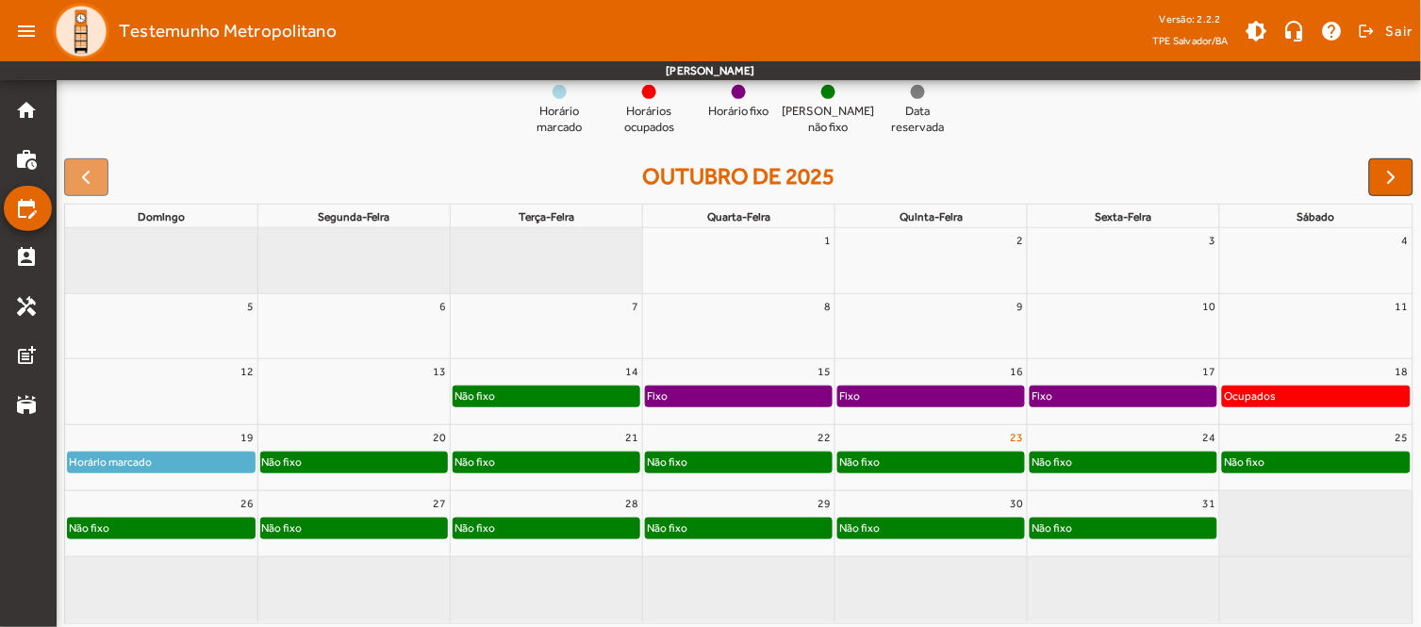
scroll to position [207, 0]
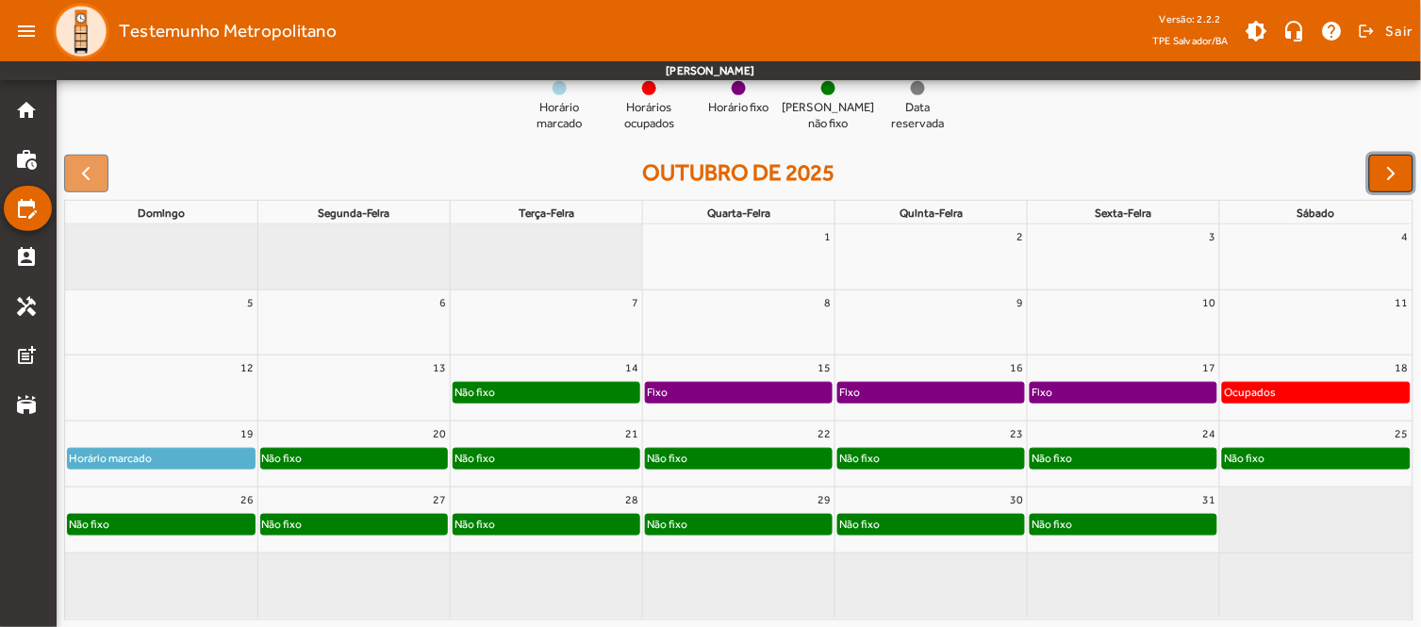
click at [1388, 168] on span "button" at bounding box center [1391, 173] width 23 height 23
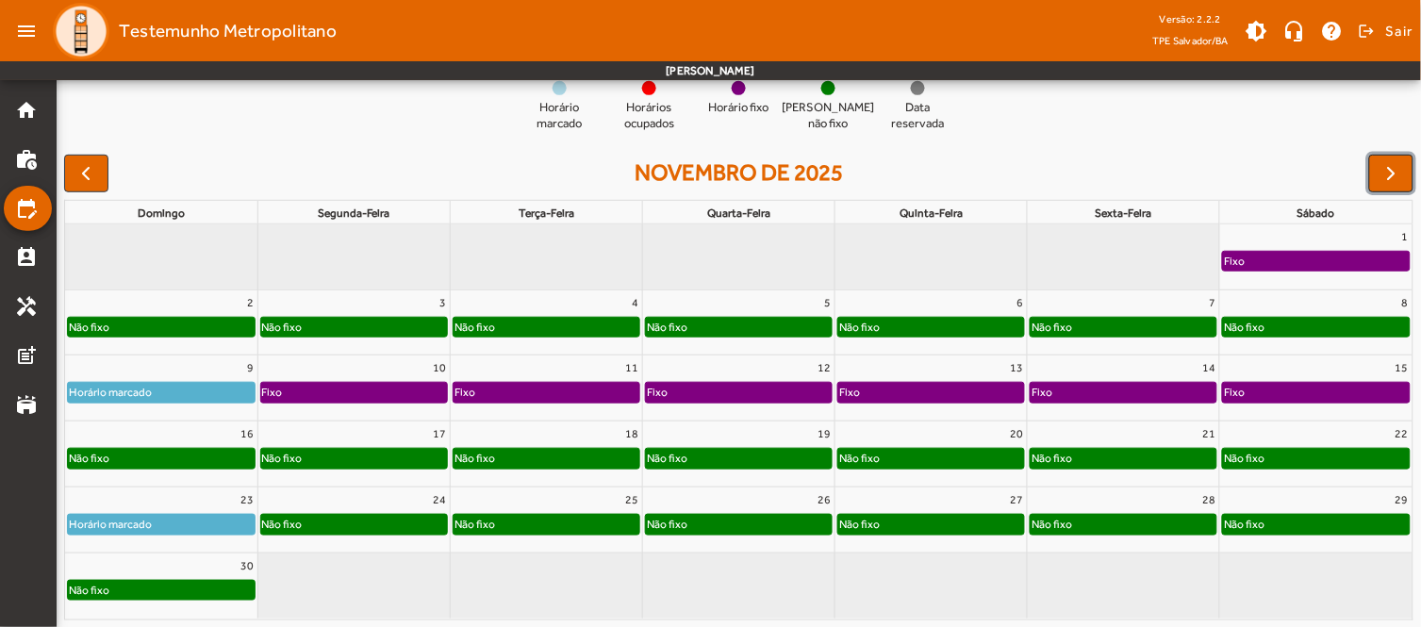
click at [1390, 181] on span "button" at bounding box center [1391, 173] width 23 height 23
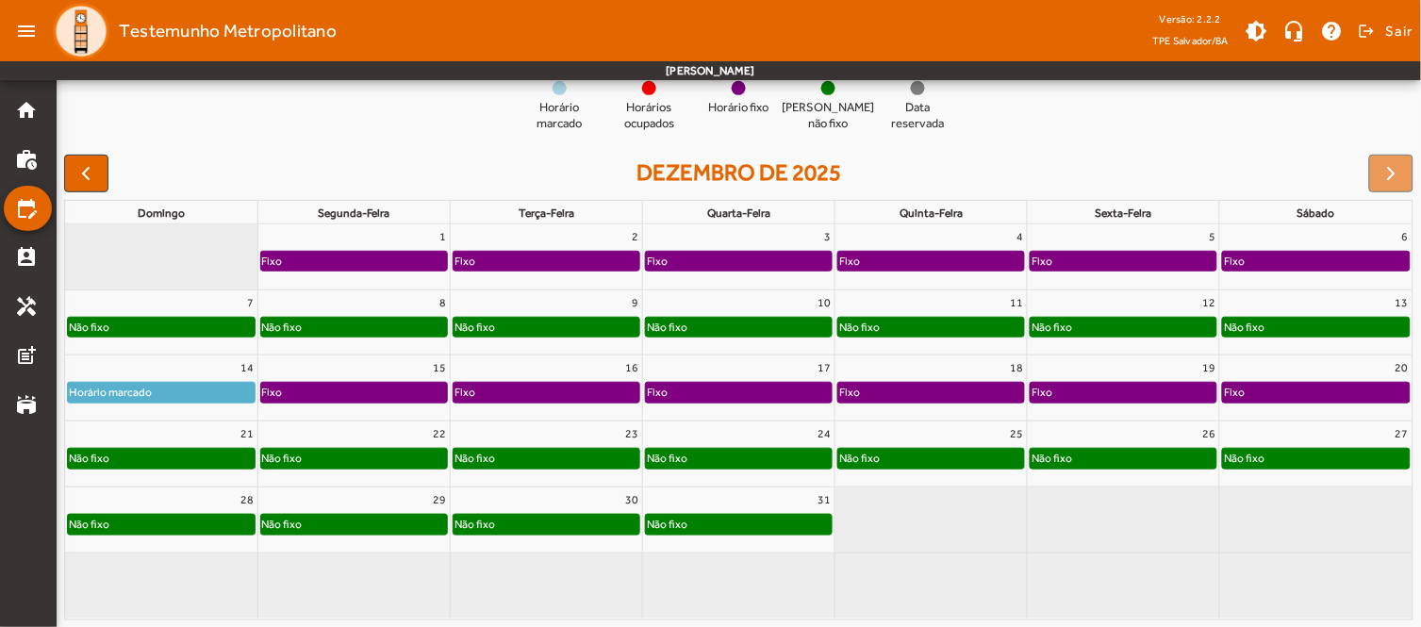
click at [181, 523] on div "Não fixo" at bounding box center [161, 524] width 187 height 19
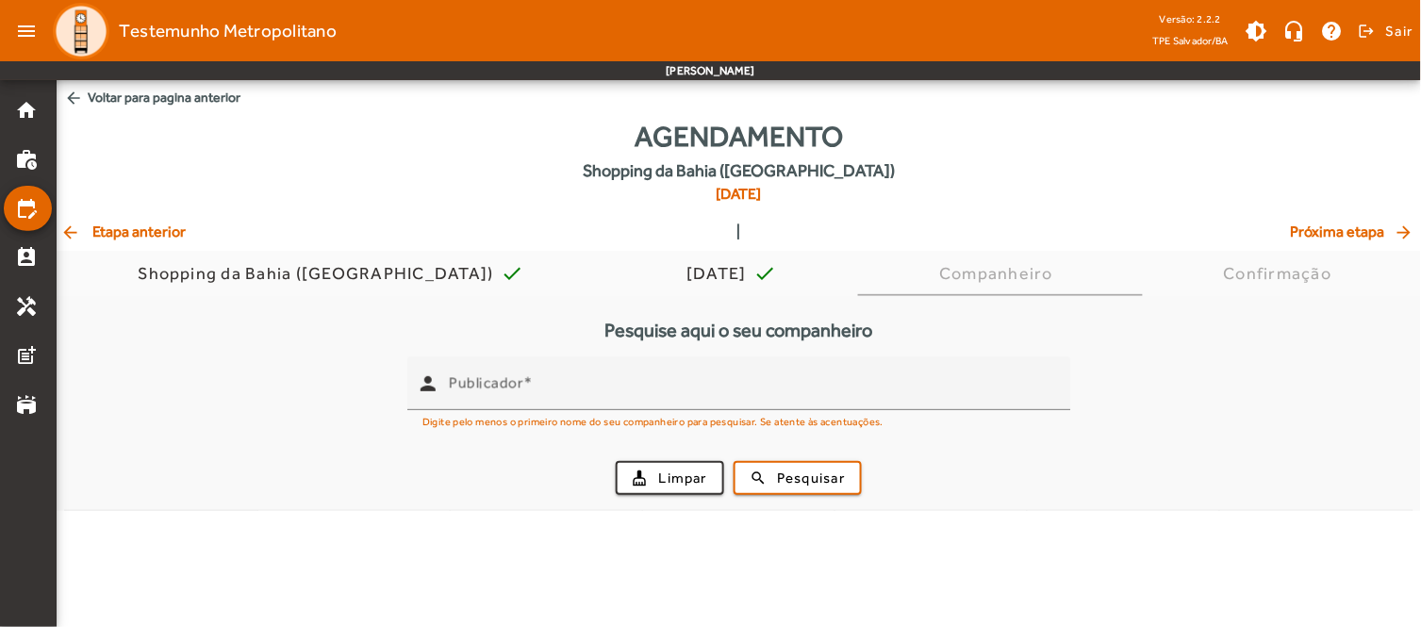
scroll to position [0, 0]
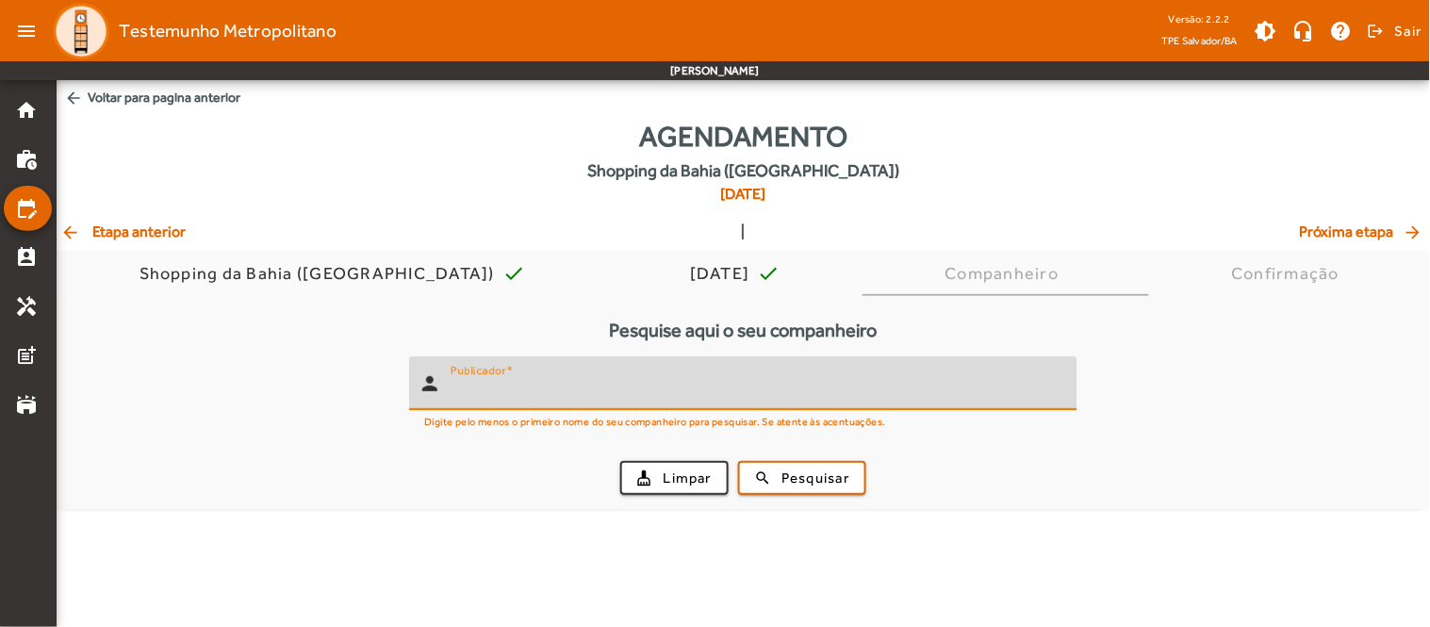
drag, startPoint x: 655, startPoint y: 382, endPoint x: 652, endPoint y: 391, distance: 9.8
click at [652, 391] on input "Publicador" at bounding box center [757, 391] width 612 height 23
type input "*****"
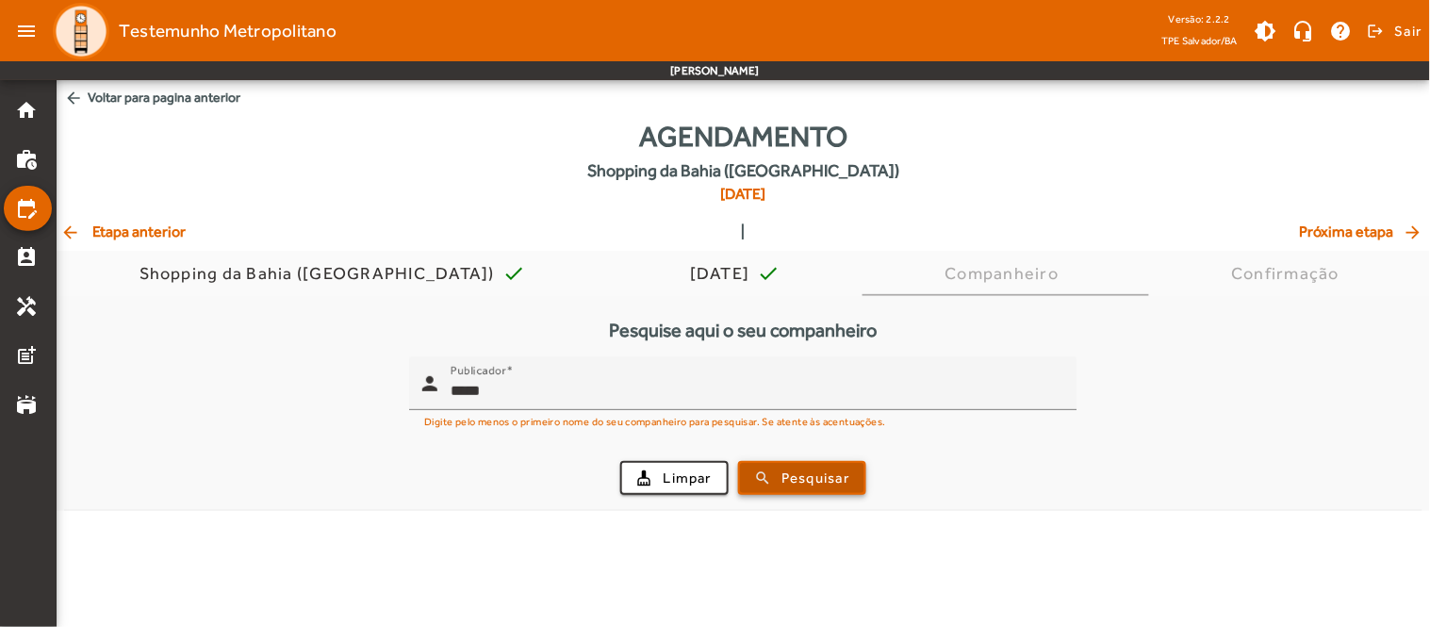
click at [818, 476] on span "Pesquisar" at bounding box center [816, 479] width 68 height 22
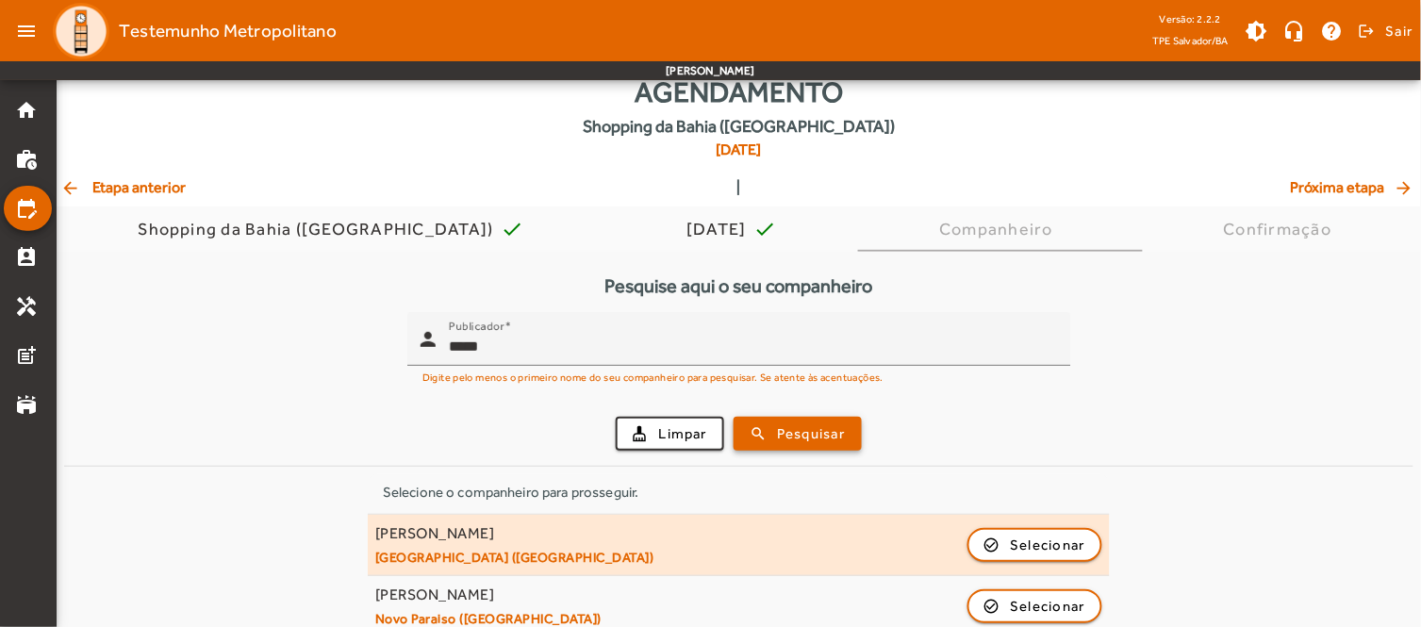
scroll to position [69, 0]
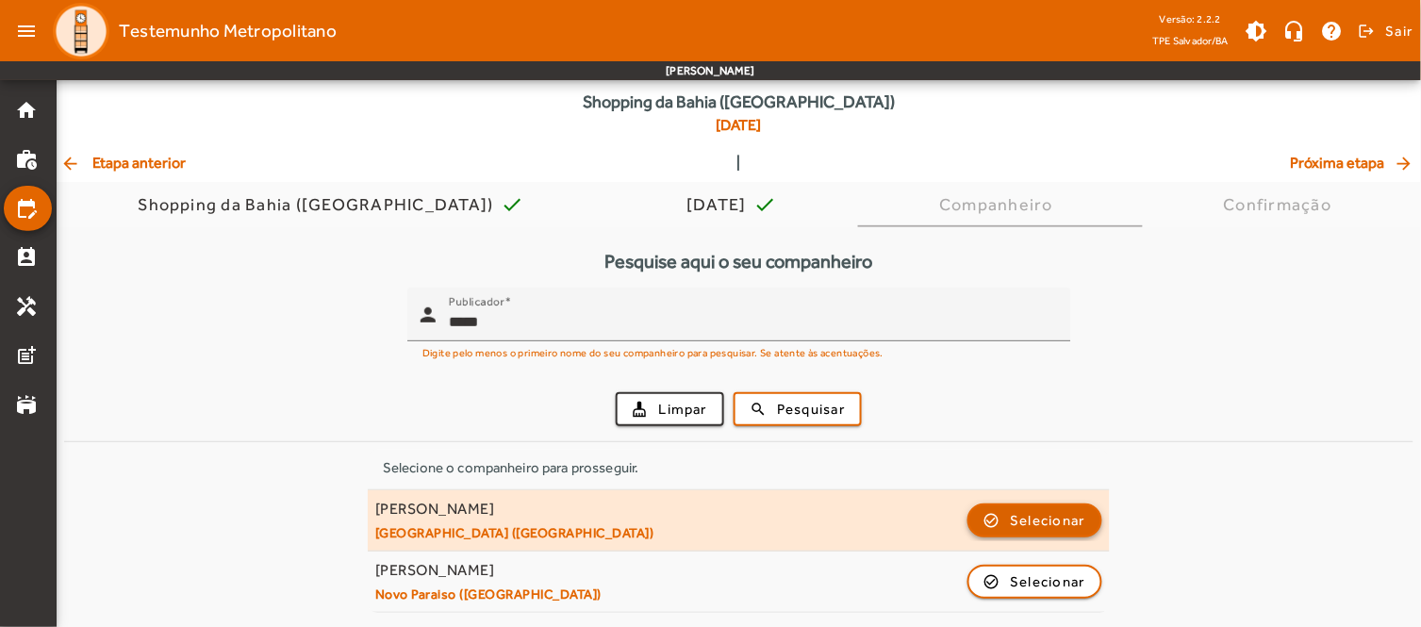
click at [1025, 522] on span "Selecionar" at bounding box center [1048, 520] width 75 height 23
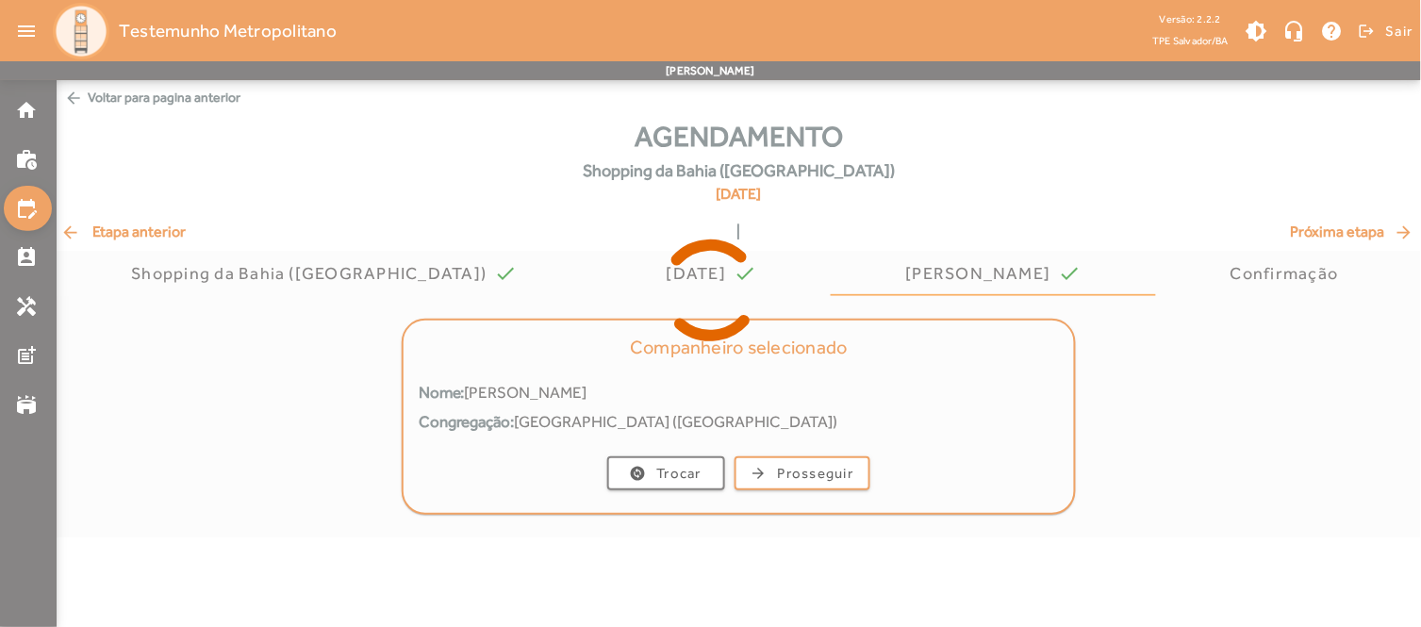
scroll to position [0, 0]
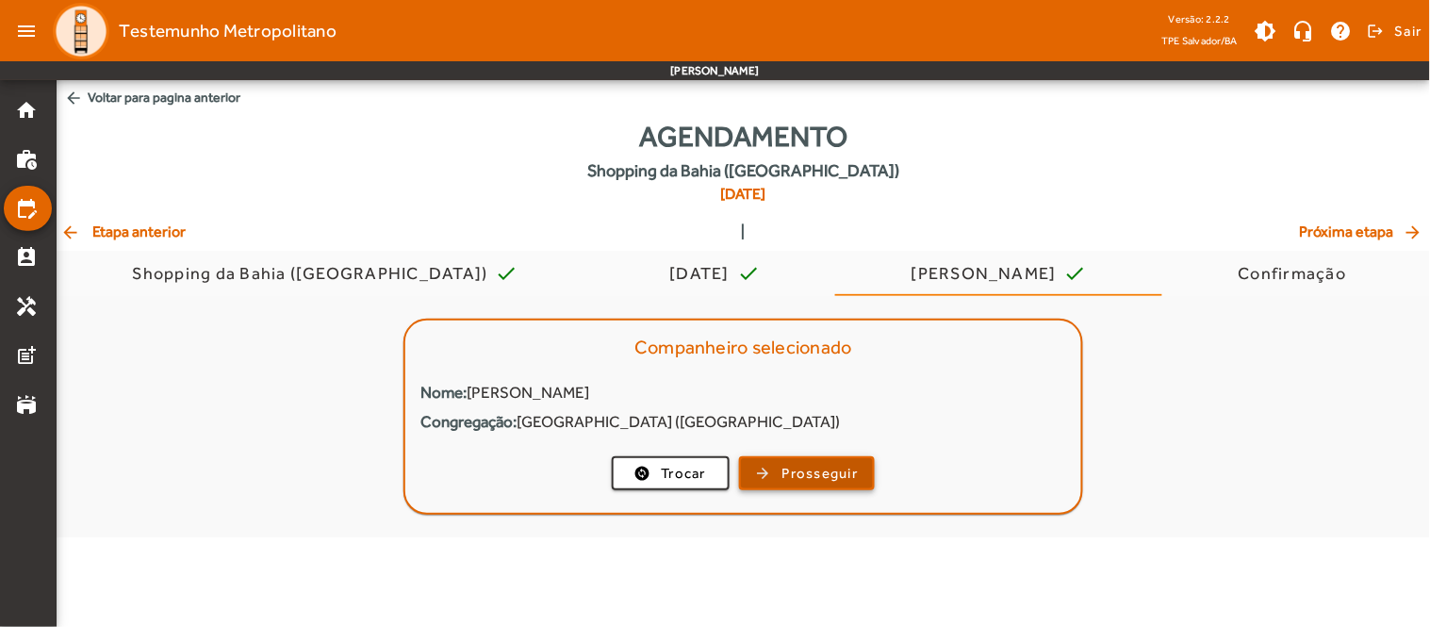
click at [826, 484] on span "button" at bounding box center [807, 473] width 133 height 45
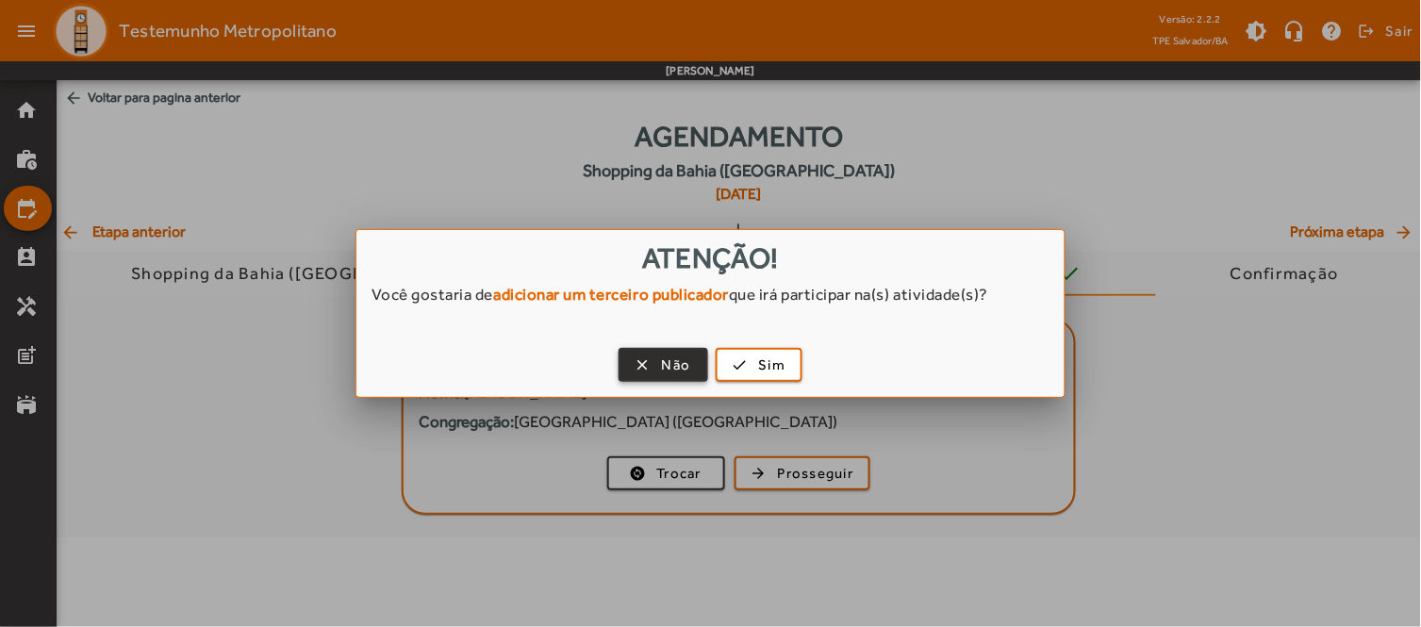
click at [683, 369] on span "Não" at bounding box center [676, 366] width 29 height 22
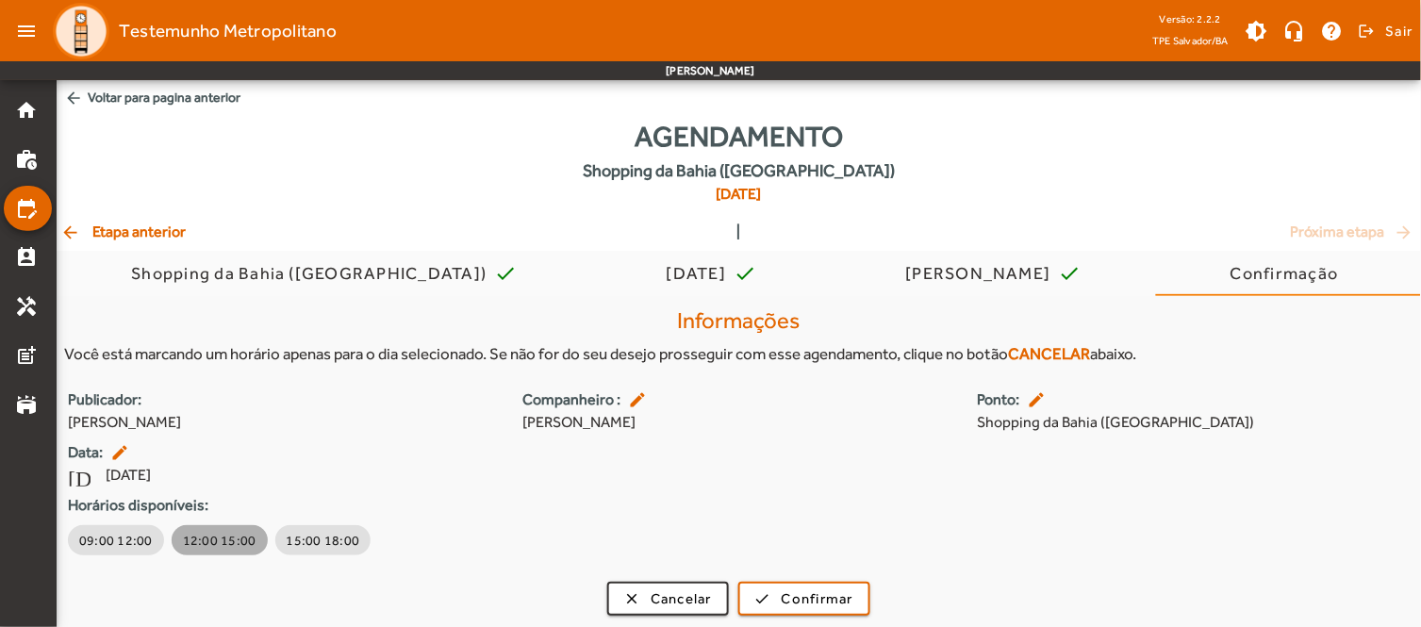
click at [238, 533] on span "12:00 15:00" at bounding box center [220, 540] width 74 height 19
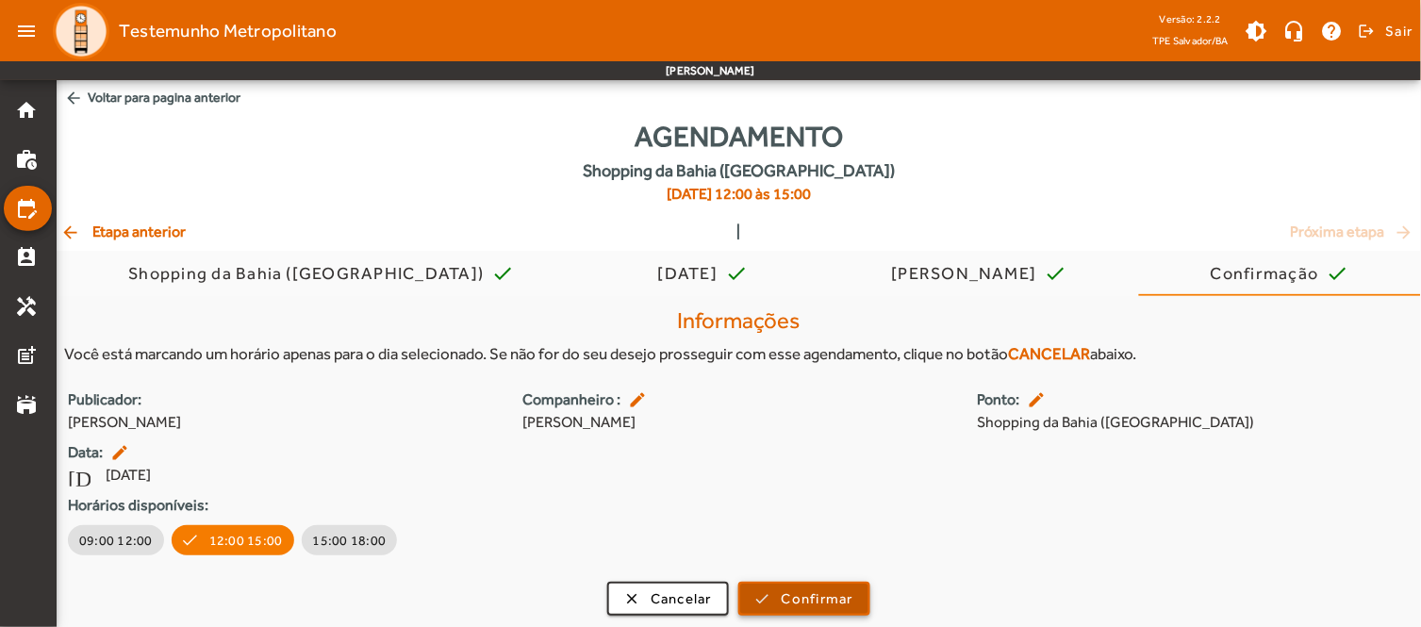
click at [851, 586] on span "submit" at bounding box center [804, 598] width 128 height 45
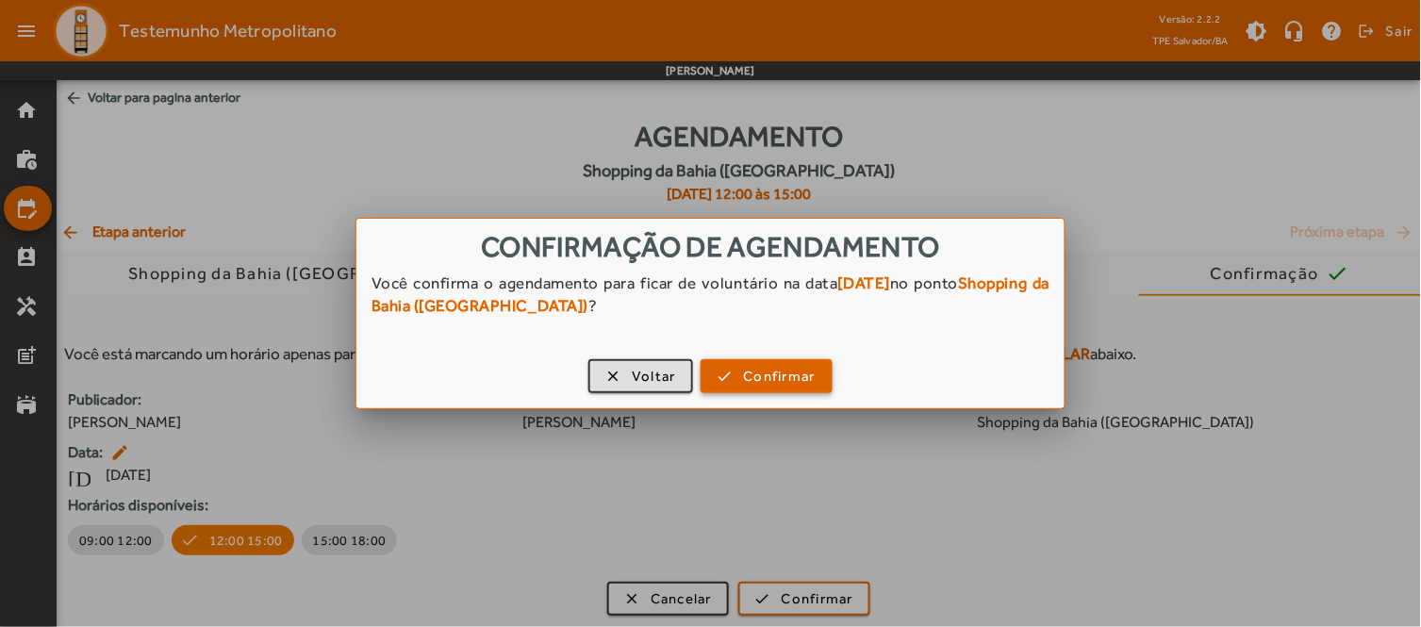
click at [751, 380] on span "Confirmar" at bounding box center [780, 377] width 72 height 22
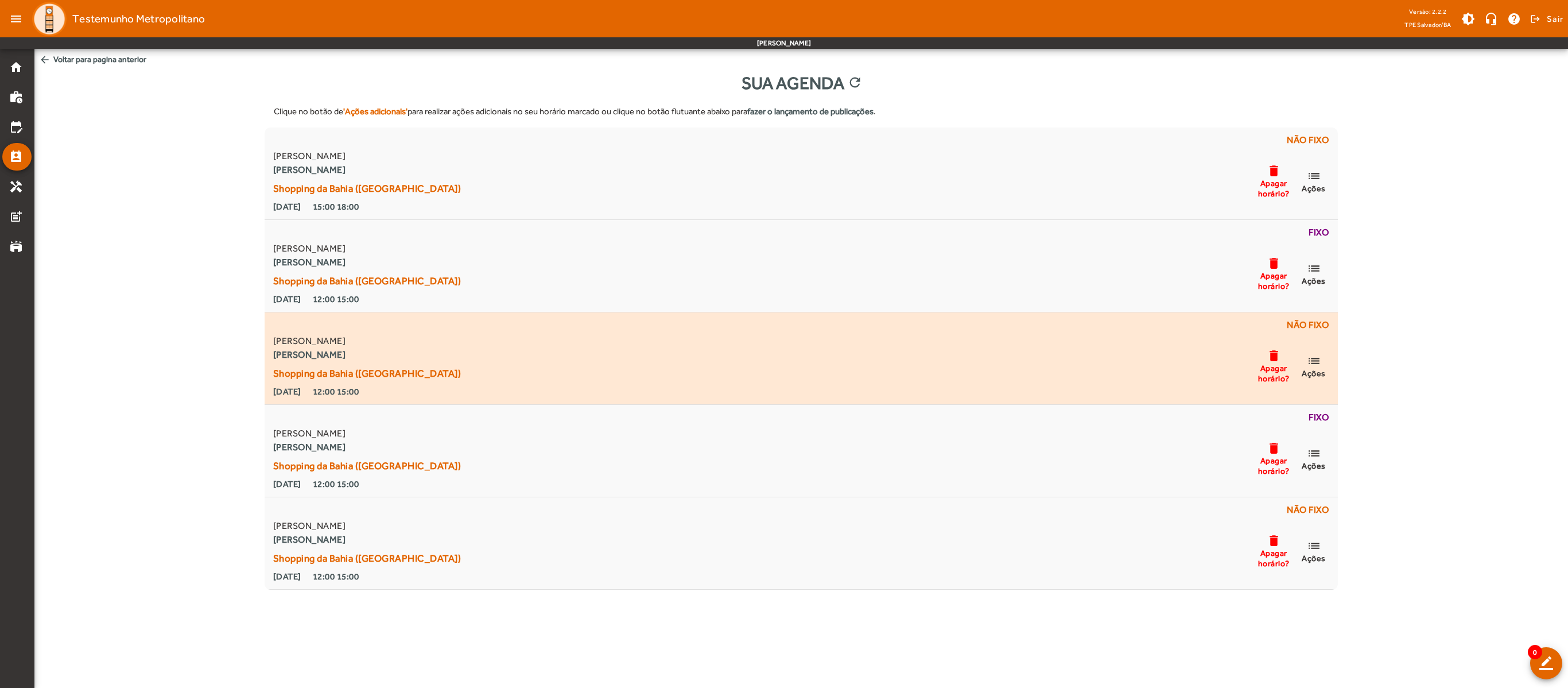
click at [870, 356] on mat-icon "delete" at bounding box center [1273, 356] width 14 height 15
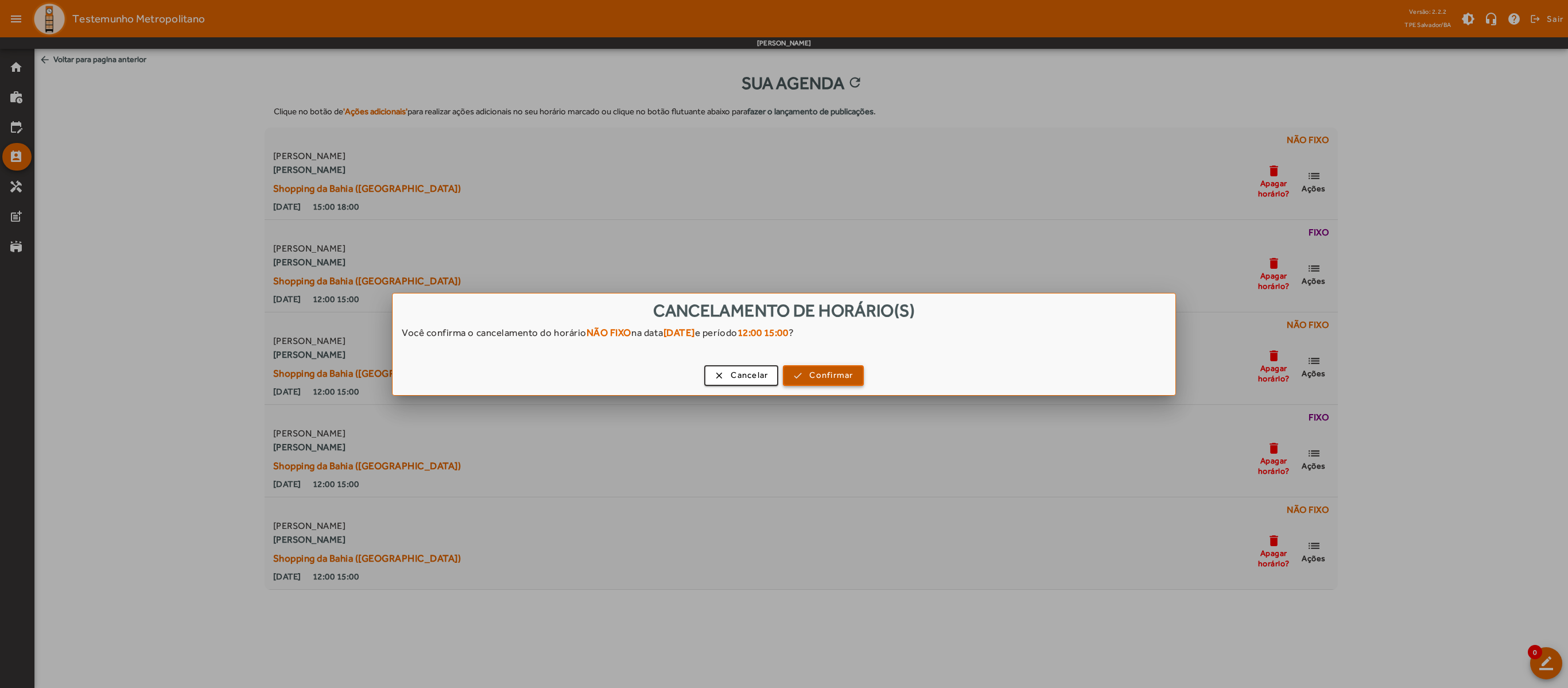
click at [824, 376] on span "Confirmar" at bounding box center [831, 375] width 44 height 13
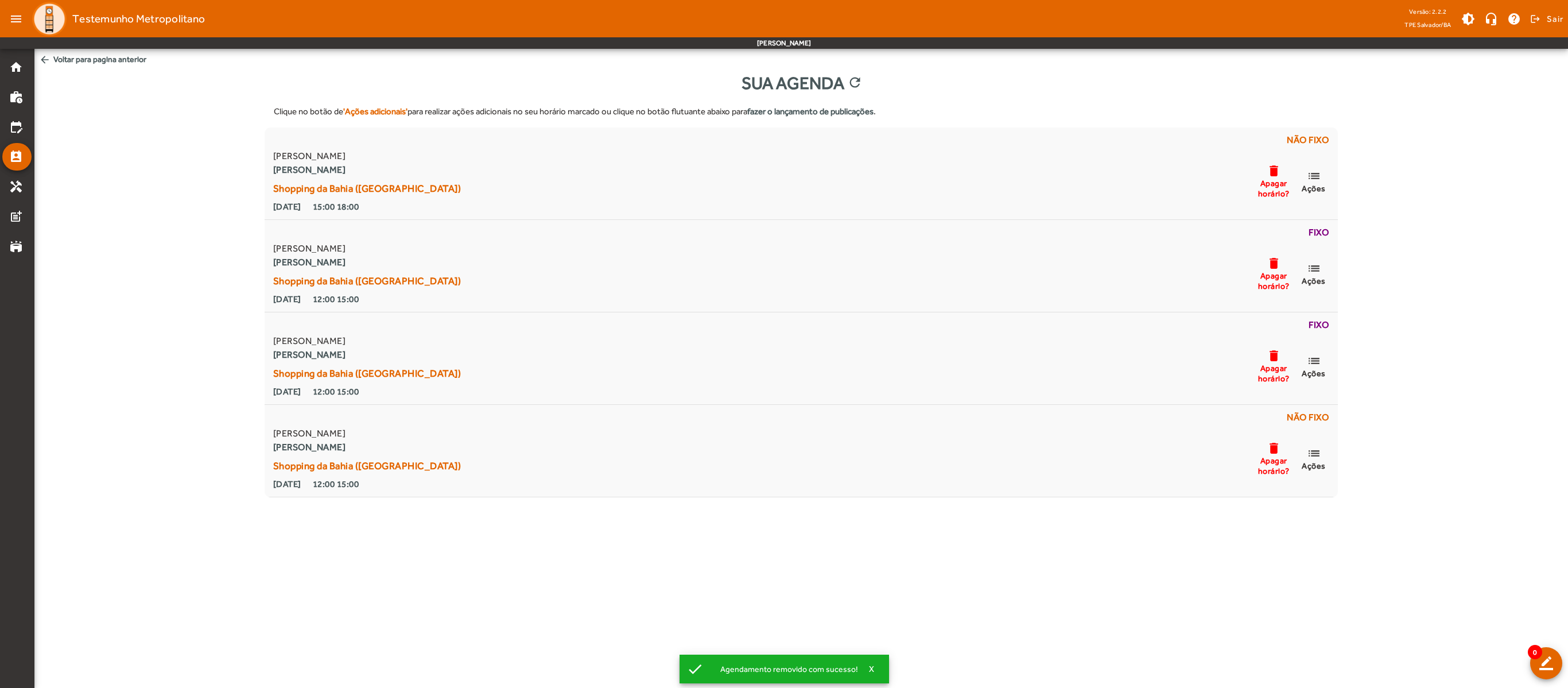
click at [55, 51] on span "arrow_back Voltar para pagina anterior" at bounding box center [801, 59] width 1533 height 21
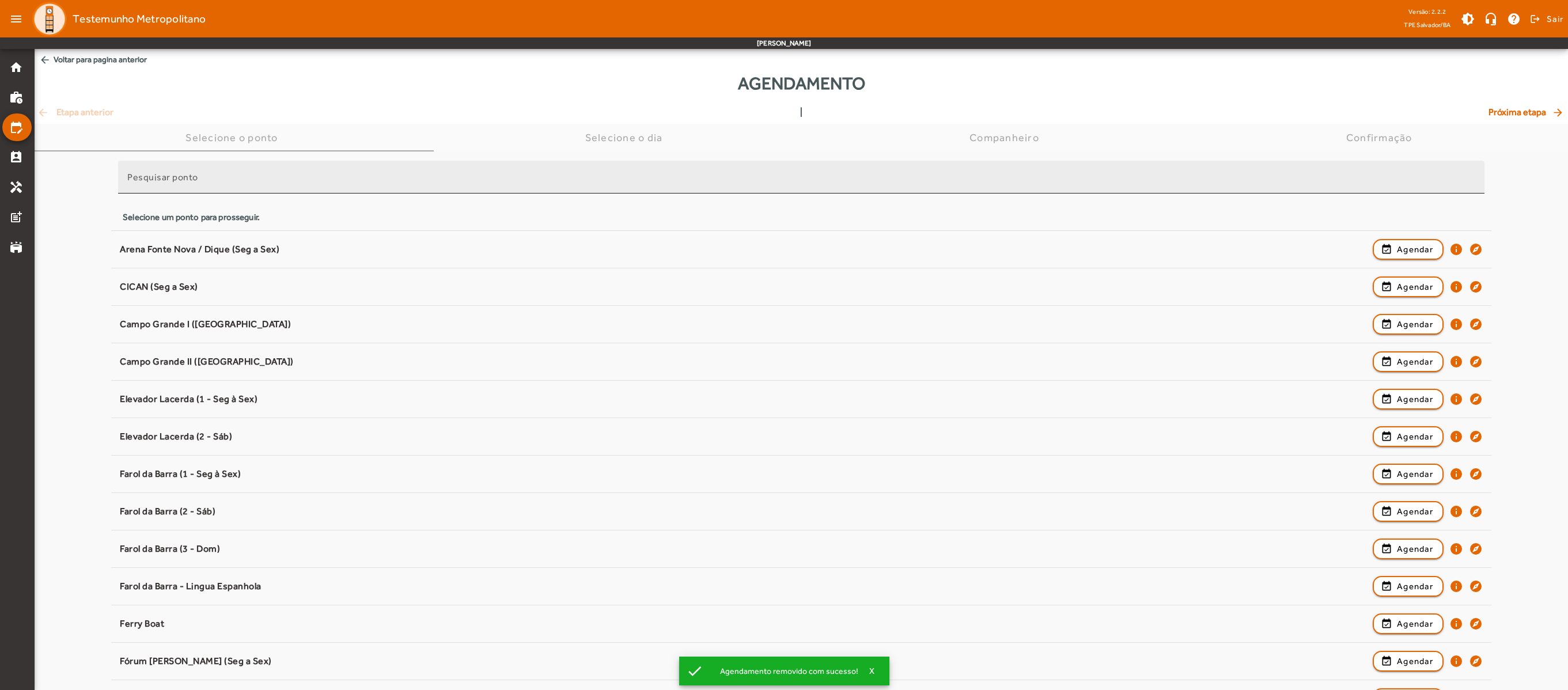
click at [264, 180] on input "Pesquisar ponto" at bounding box center [801, 182] width 1347 height 14
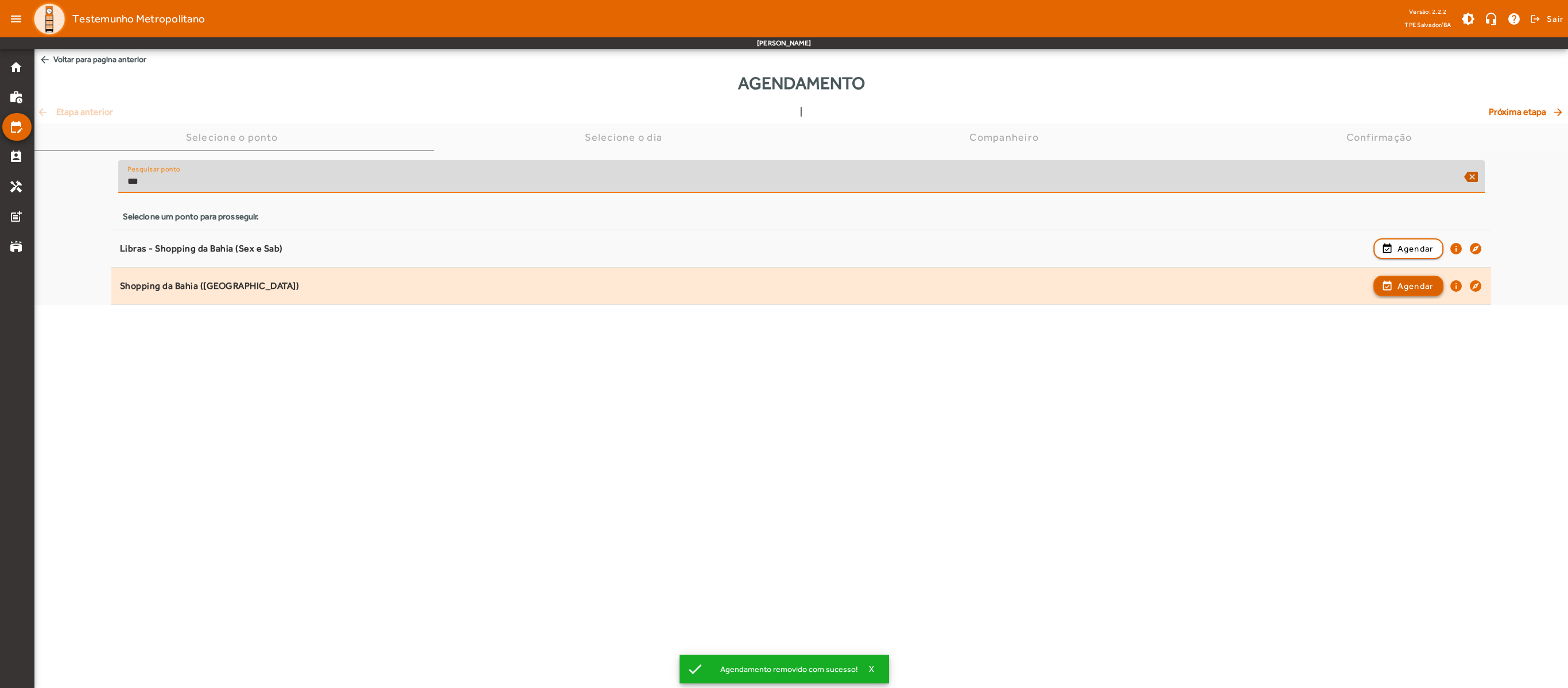
type input "***"
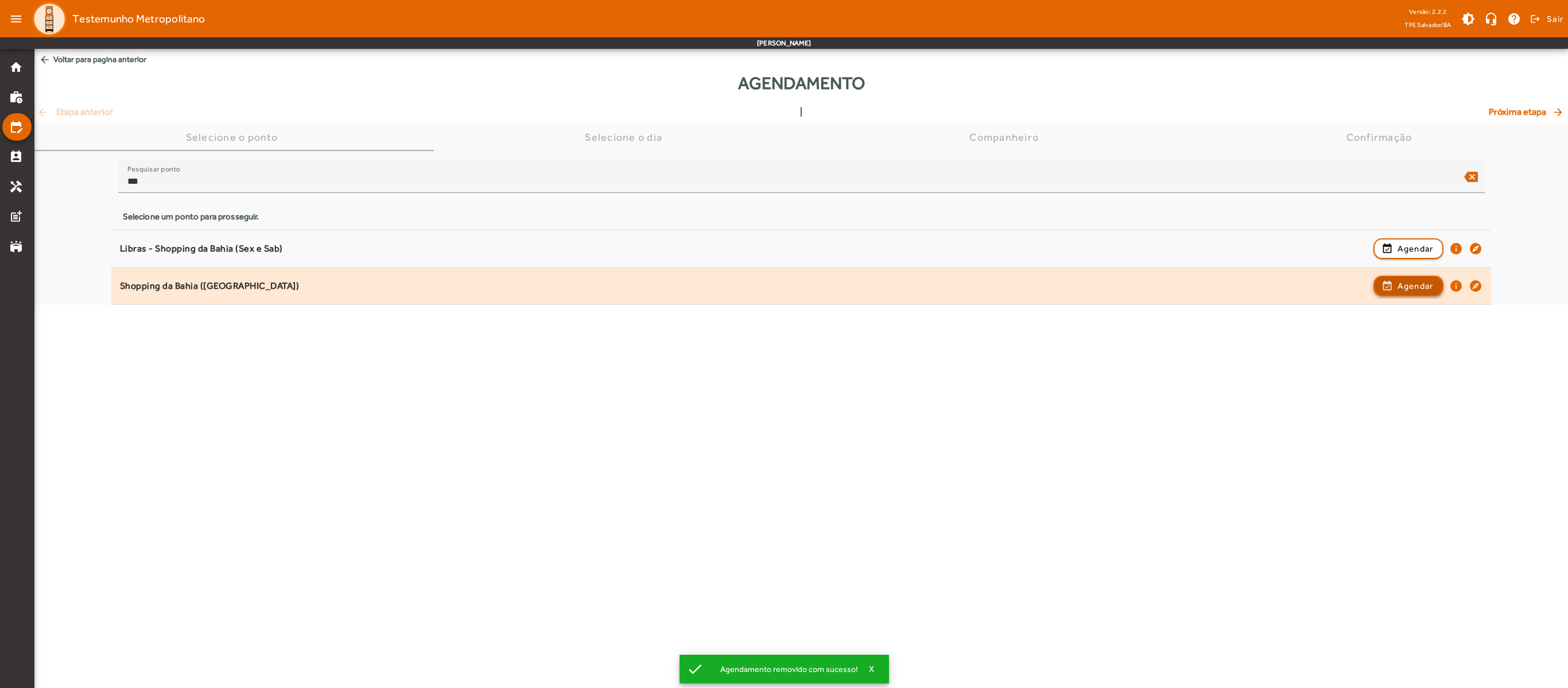
click at [870, 284] on span "Agendar" at bounding box center [1415, 286] width 36 height 14
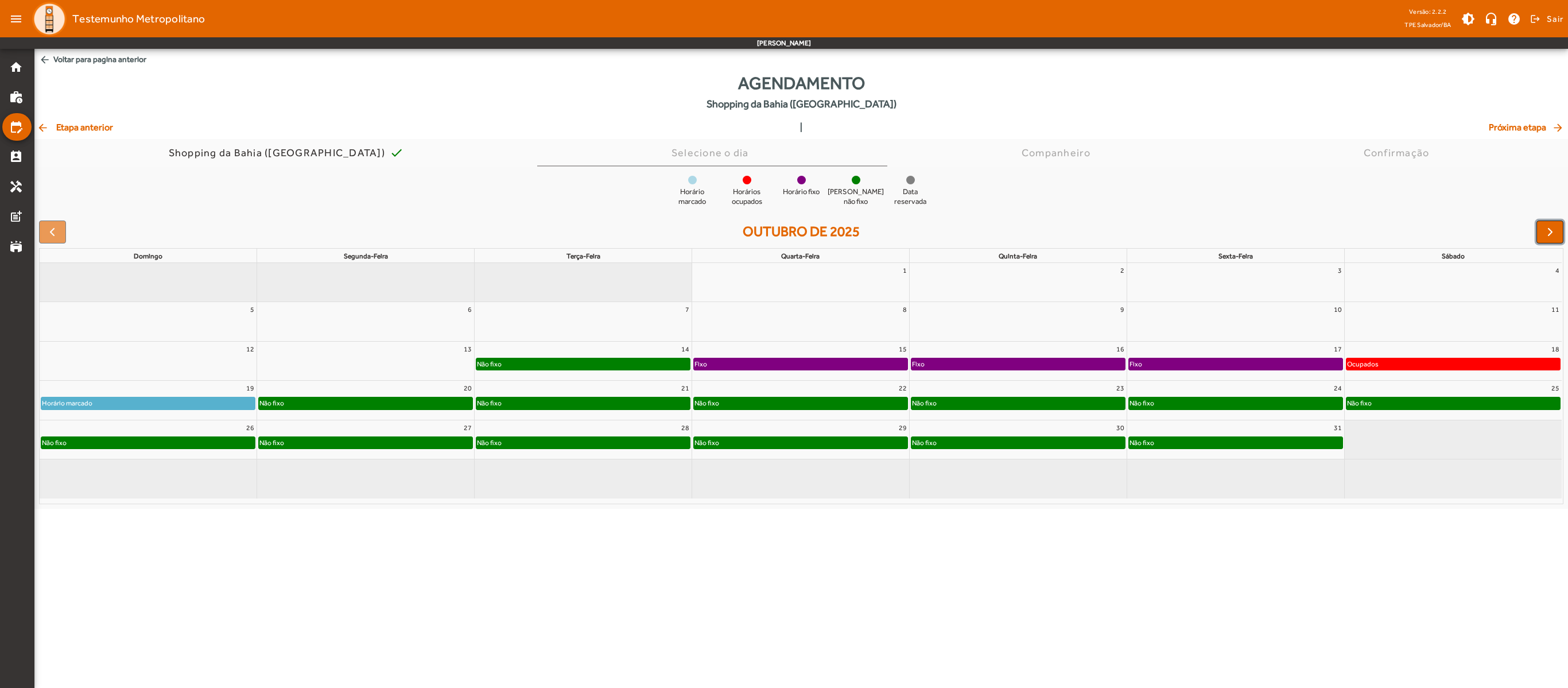
click at [870, 233] on span "button" at bounding box center [1550, 232] width 14 height 14
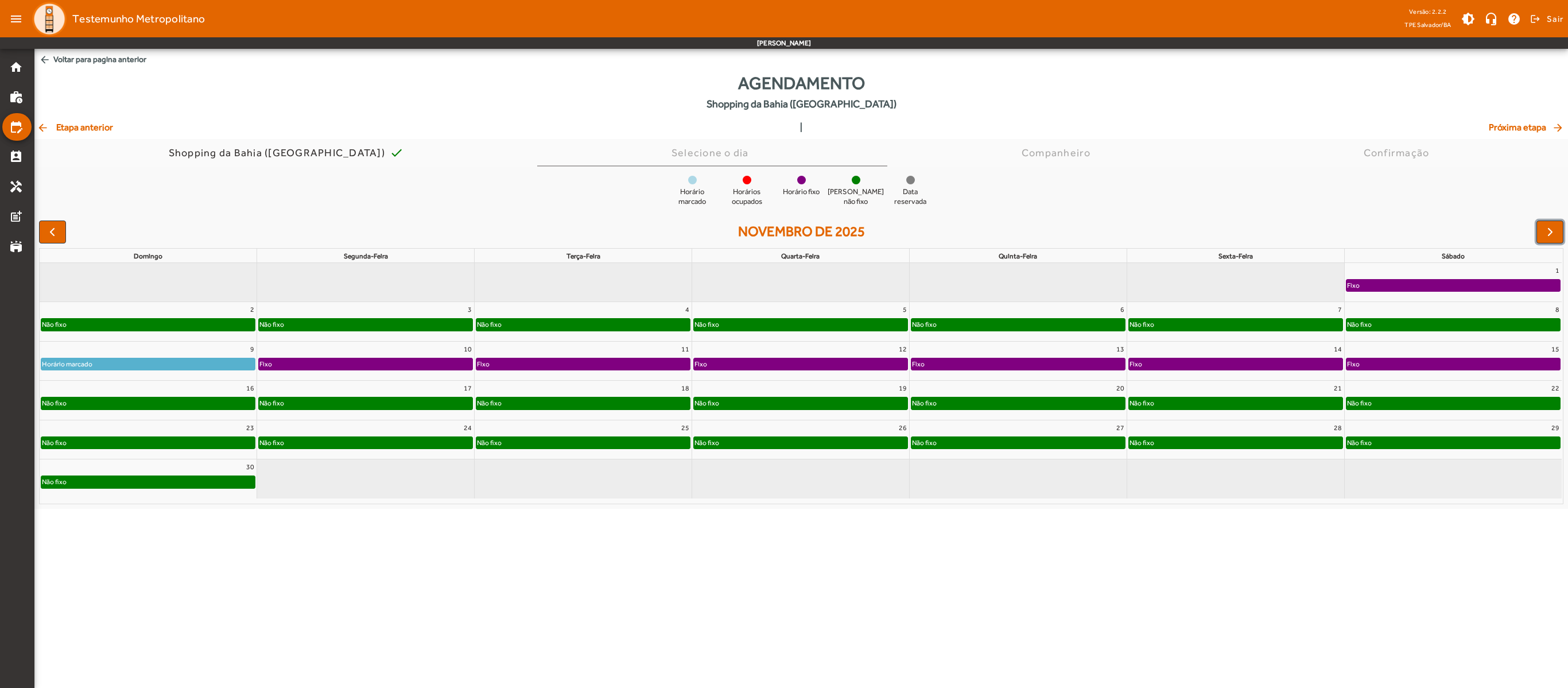
click at [233, 381] on div "Não fixo" at bounding box center [148, 482] width 214 height 12
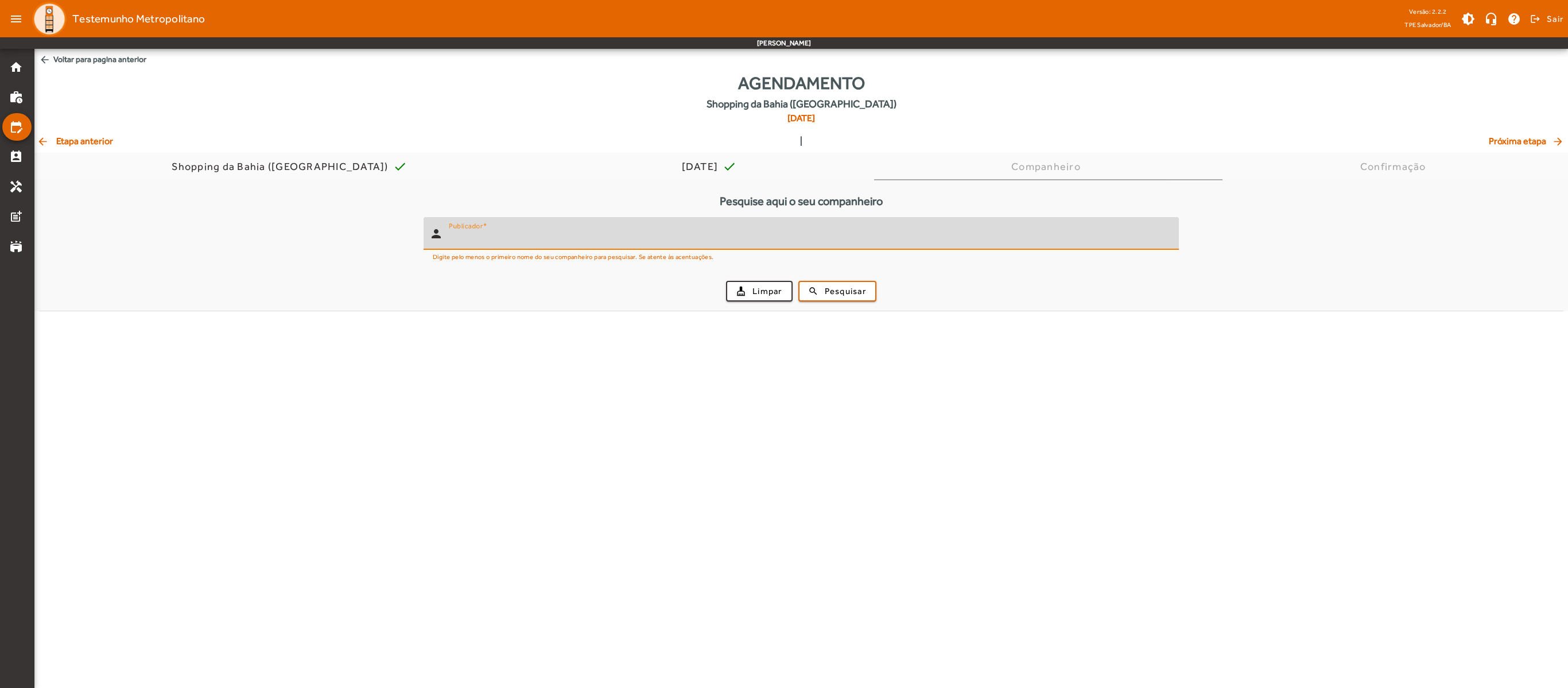
click at [605, 241] on input "Publicador" at bounding box center [809, 238] width 721 height 14
type input "*****"
click at [823, 295] on span "submit" at bounding box center [837, 290] width 75 height 27
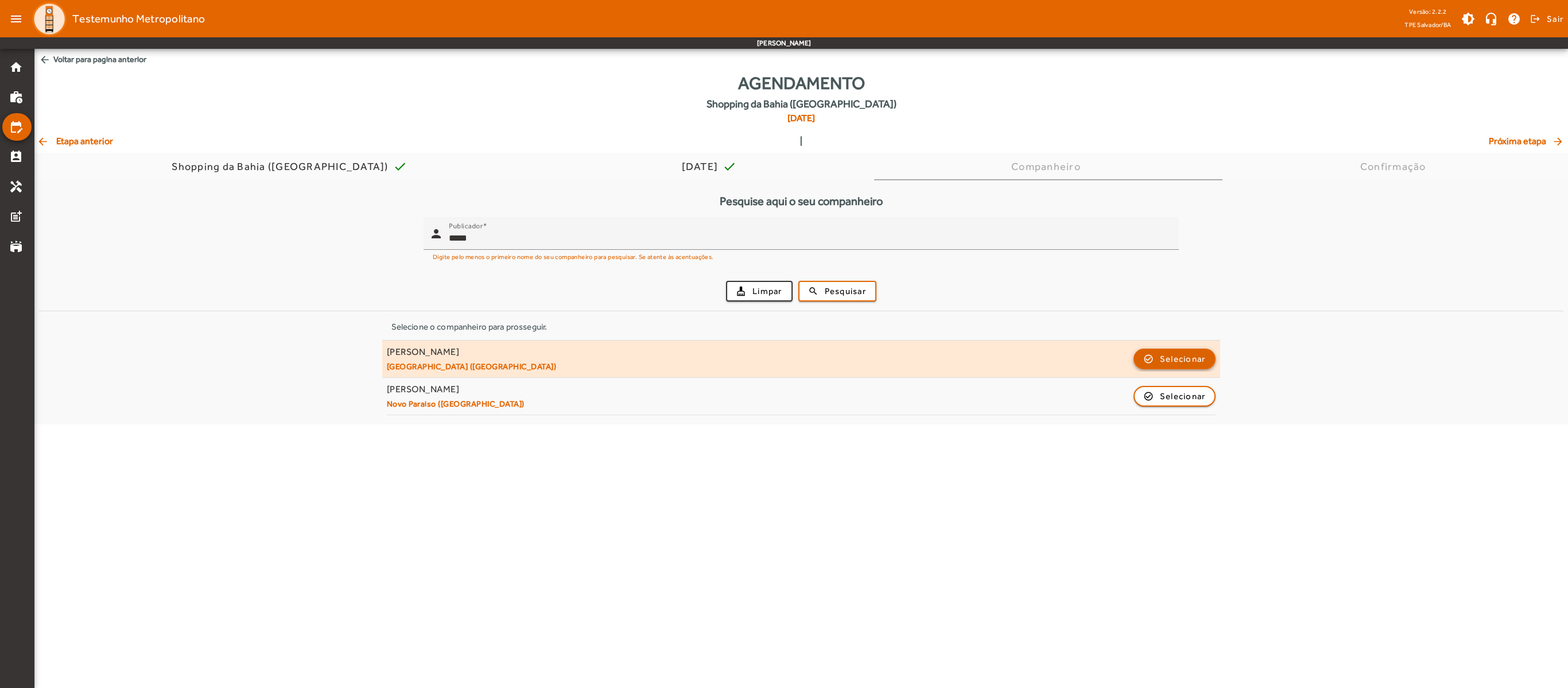
click at [870, 356] on button "check_circle_outline Selecionar" at bounding box center [1175, 359] width 83 height 21
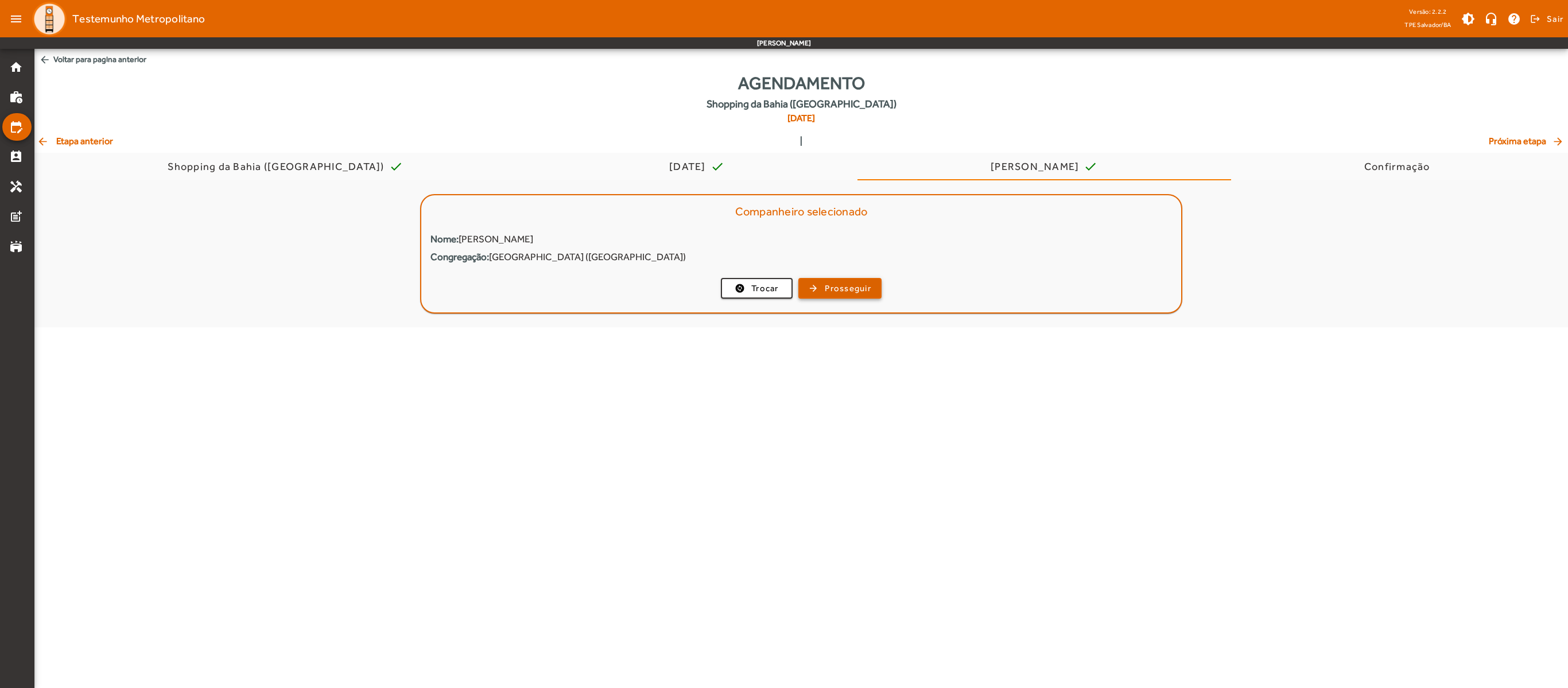
click at [837, 286] on span "Prosseguir" at bounding box center [848, 289] width 46 height 13
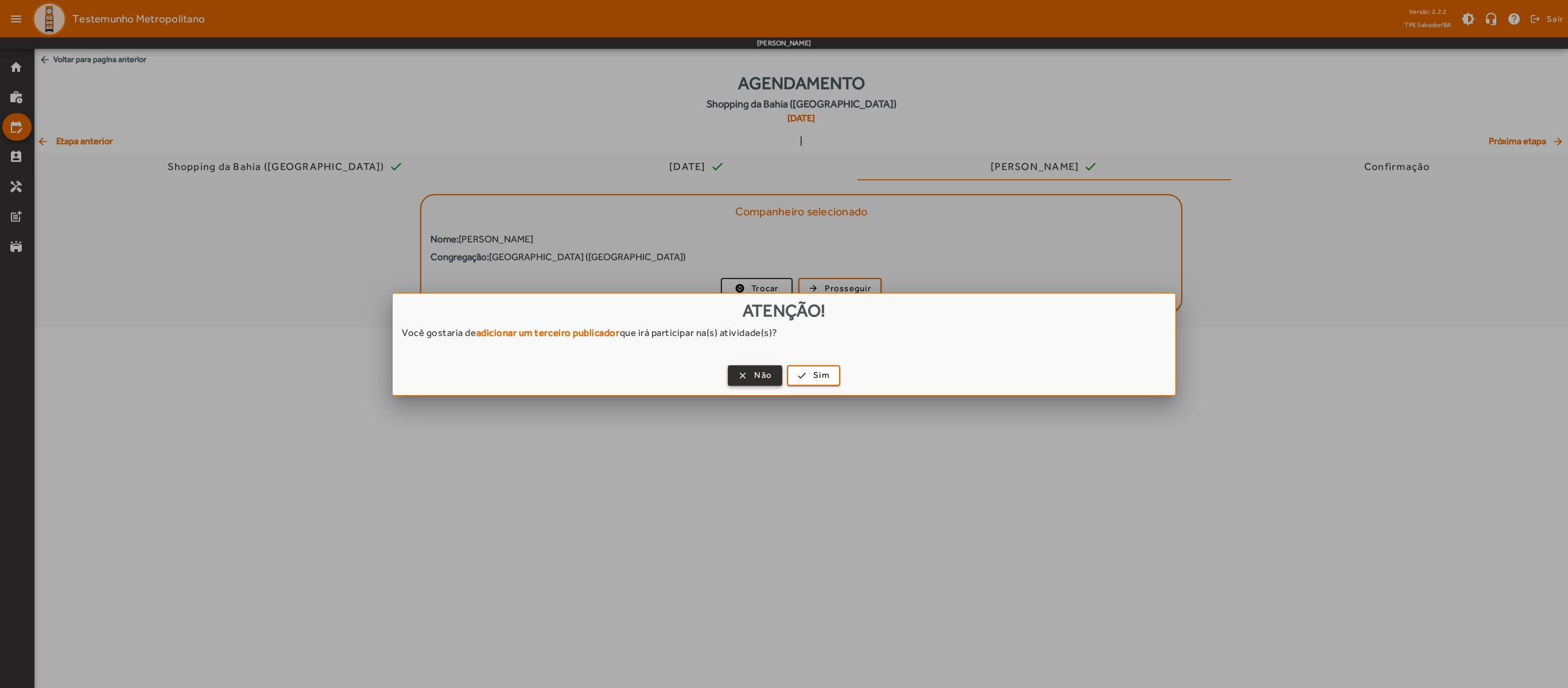
click at [749, 376] on span "button" at bounding box center [755, 375] width 52 height 27
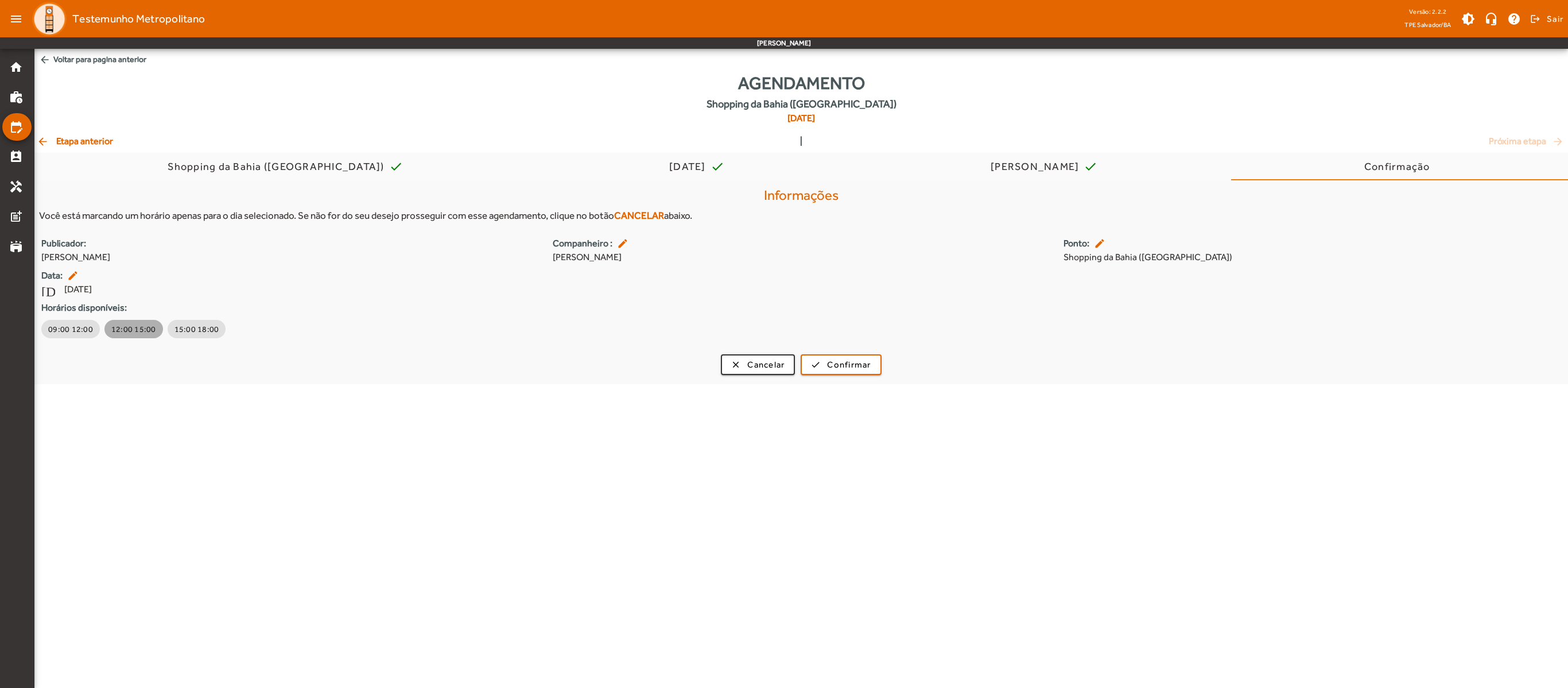
click at [113, 321] on button "12:00 15:00" at bounding box center [134, 329] width 58 height 18
click at [862, 359] on span "Confirmar" at bounding box center [849, 365] width 44 height 13
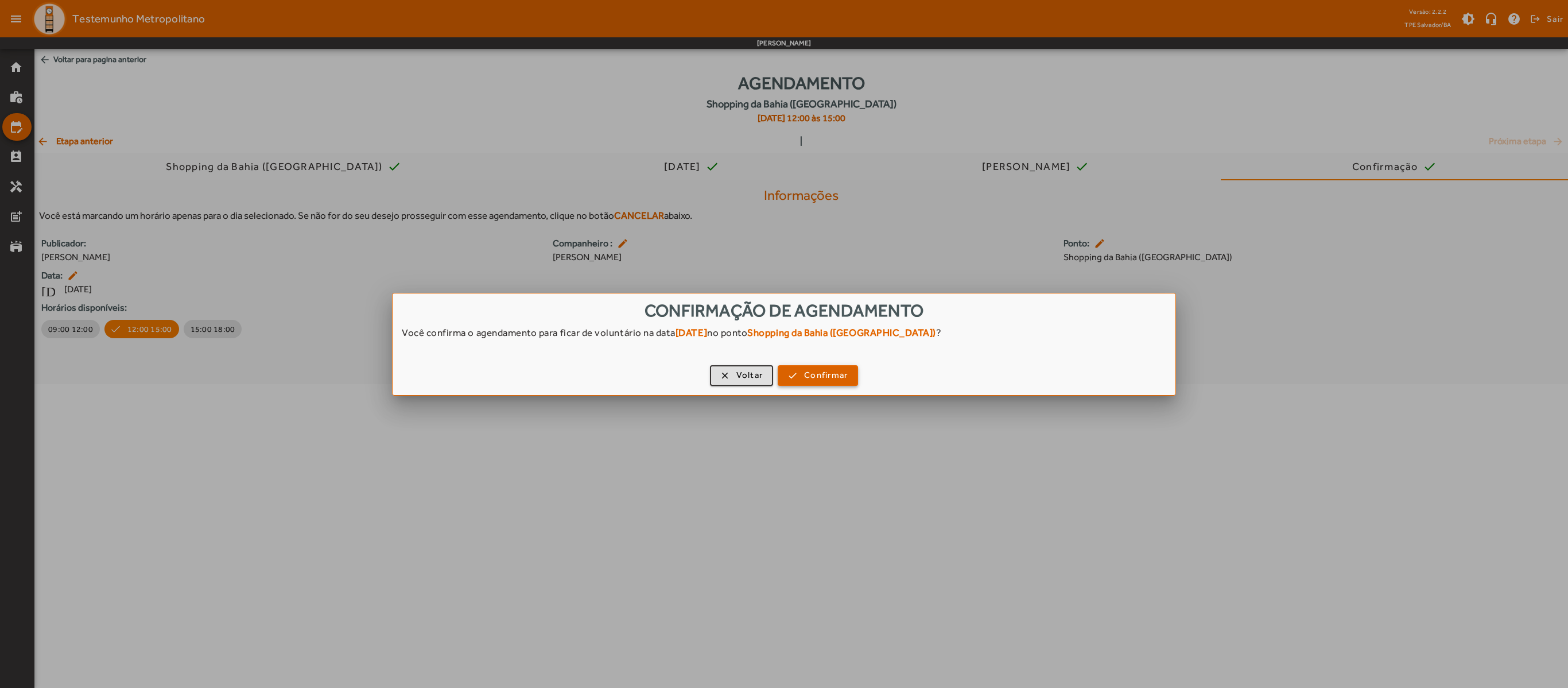
click at [805, 377] on span "Confirmar" at bounding box center [826, 375] width 44 height 13
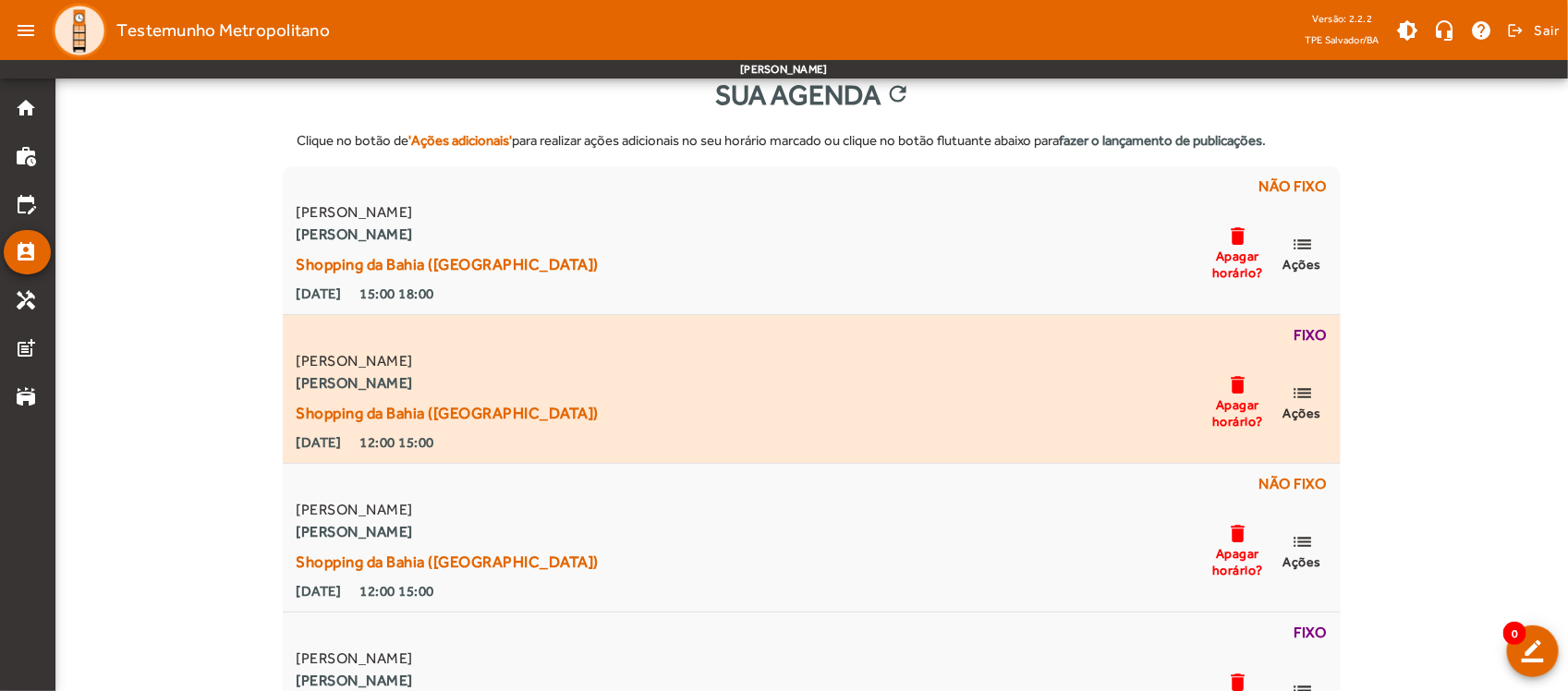
scroll to position [257, 0]
